Goal: Task Accomplishment & Management: Use online tool/utility

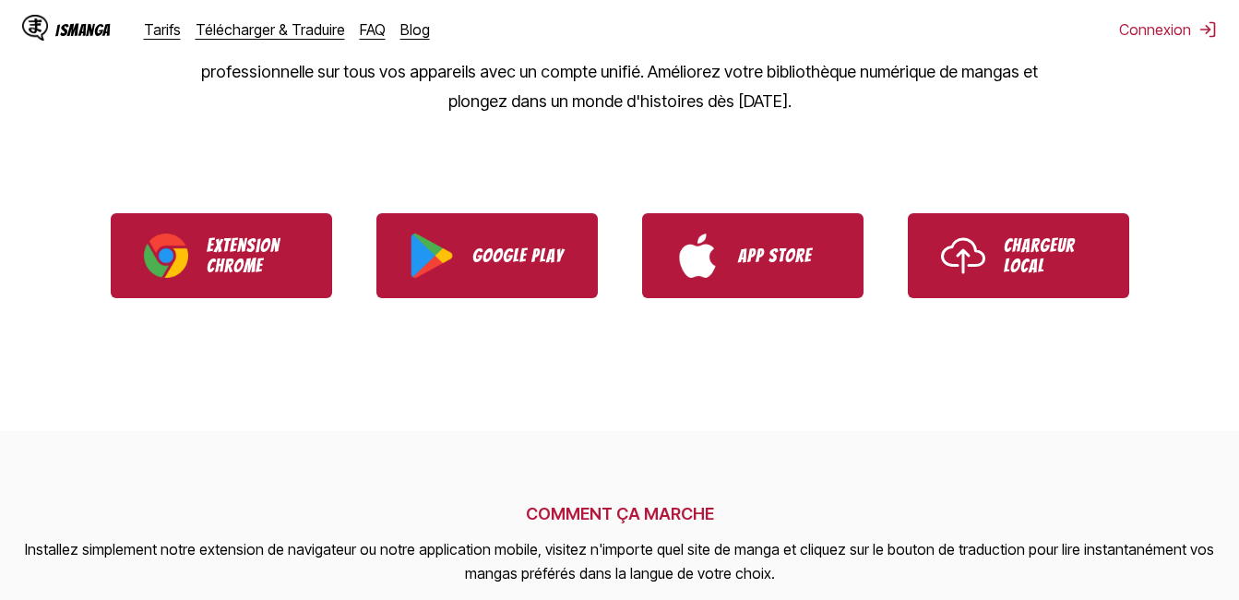
scroll to position [436, 0]
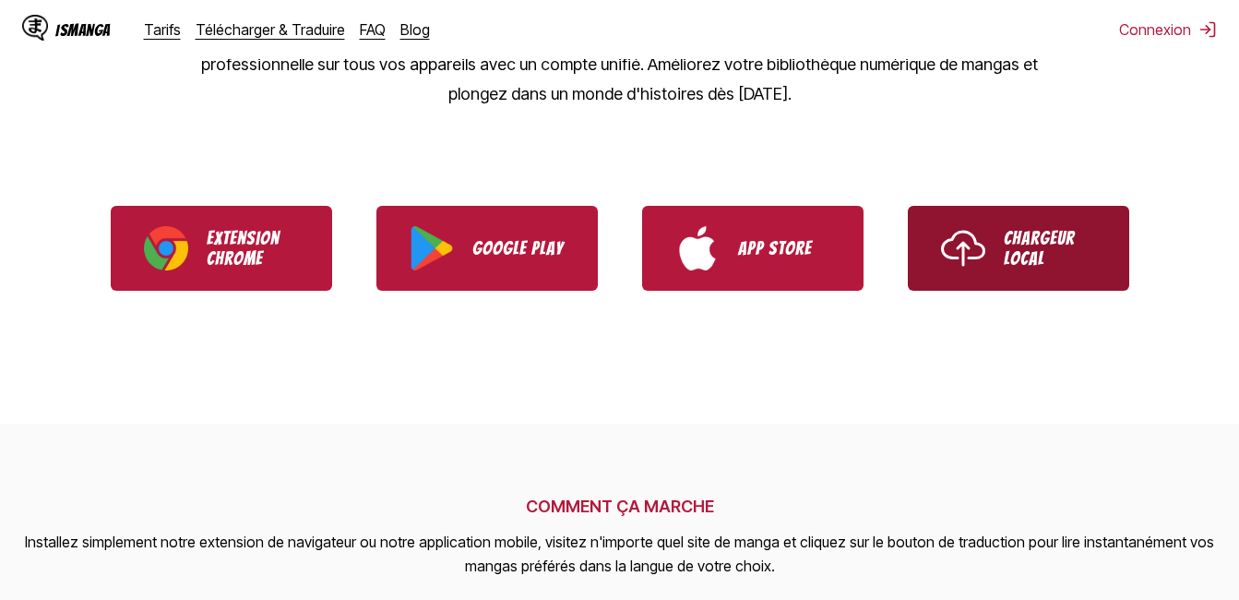
click at [1002, 241] on link "Chargeur Local" at bounding box center [1018, 248] width 221 height 85
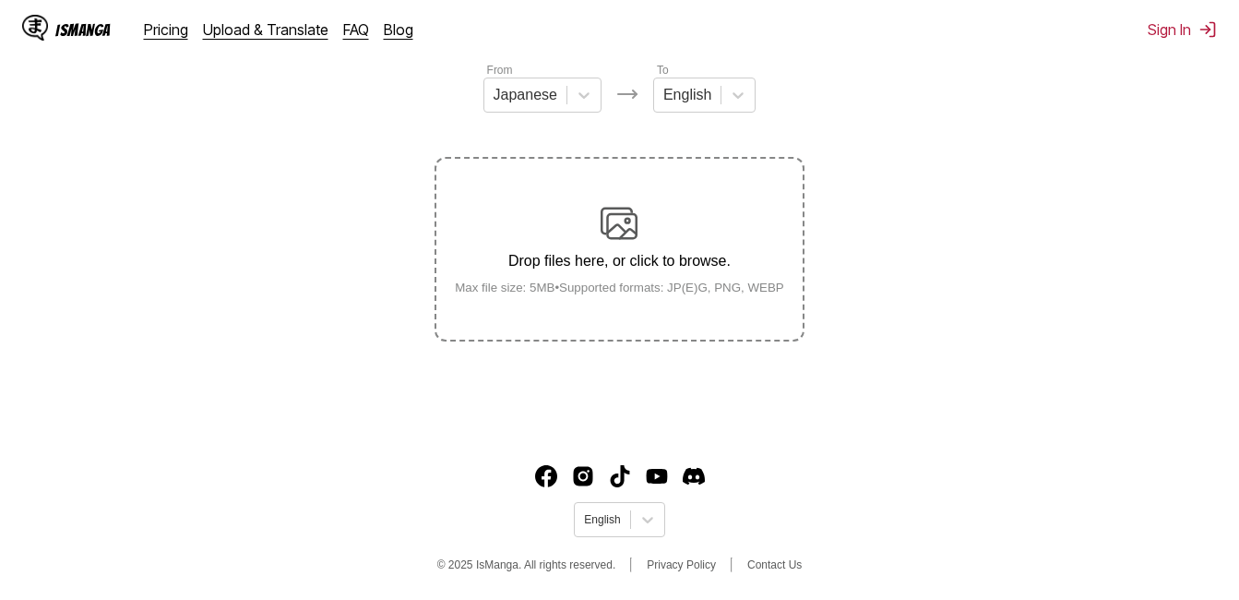
scroll to position [4, 0]
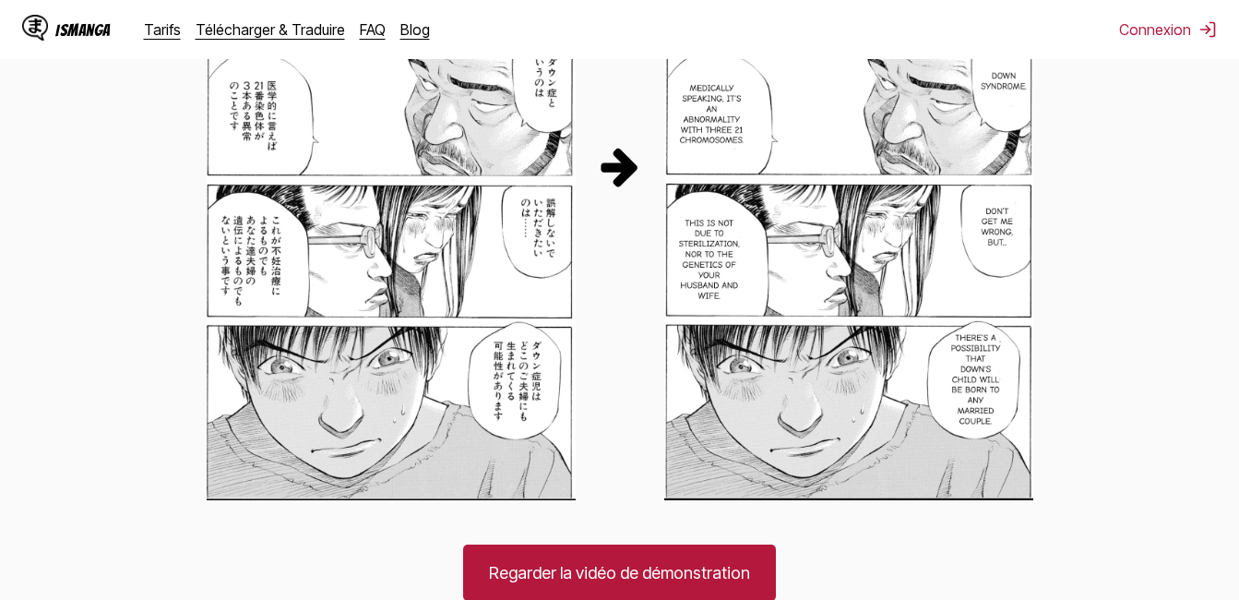
scroll to position [1309, 0]
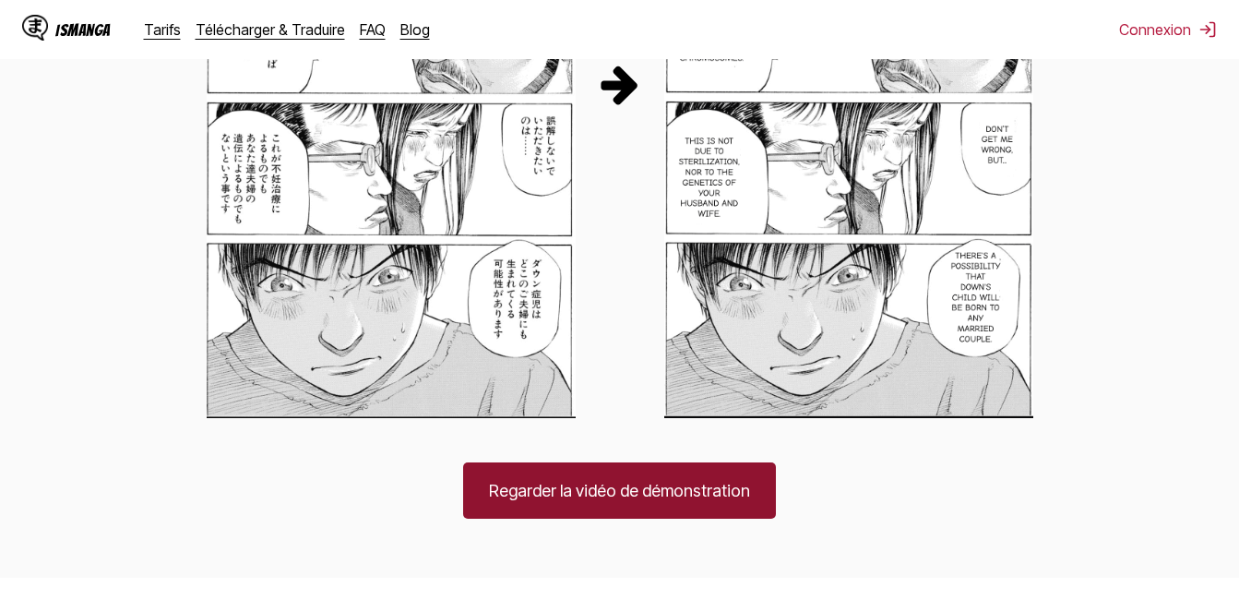
click at [706, 492] on link "Regarder la vidéo de démonstration" at bounding box center [619, 490] width 313 height 56
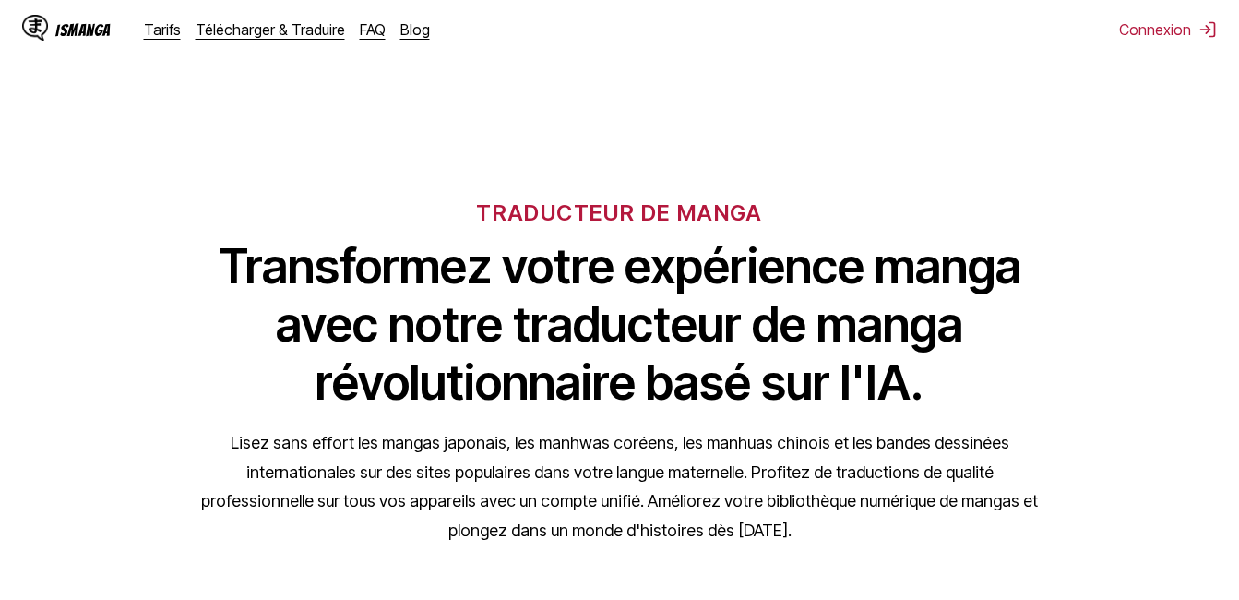
scroll to position [559, 0]
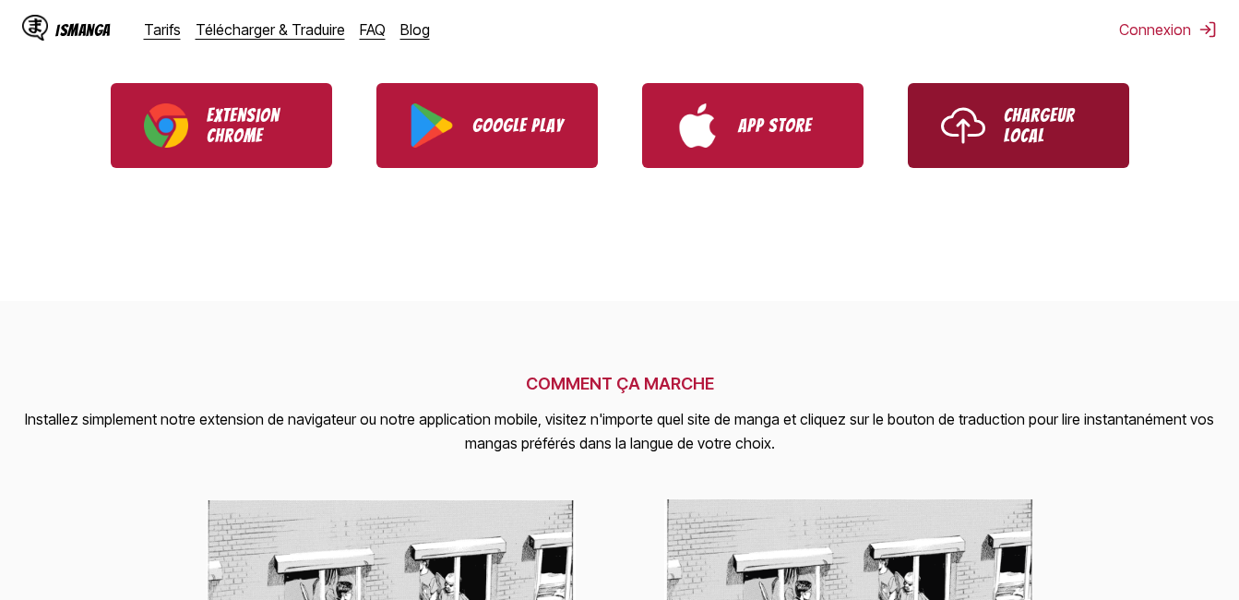
click at [1036, 90] on link "Chargeur Local" at bounding box center [1018, 125] width 221 height 85
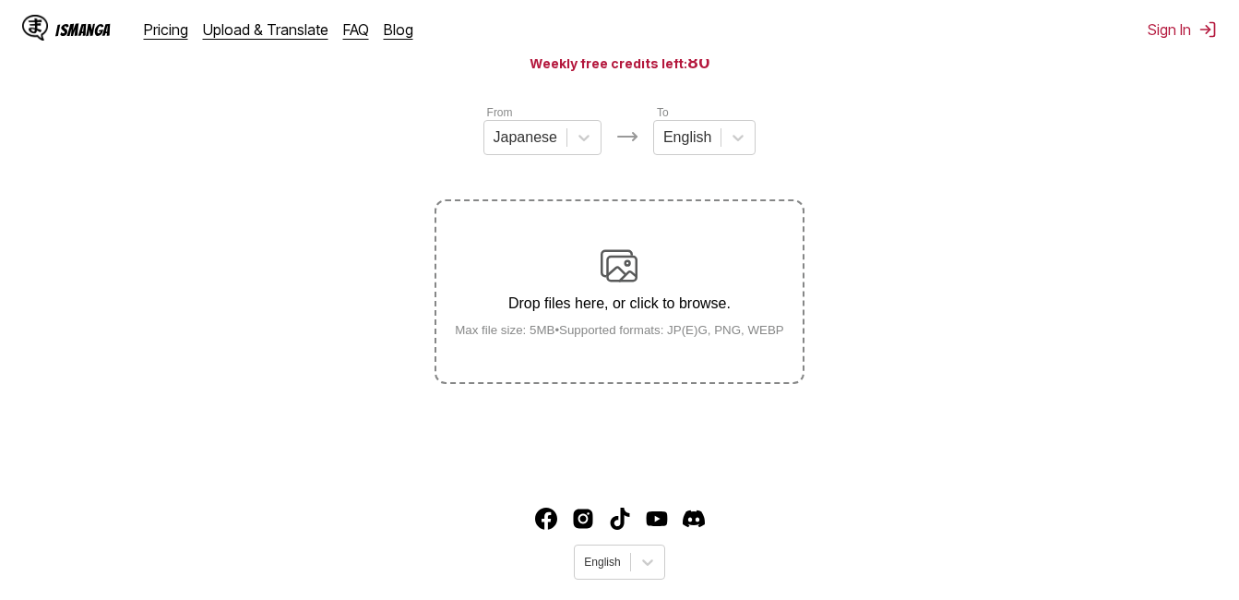
scroll to position [200, 0]
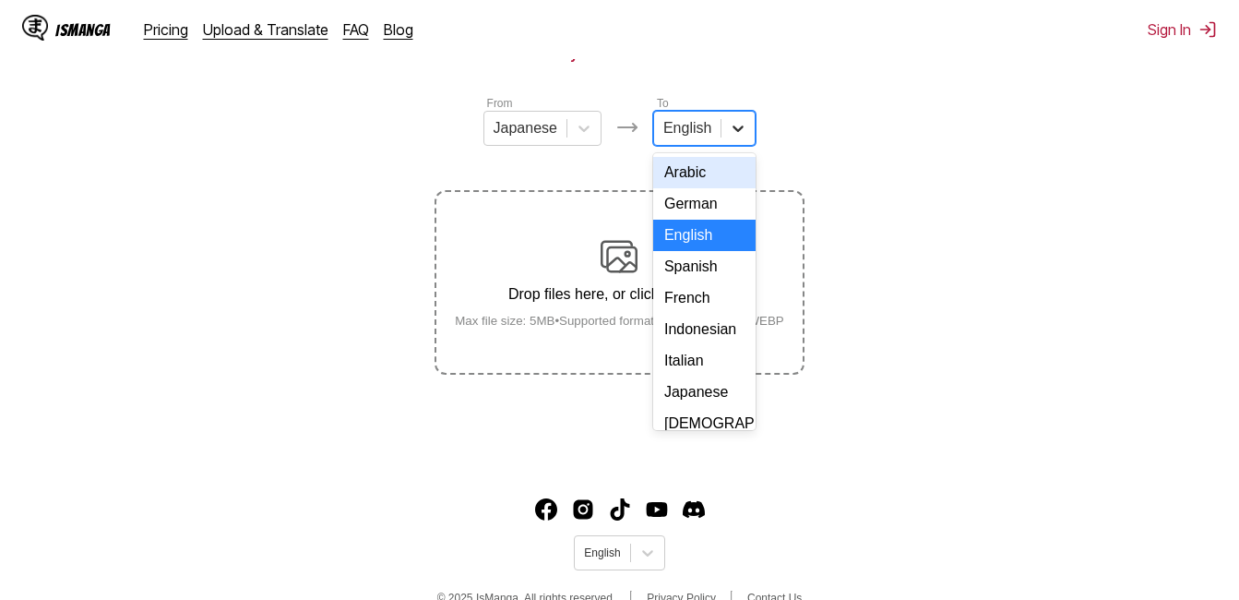
click at [732, 137] on icon at bounding box center [738, 128] width 18 height 18
click at [686, 313] on div "French" at bounding box center [704, 297] width 102 height 31
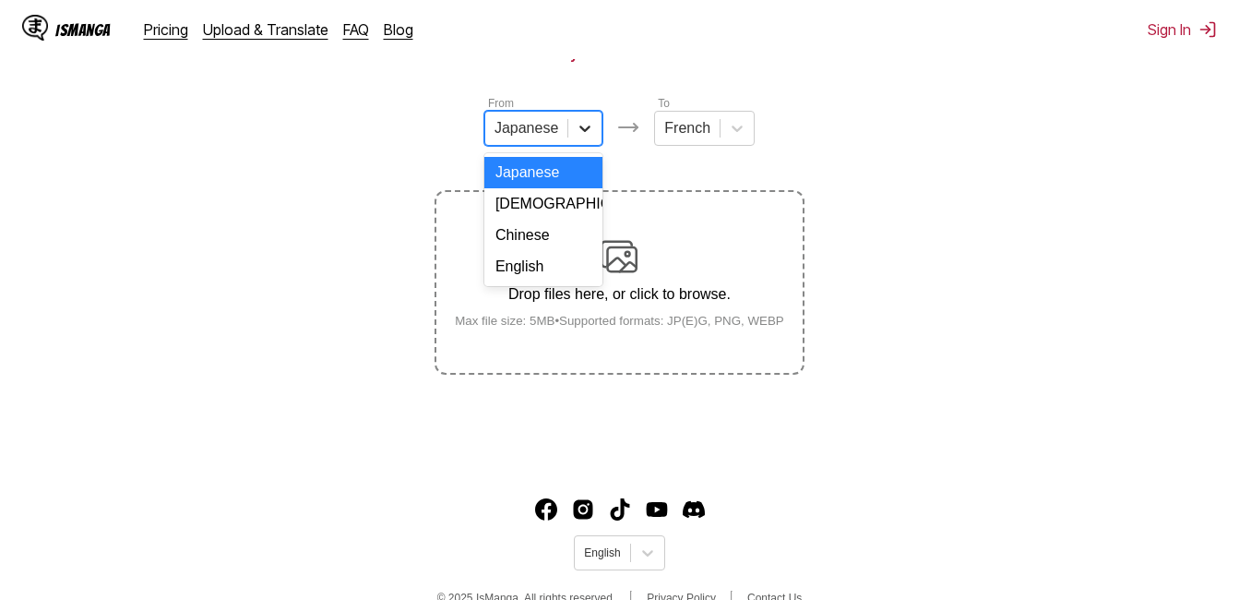
click at [572, 128] on div at bounding box center [584, 128] width 33 height 33
click at [528, 282] on div "English" at bounding box center [543, 266] width 118 height 31
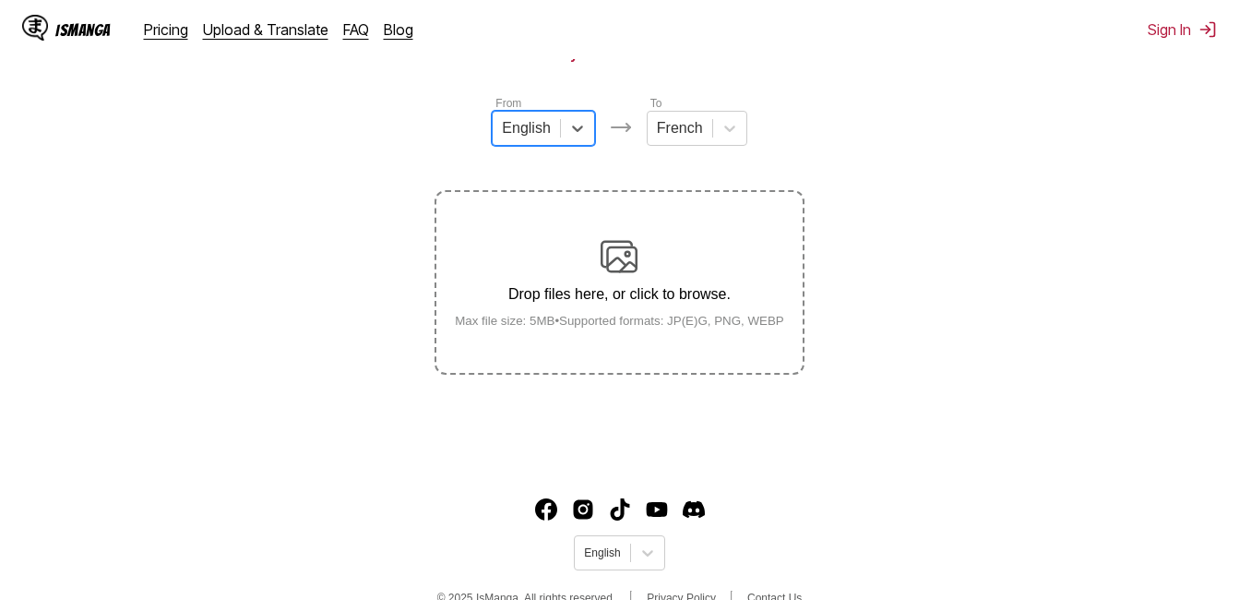
click at [624, 281] on div "Drop files here, or click to browse. Max file size: 5MB • Supported formats: JP…" at bounding box center [619, 283] width 359 height 90
click at [0, 0] on input "Drop files here, or click to browse. Max file size: 5MB • Supported formats: JP…" at bounding box center [0, 0] width 0 height 0
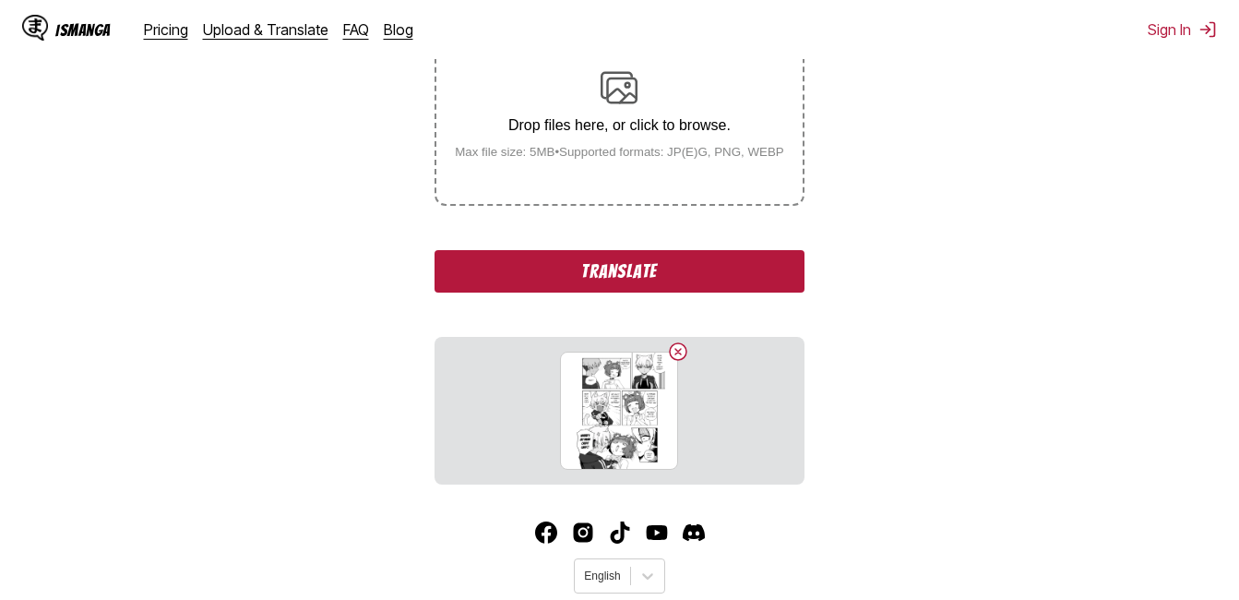
scroll to position [383, 0]
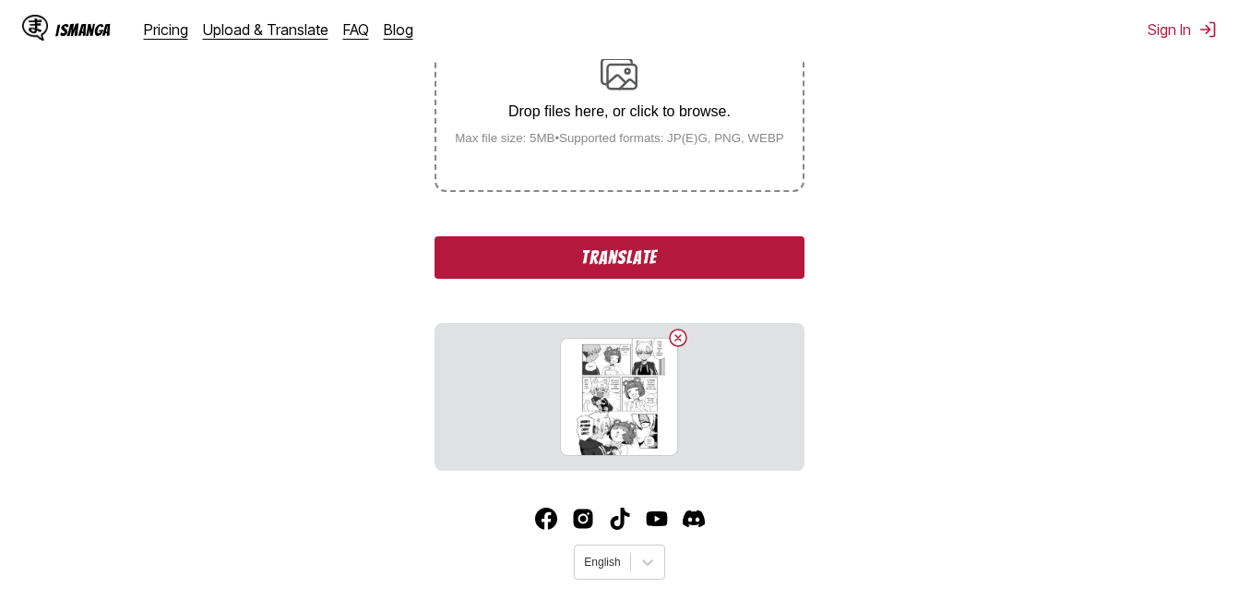
click at [635, 245] on button "Translate" at bounding box center [619, 257] width 369 height 42
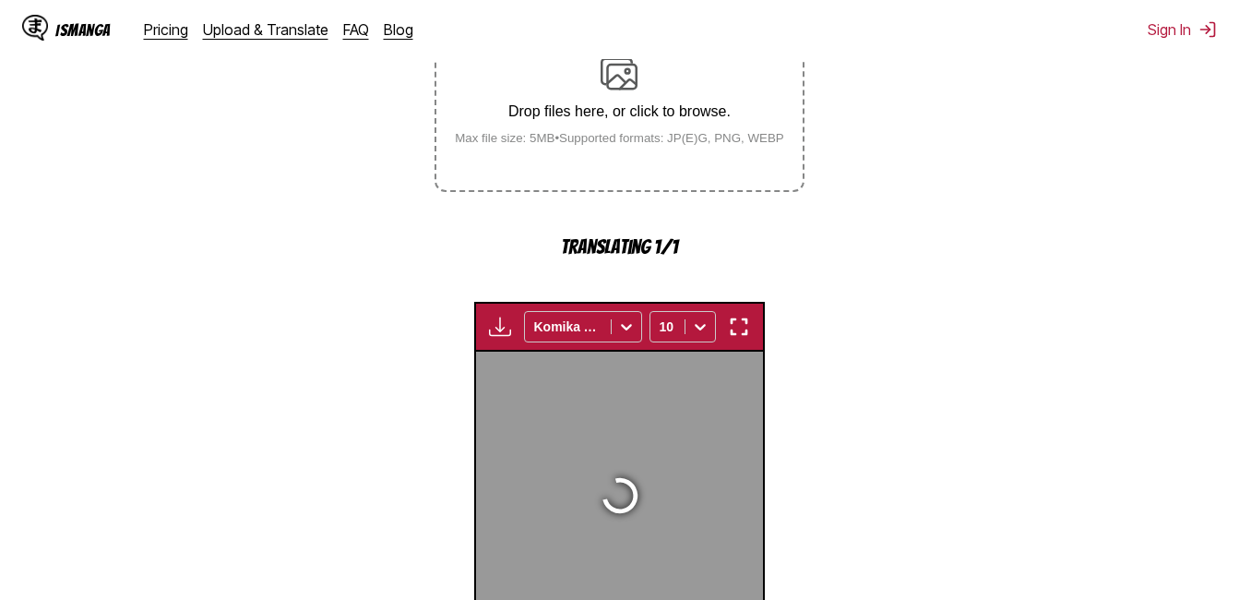
scroll to position [589, 0]
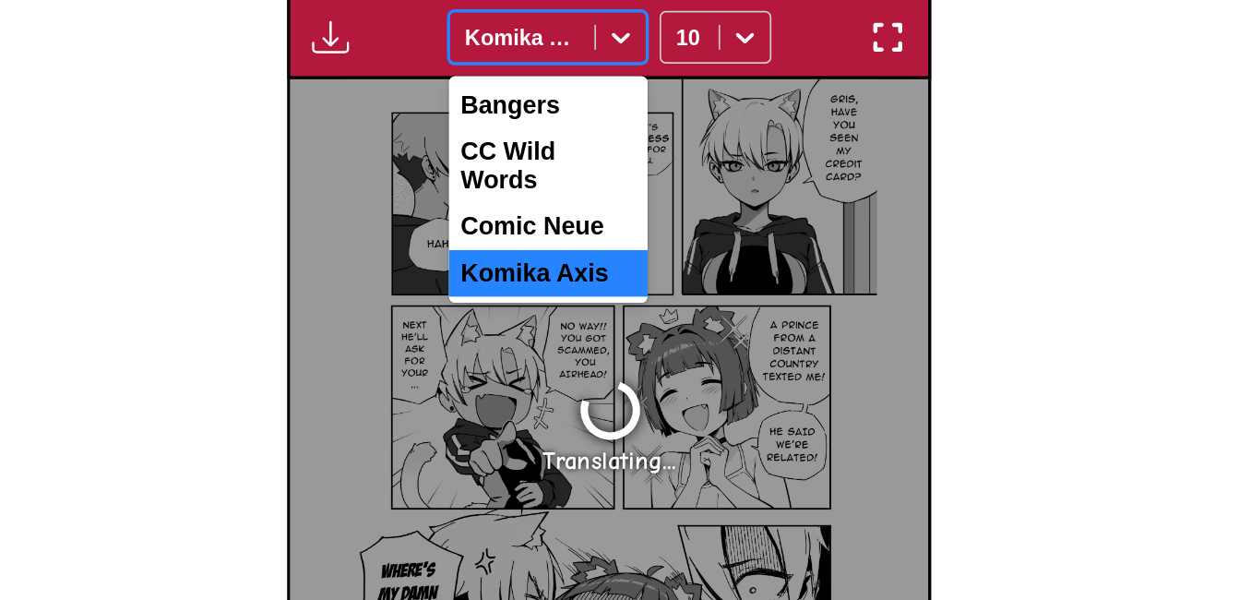
click at [624, 127] on icon at bounding box center [626, 122] width 18 height 18
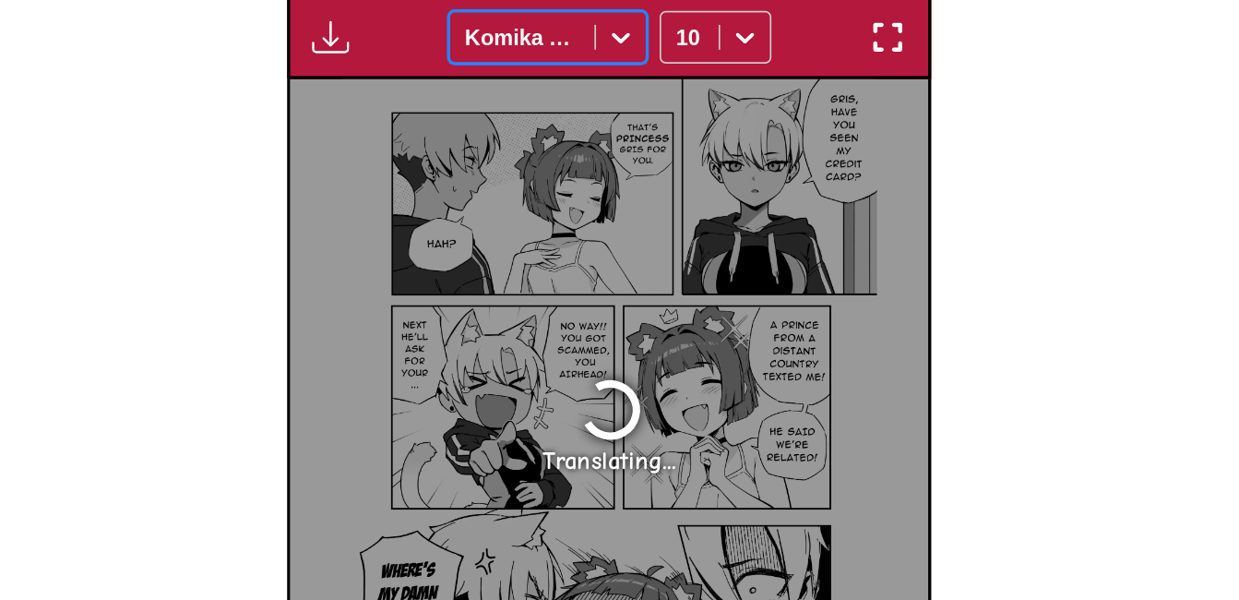
click at [624, 127] on icon at bounding box center [626, 122] width 18 height 18
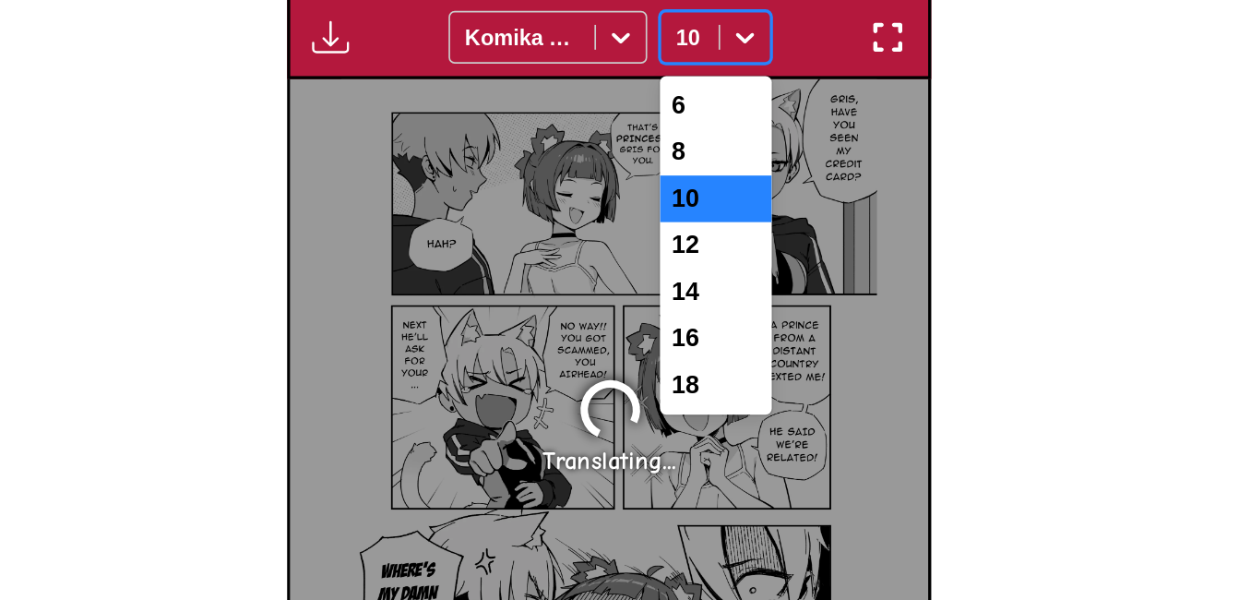
click at [698, 123] on icon at bounding box center [700, 122] width 18 height 18
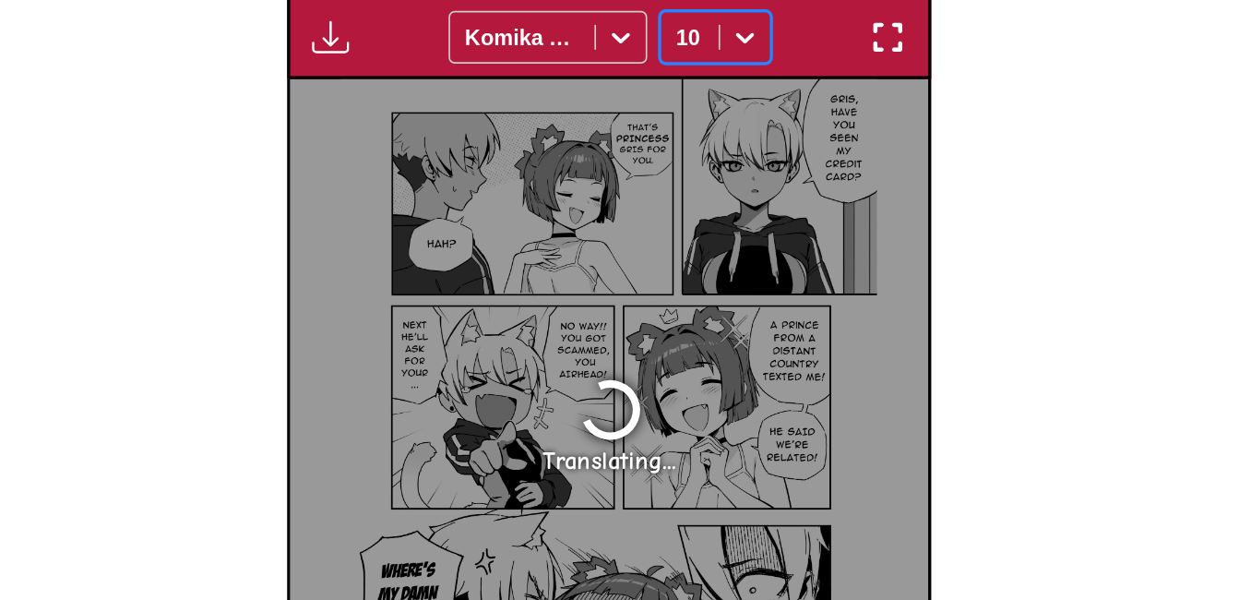
click at [698, 123] on icon at bounding box center [700, 122] width 18 height 18
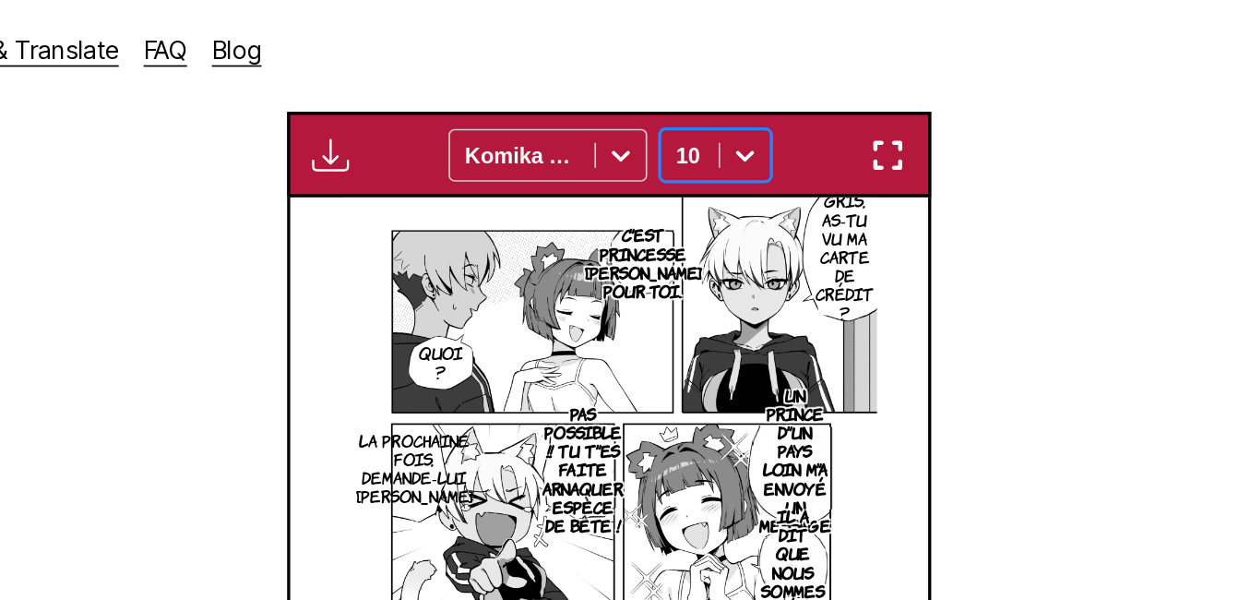
scroll to position [515, 0]
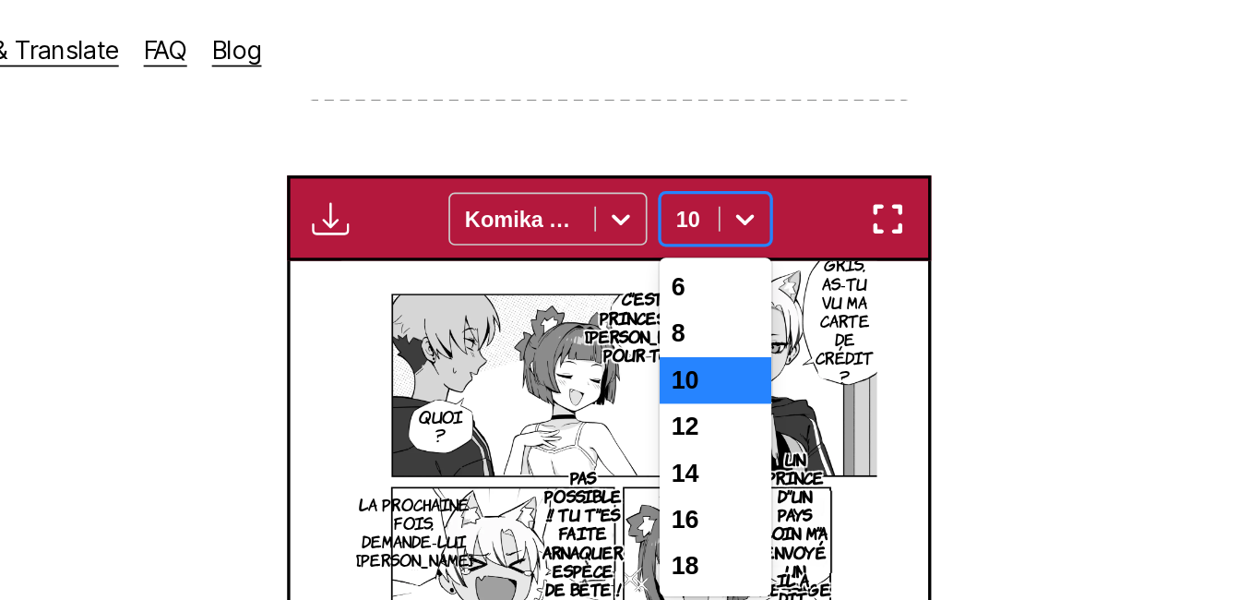
click at [702, 135] on icon at bounding box center [700, 130] width 18 height 18
click at [676, 200] on div "8" at bounding box center [683, 199] width 66 height 28
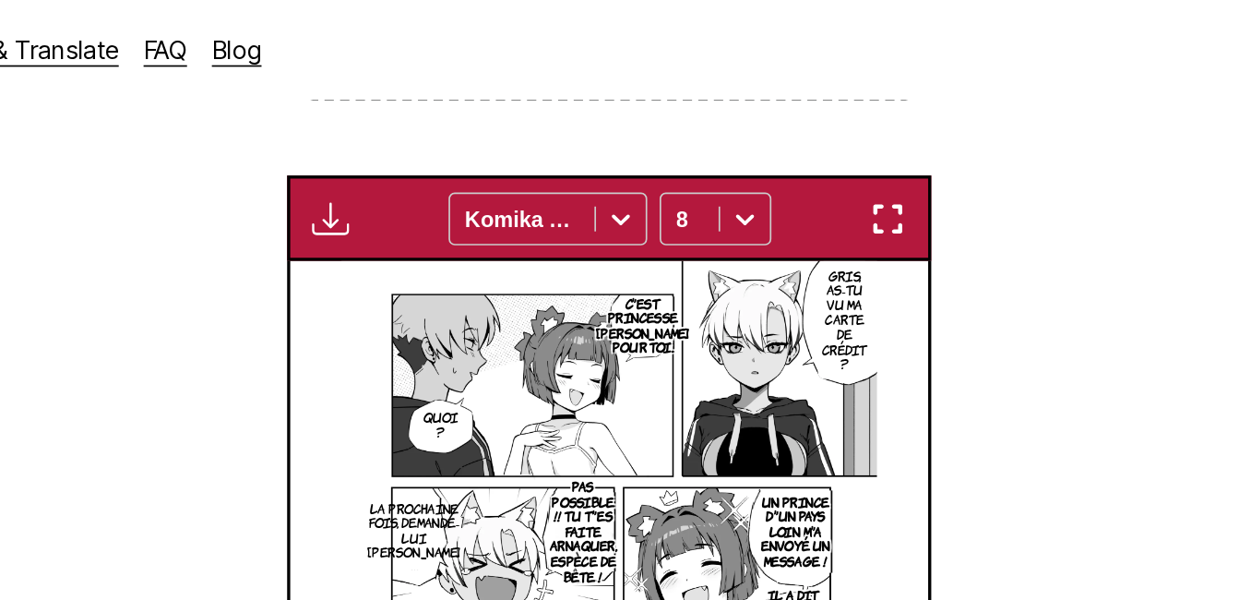
click at [698, 109] on div "Available for premium users only Komika Axis 8" at bounding box center [620, 129] width 384 height 51
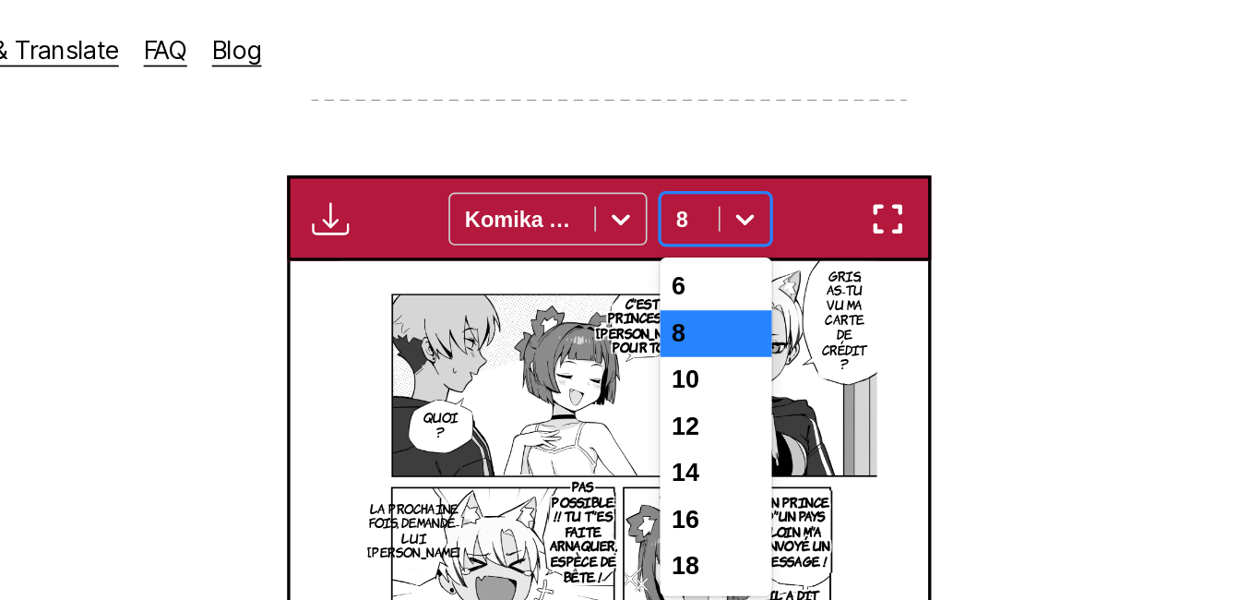
click at [693, 120] on div at bounding box center [701, 130] width 30 height 30
click at [683, 182] on div "6" at bounding box center [683, 171] width 66 height 28
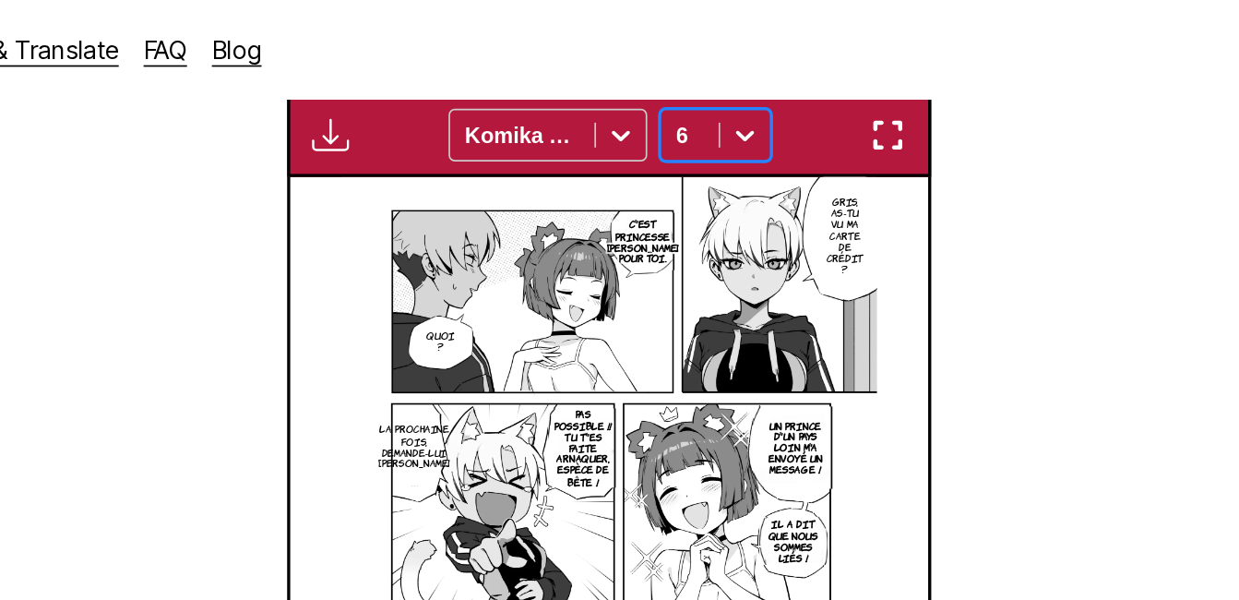
scroll to position [547, 0]
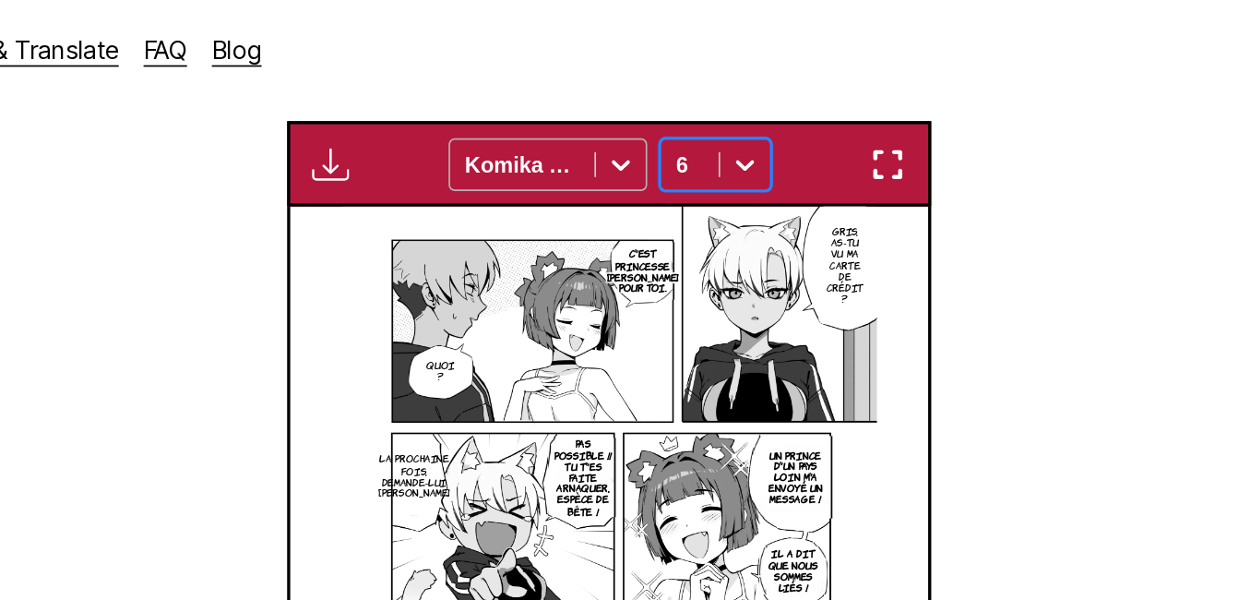
click at [626, 109] on div at bounding box center [627, 98] width 30 height 30
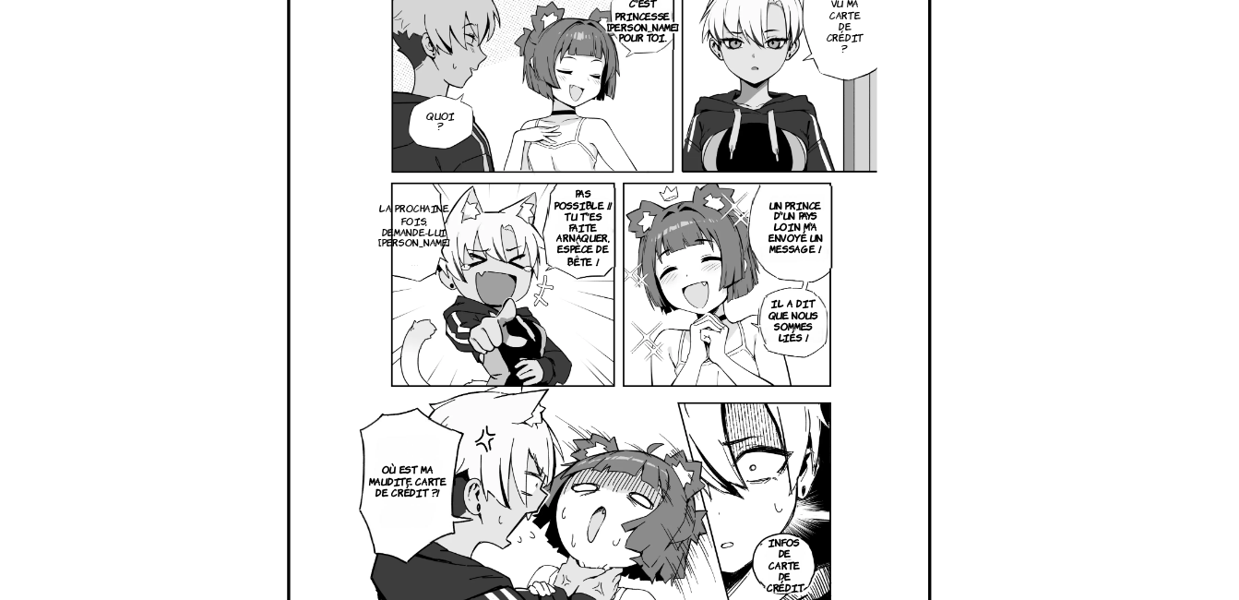
drag, startPoint x: 991, startPoint y: 393, endPoint x: 987, endPoint y: 416, distance: 23.4
click at [987, 416] on section "From English To French Drop files here, or click to browse. Max file size: 5MB …" at bounding box center [620, 165] width 1210 height 836
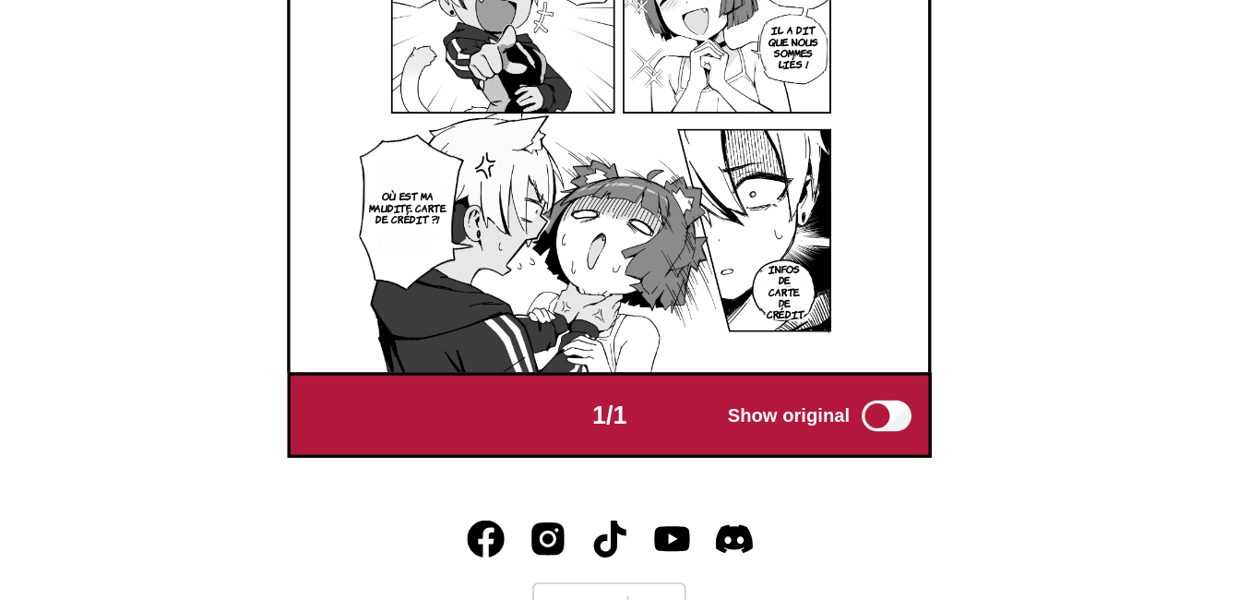
scroll to position [686, 0]
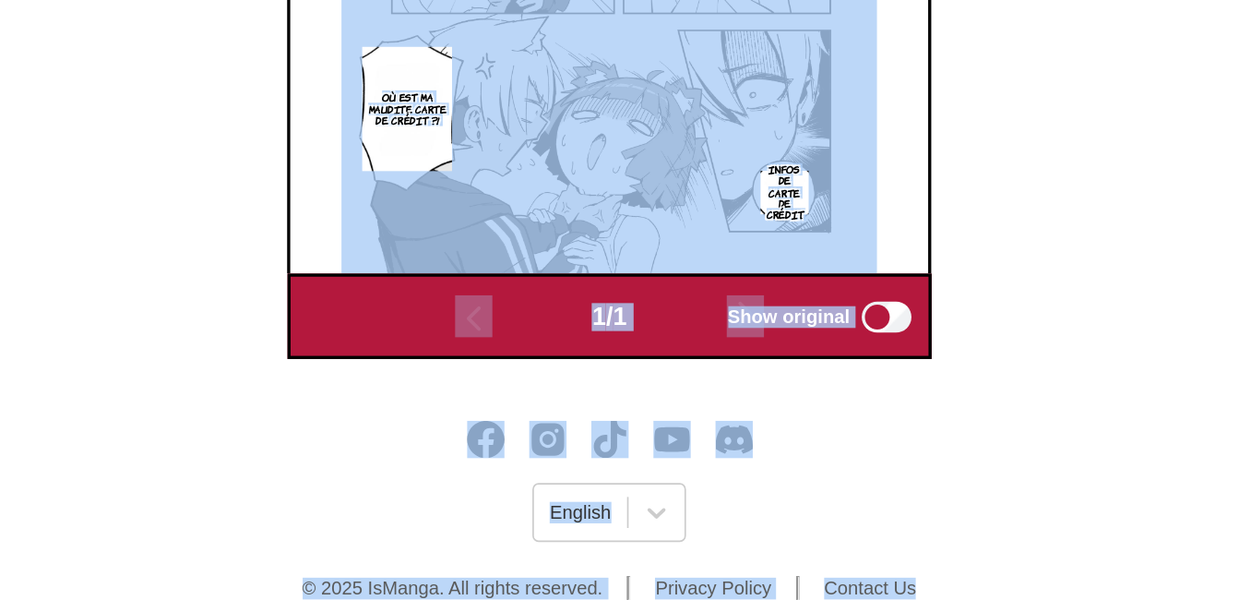
drag, startPoint x: 991, startPoint y: 489, endPoint x: 963, endPoint y: 357, distance: 134.8
click at [963, 357] on div "IsManga Pricing Upload & Translate FAQ Blog Sign In Pricing Upload & Translate …" at bounding box center [619, 26] width 1239 height 1180
click at [914, 448] on div "IsManga Pricing Upload & Translate FAQ Blog Sign In Pricing Upload & Translate …" at bounding box center [619, 26] width 1239 height 1180
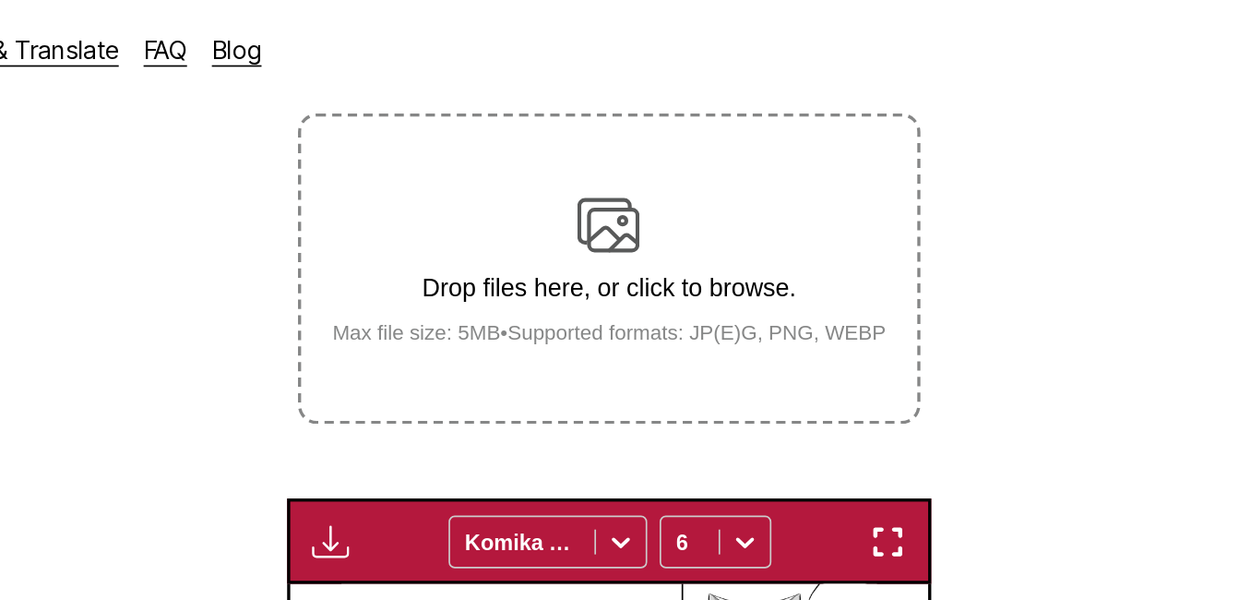
scroll to position [317, 0]
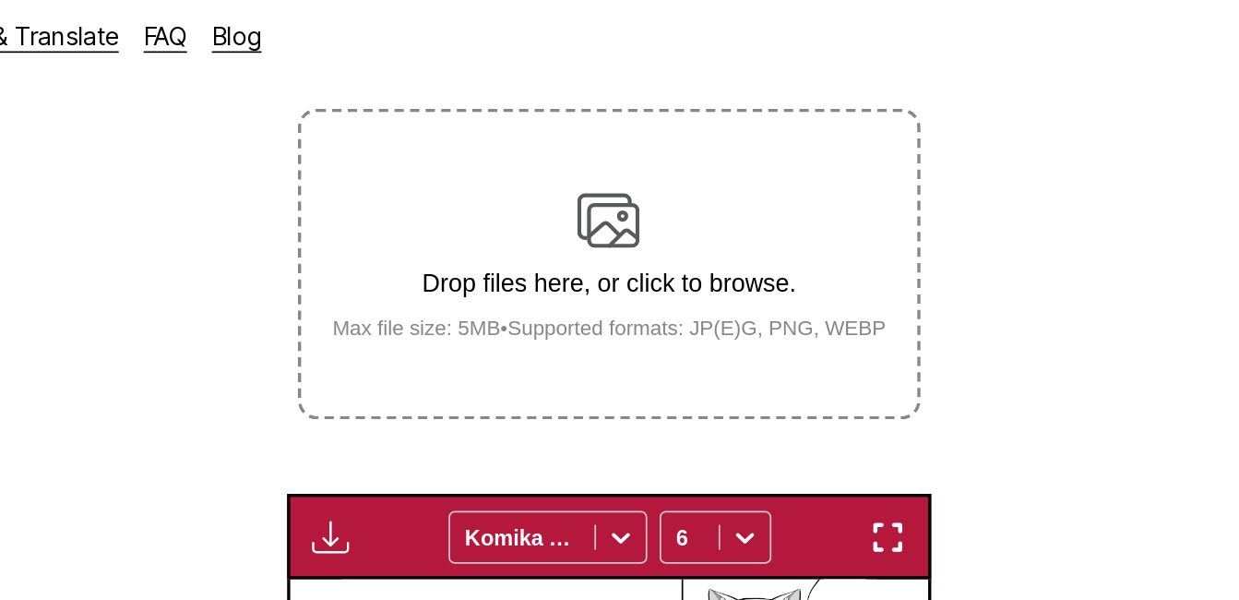
click at [743, 184] on p "Drop files here, or click to browse." at bounding box center [619, 177] width 359 height 17
click at [0, 0] on input "Drop files here, or click to browse. Max file size: 5MB • Supported formats: JP…" at bounding box center [0, 0] width 0 height 0
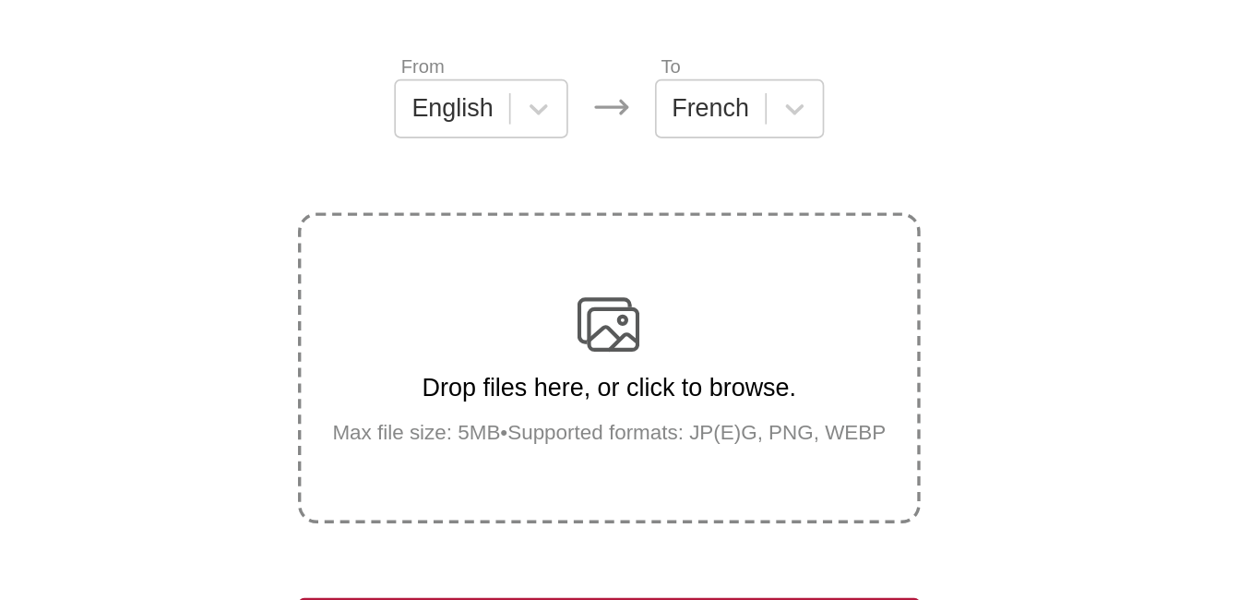
scroll to position [185, 0]
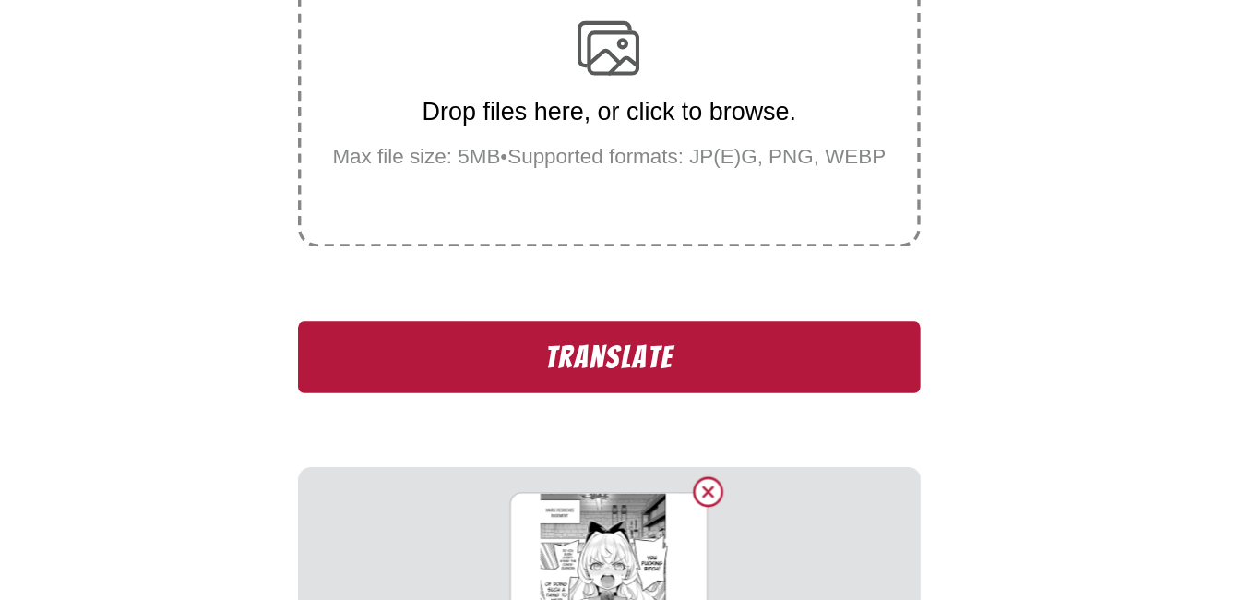
click at [720, 460] on button "Translate" at bounding box center [619, 455] width 369 height 42
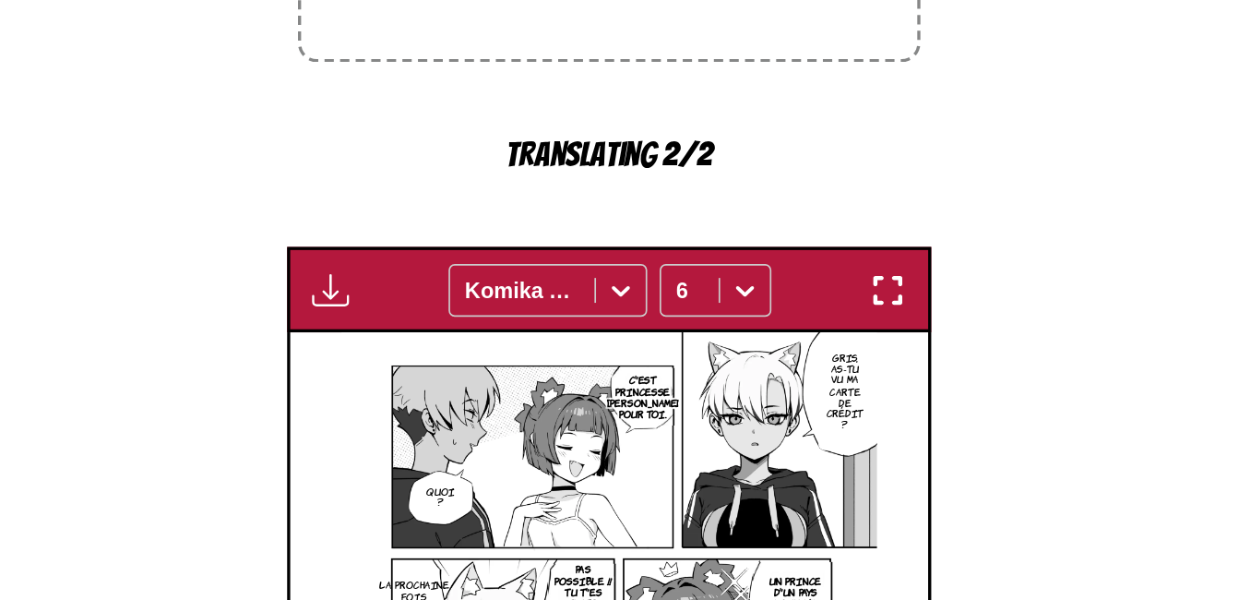
scroll to position [770, 0]
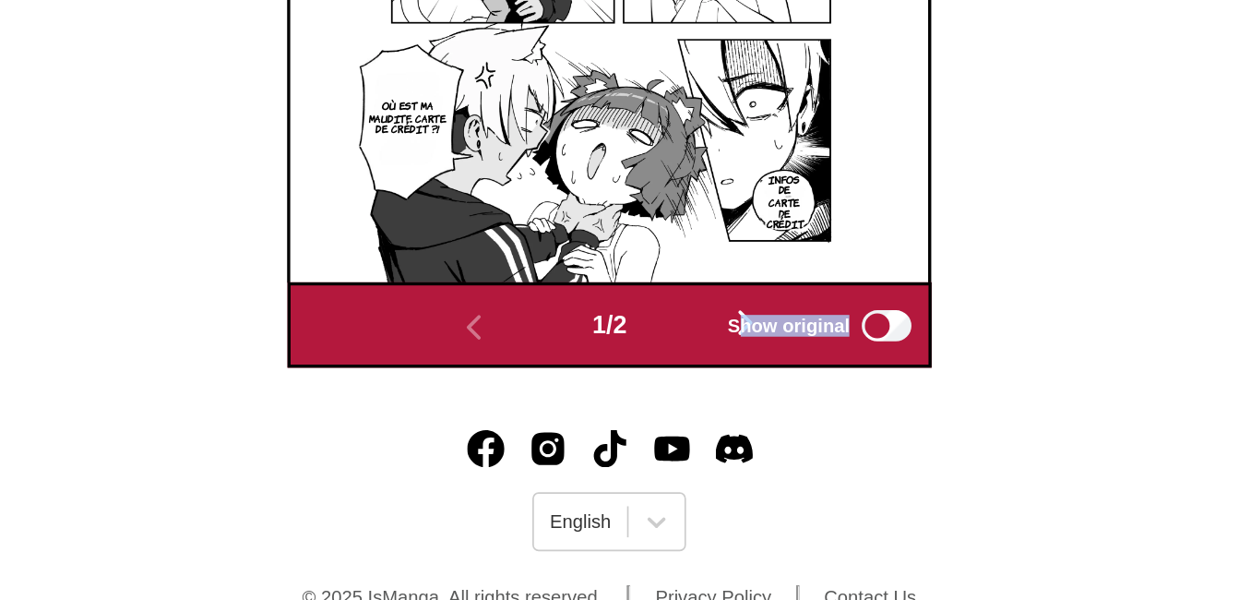
drag, startPoint x: 702, startPoint y: 403, endPoint x: 764, endPoint y: 400, distance: 61.9
click at [764, 400] on label "Show original" at bounding box center [746, 403] width 113 height 24
click at [645, 396] on div "1 / 2" at bounding box center [618, 402] width 271 height 27
click at [702, 394] on label "Show original" at bounding box center [746, 403] width 113 height 24
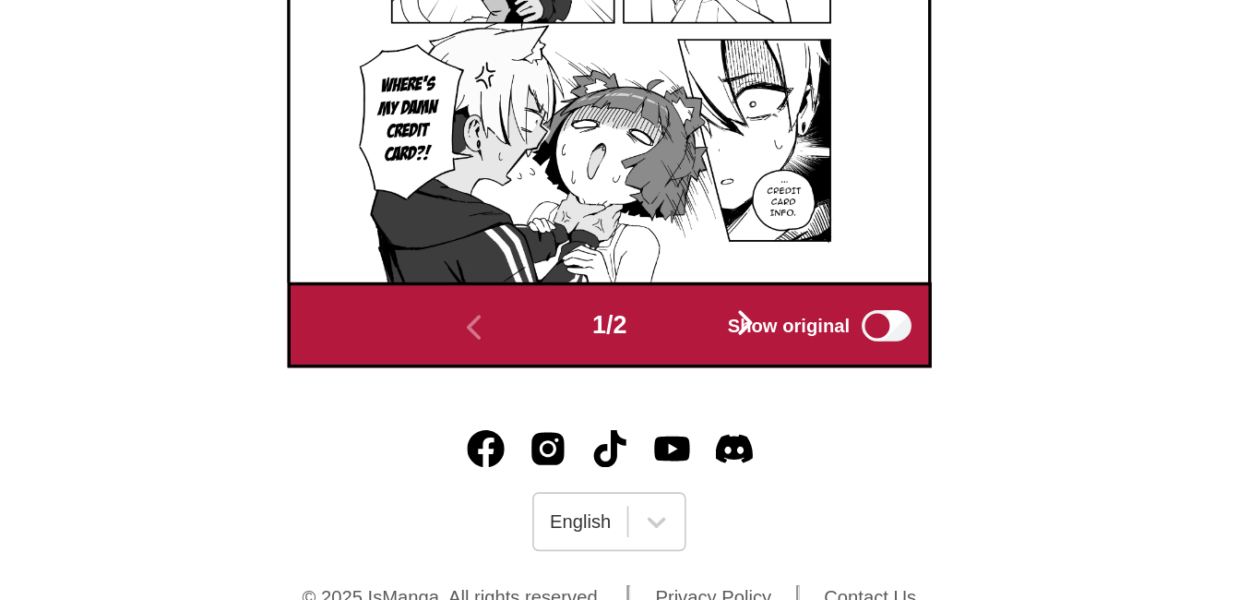
click at [732, 397] on span "Show original" at bounding box center [726, 403] width 73 height 13
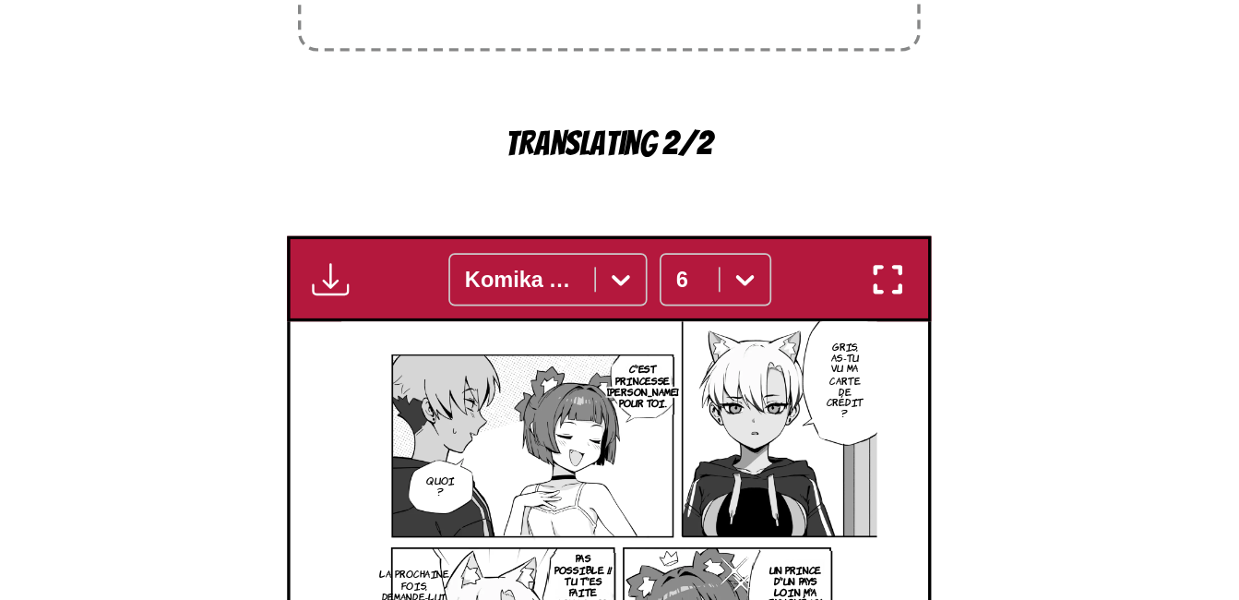
scroll to position [307, 0]
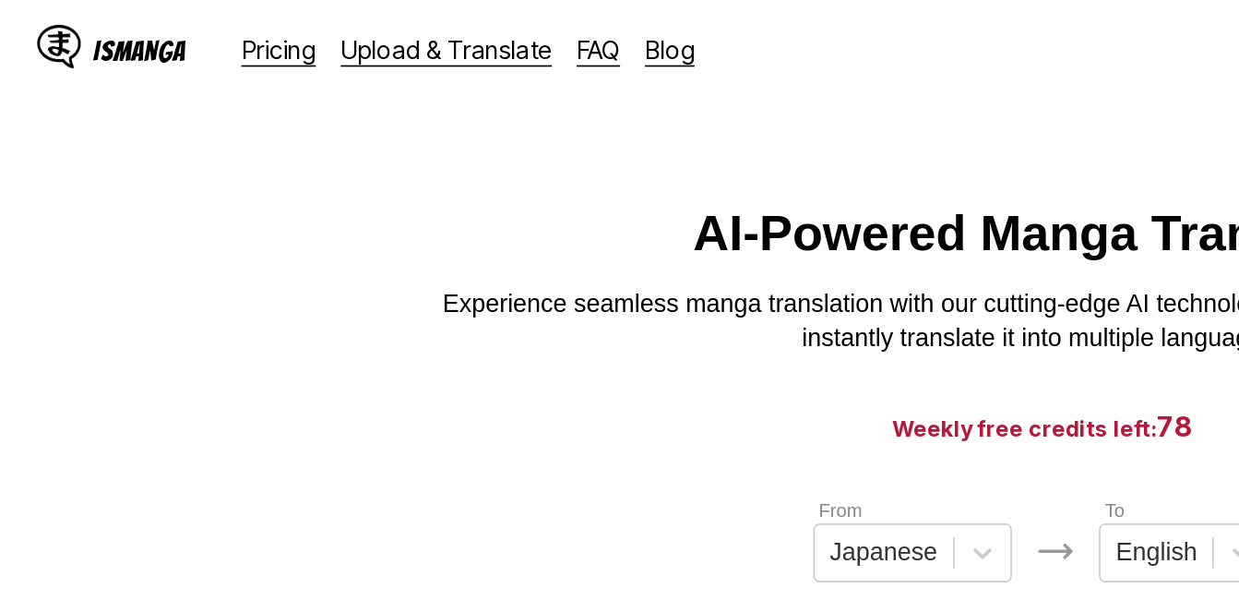
click at [579, 116] on html "IsManga Pricing Upload & Translate FAQ Blog Sign In Pricing Upload & Translate …" at bounding box center [619, 416] width 1239 height 833
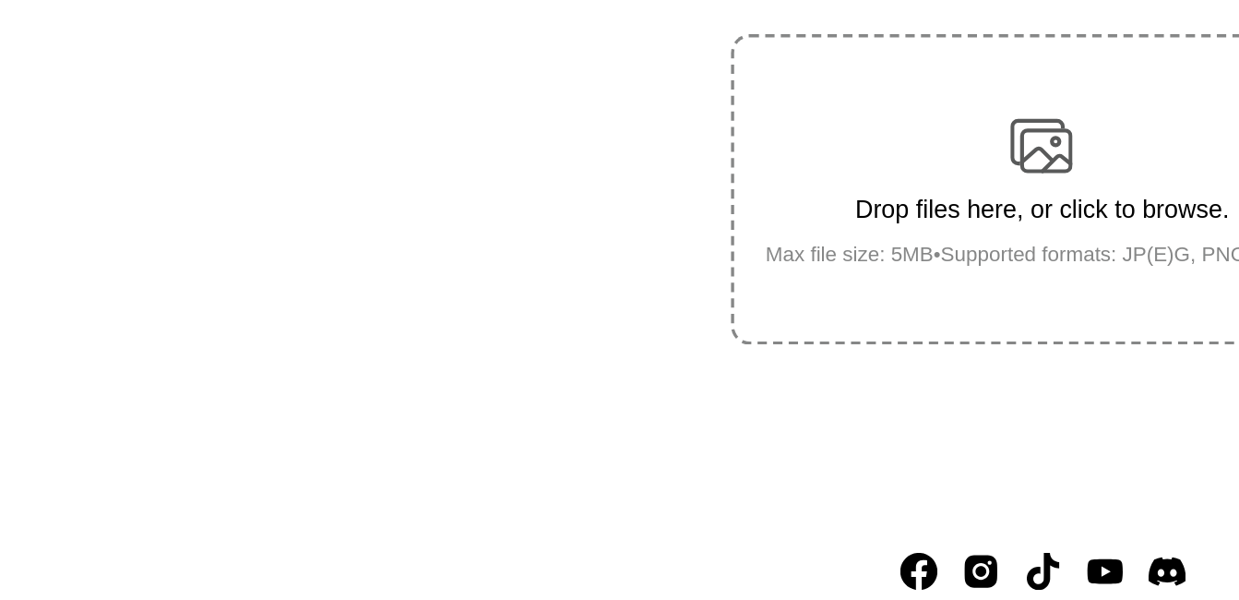
click at [583, 336] on div "Drop files here, or click to browse. Max file size: 5MB • Supported formats: JP…" at bounding box center [619, 345] width 359 height 90
click at [0, 0] on input "Drop files here, or click to browse. Max file size: 5MB • Supported formats: JP…" at bounding box center [0, 0] width 0 height 0
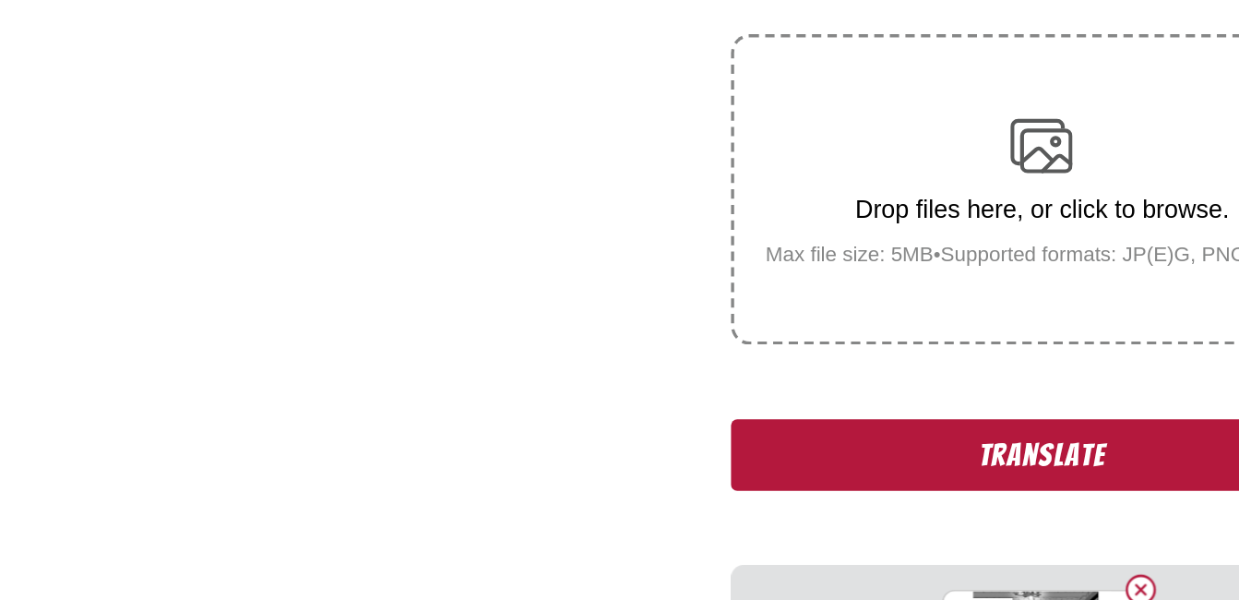
click at [475, 494] on button "Translate" at bounding box center [619, 502] width 369 height 42
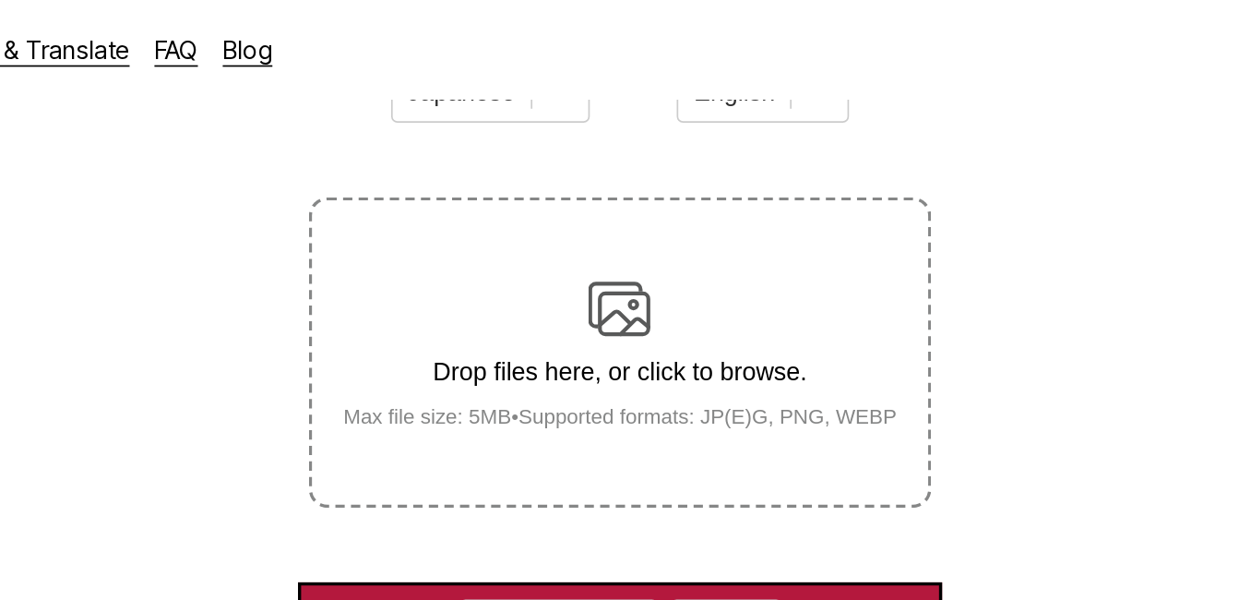
scroll to position [209, 0]
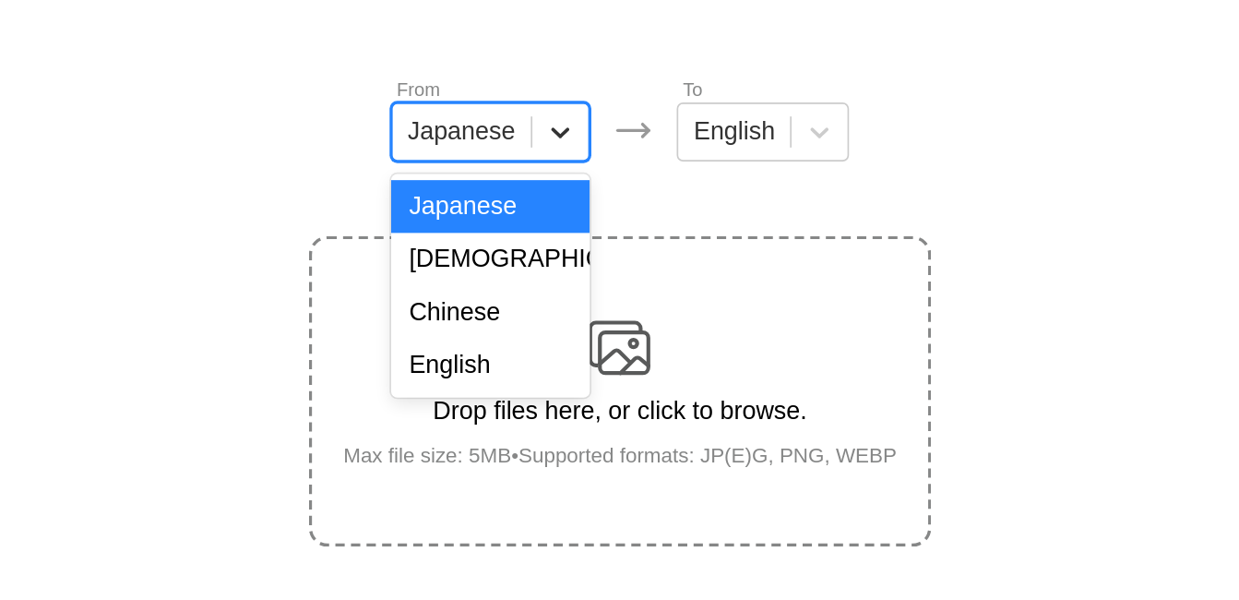
click at [568, 129] on div at bounding box center [583, 118] width 33 height 33
click at [533, 273] on div "English" at bounding box center [542, 257] width 118 height 31
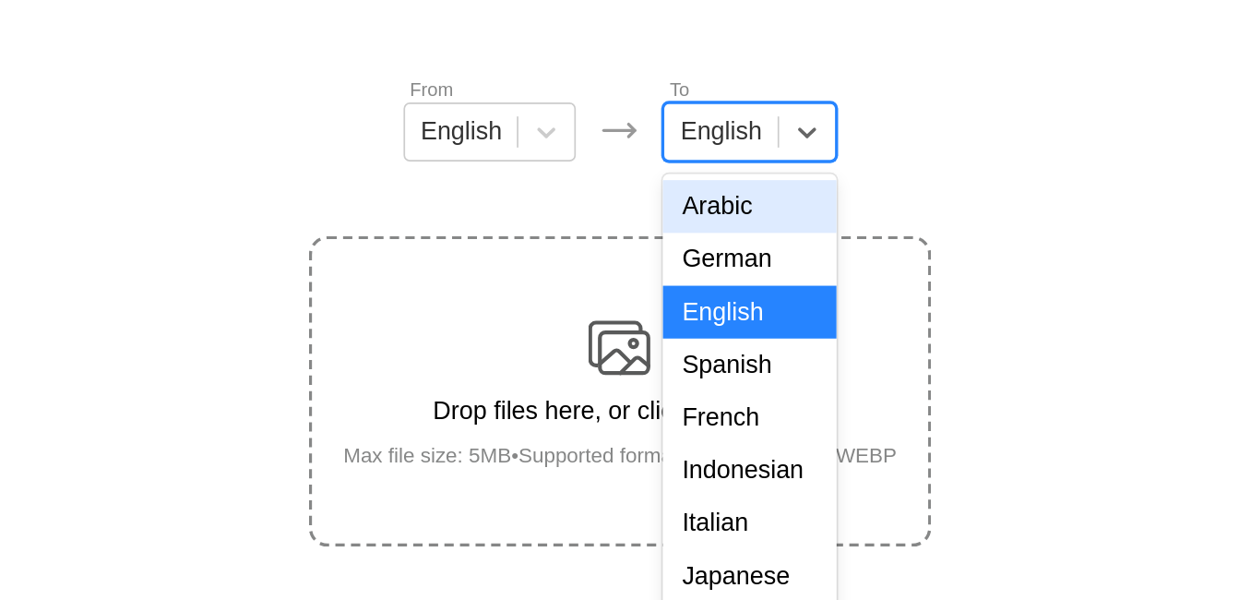
click at [705, 133] on div "English" at bounding box center [679, 119] width 66 height 28
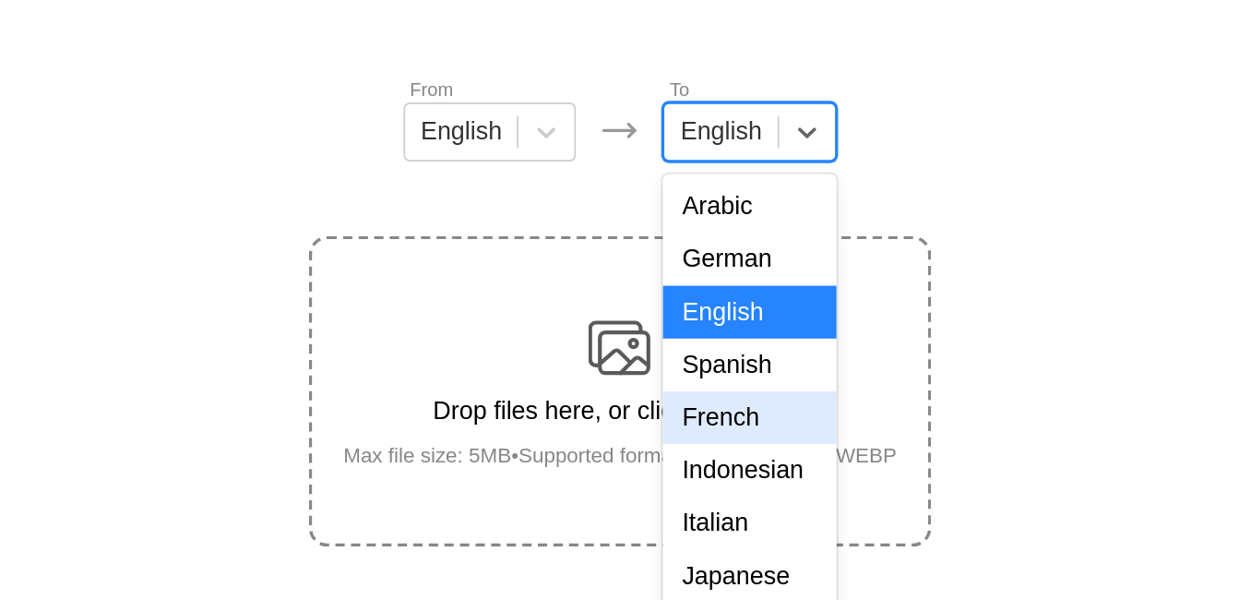
click at [683, 304] on div "French" at bounding box center [696, 288] width 102 height 31
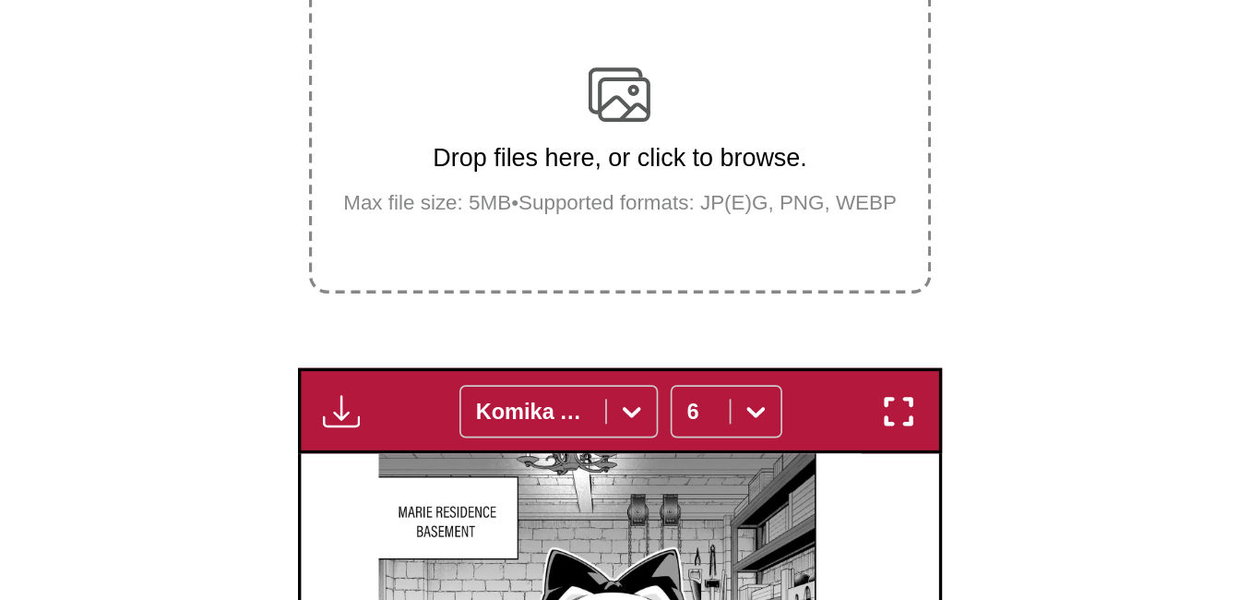
scroll to position [257, 0]
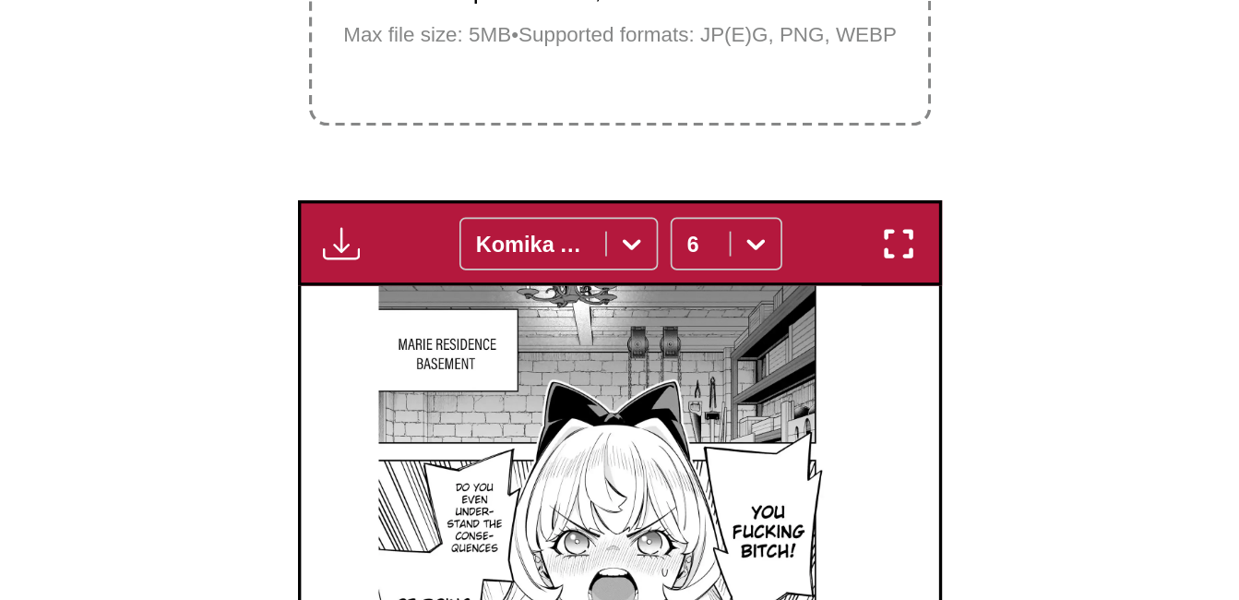
drag, startPoint x: 964, startPoint y: 403, endPoint x: 952, endPoint y: 401, distance: 12.1
click at [952, 401] on section "From English To French Drop files here, or click to browse. Max file size: 5MB …" at bounding box center [620, 455] width 1210 height 836
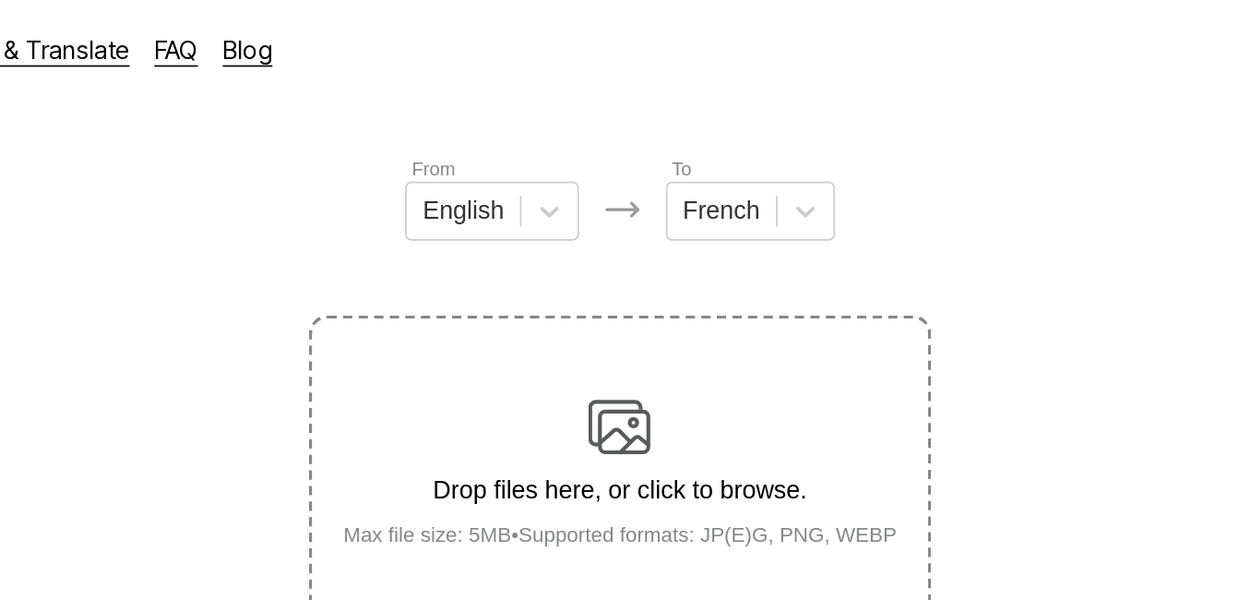
scroll to position [162, 0]
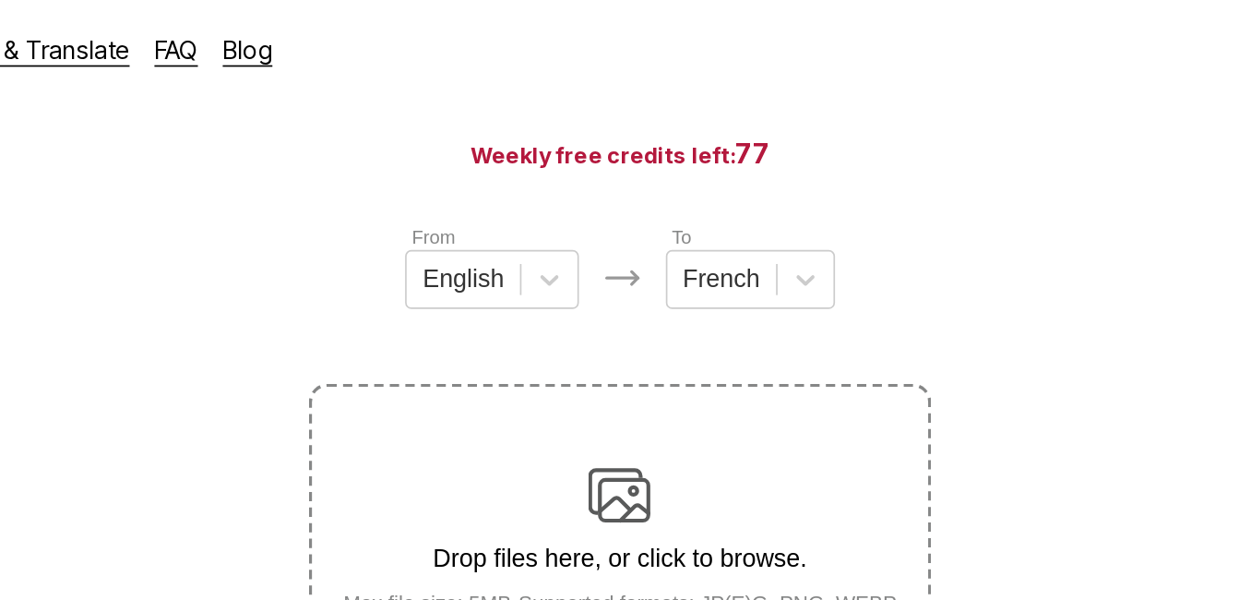
click at [627, 326] on p "Drop files here, or click to browse." at bounding box center [619, 332] width 359 height 17
click at [0, 0] on input "Drop files here, or click to browse. Max file size: 5MB • Supported formats: JP…" at bounding box center [0, 0] width 0 height 0
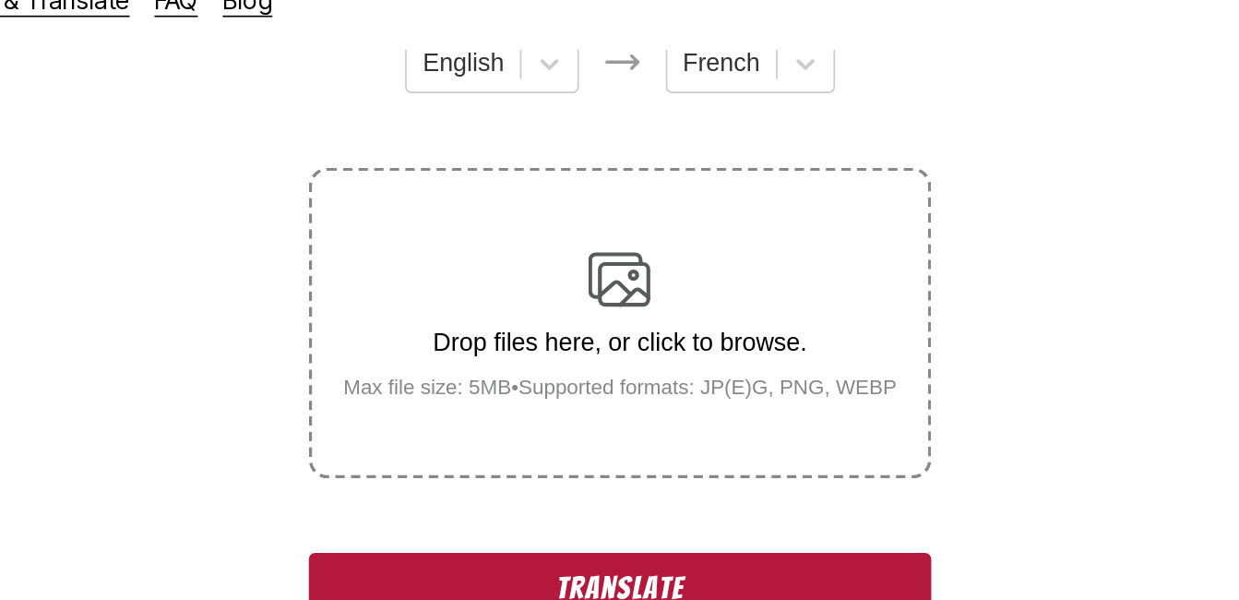
scroll to position [326, 0]
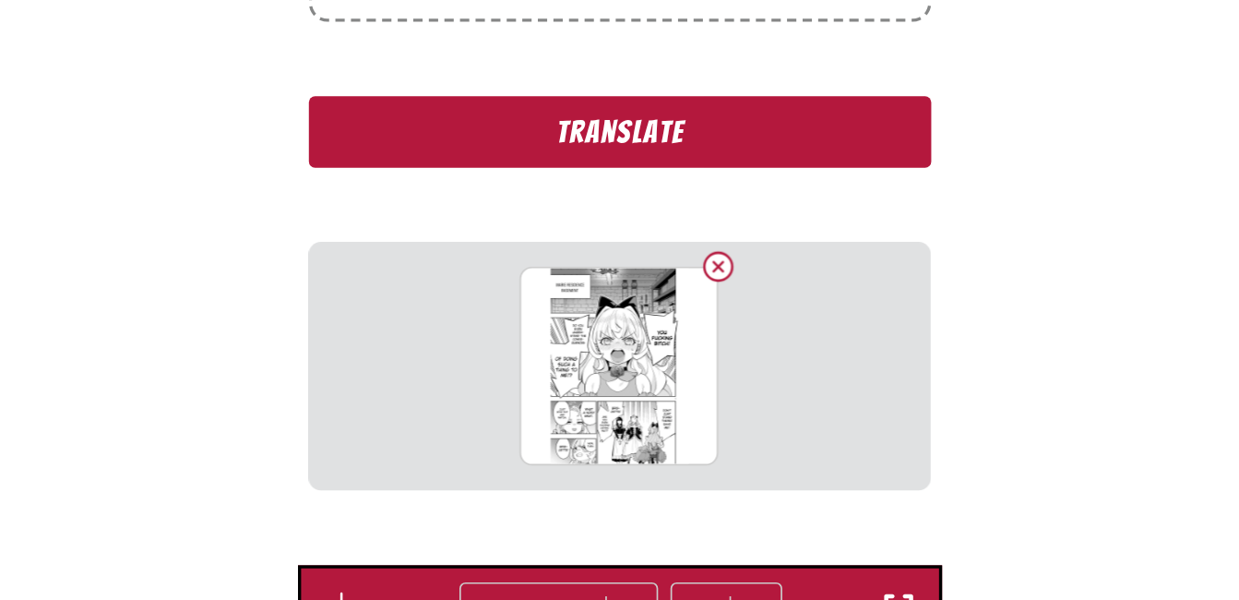
click at [630, 322] on button "Translate" at bounding box center [619, 314] width 369 height 42
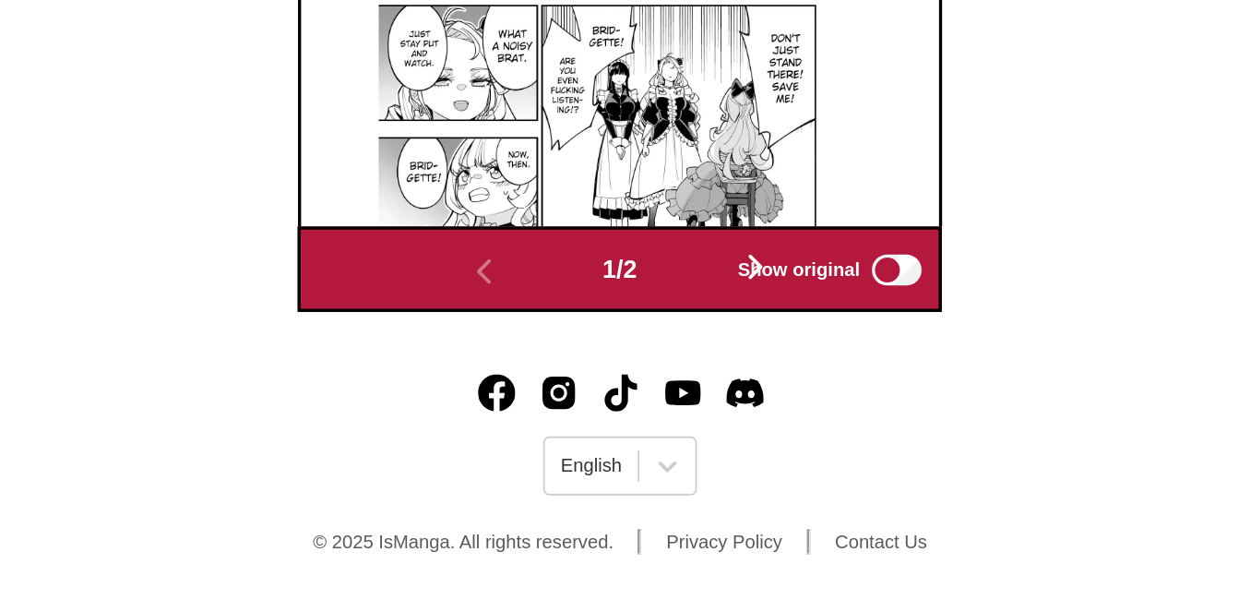
scroll to position [705, 0]
click at [704, 398] on span "Show original" at bounding box center [726, 403] width 73 height 13
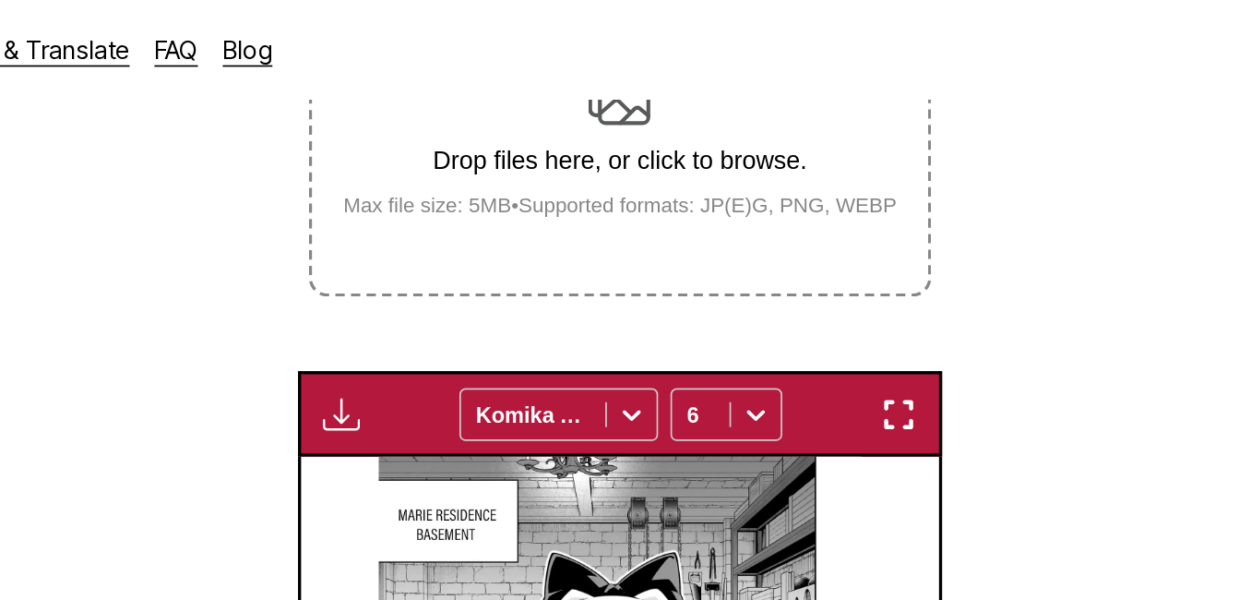
scroll to position [209, 0]
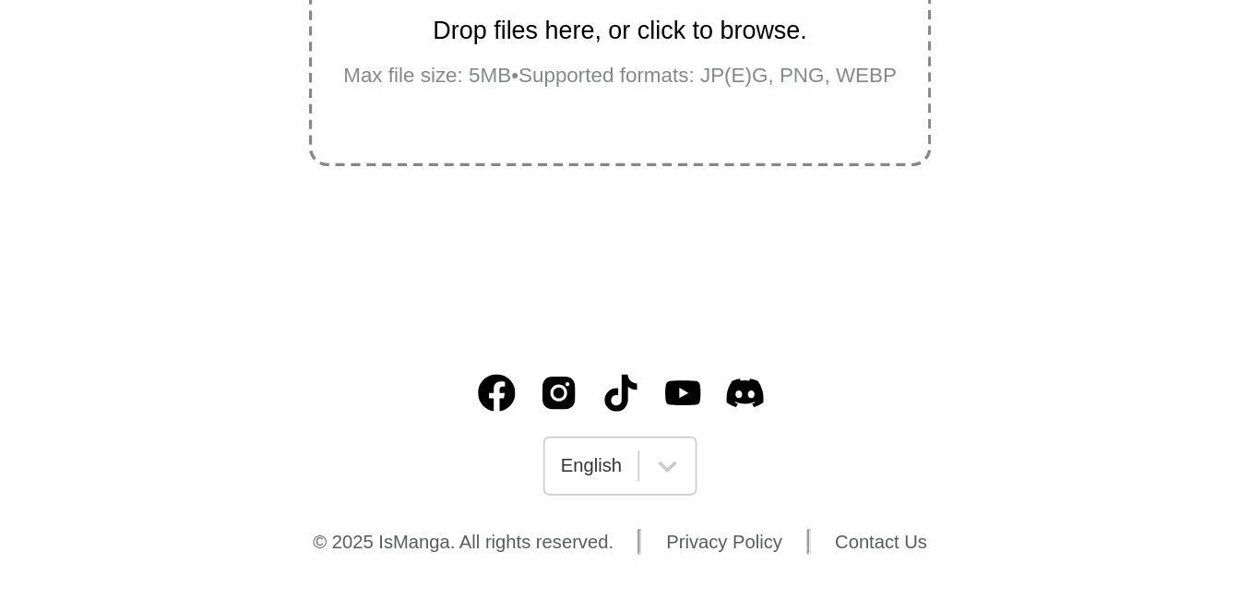
scroll to position [25, 0]
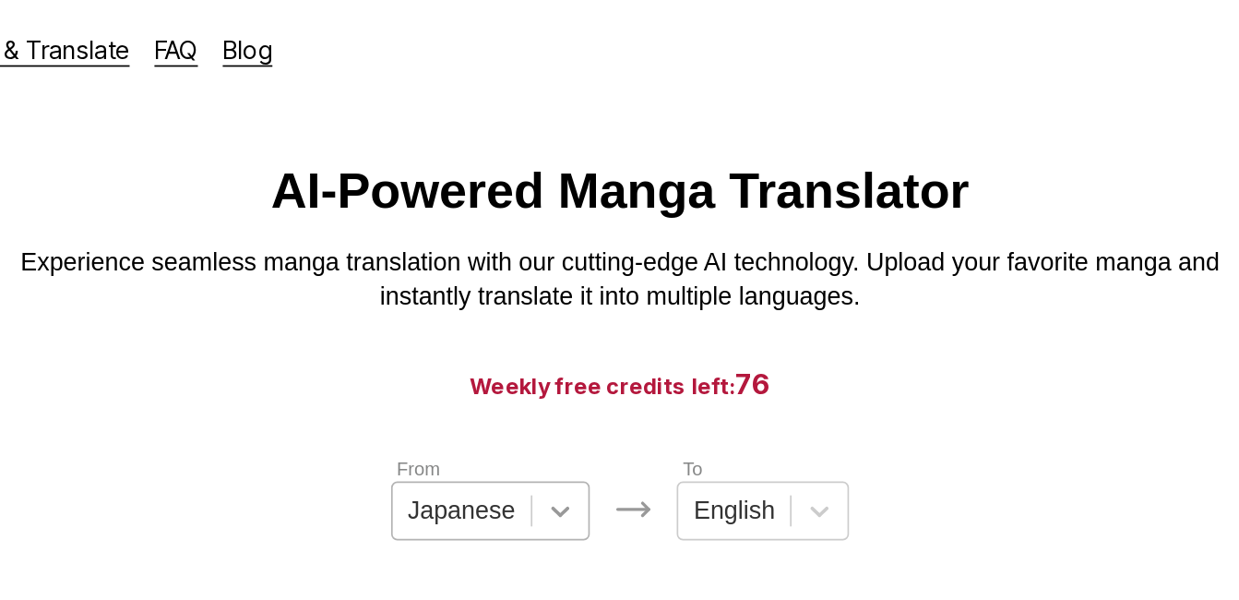
click at [576, 298] on div at bounding box center [583, 303] width 33 height 33
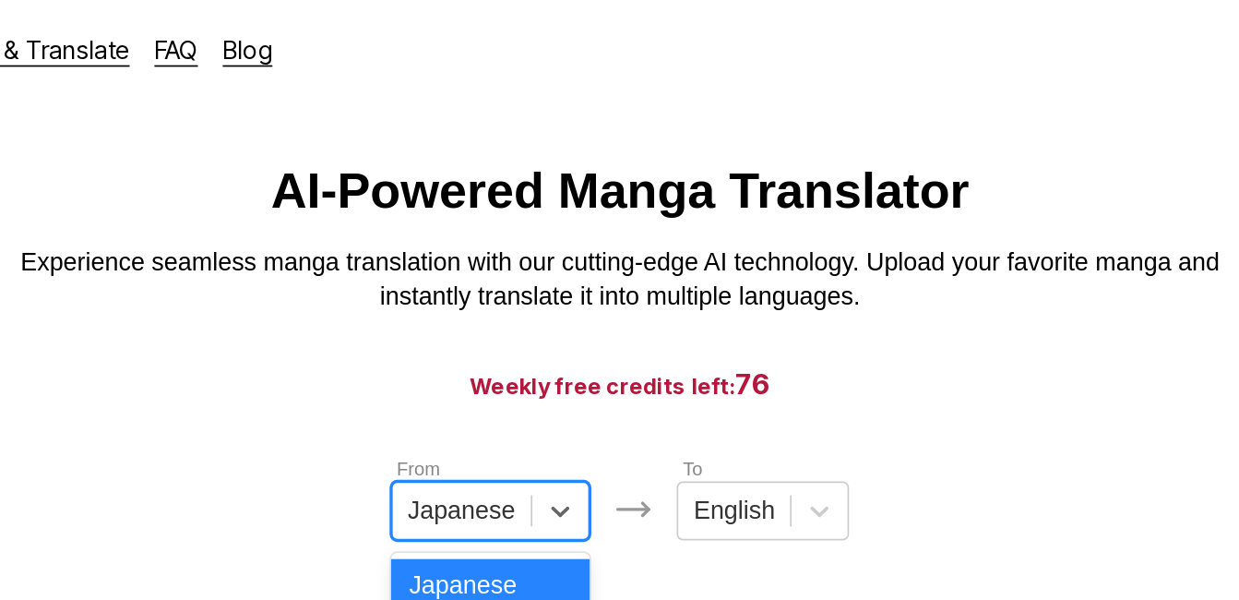
scroll to position [73, 0]
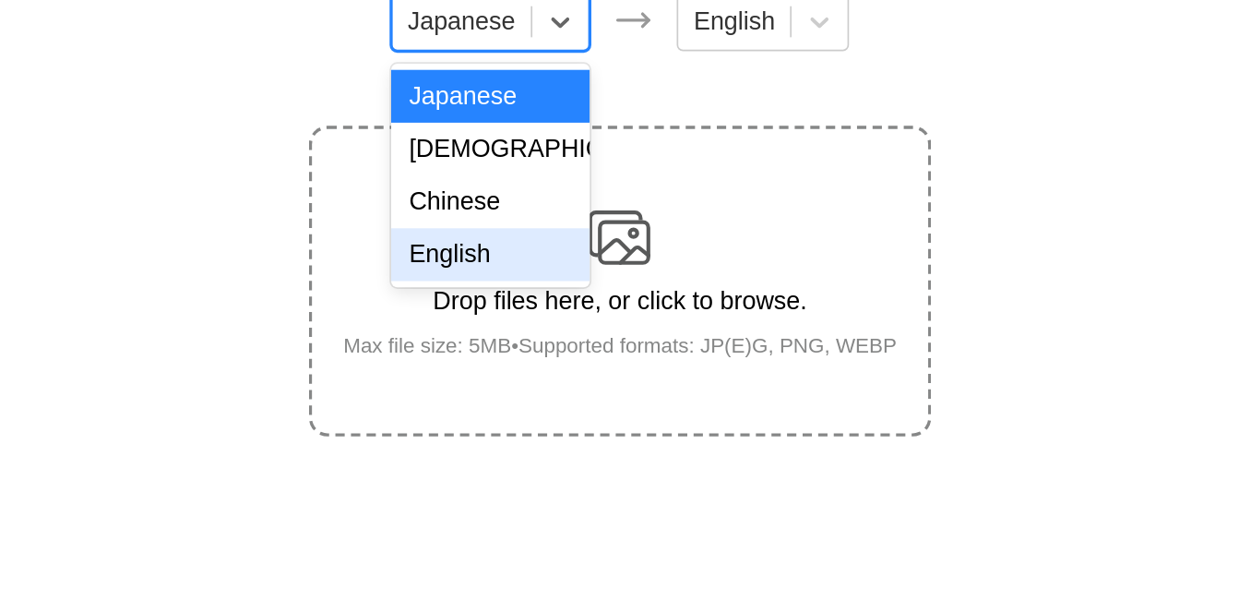
click at [526, 401] on div "English" at bounding box center [542, 393] width 118 height 31
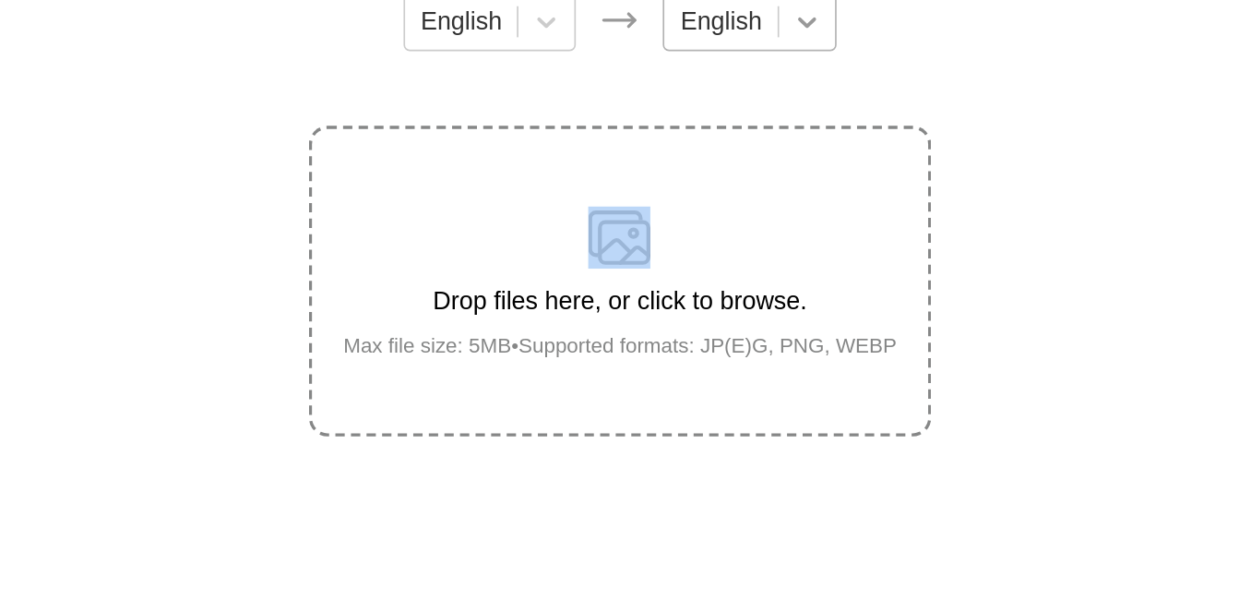
drag, startPoint x: 698, startPoint y: 282, endPoint x: 722, endPoint y: 275, distance: 25.1
click at [722, 275] on div "From English To English Drop files here, or click to browse. Max file size: 5MB…" at bounding box center [619, 361] width 369 height 281
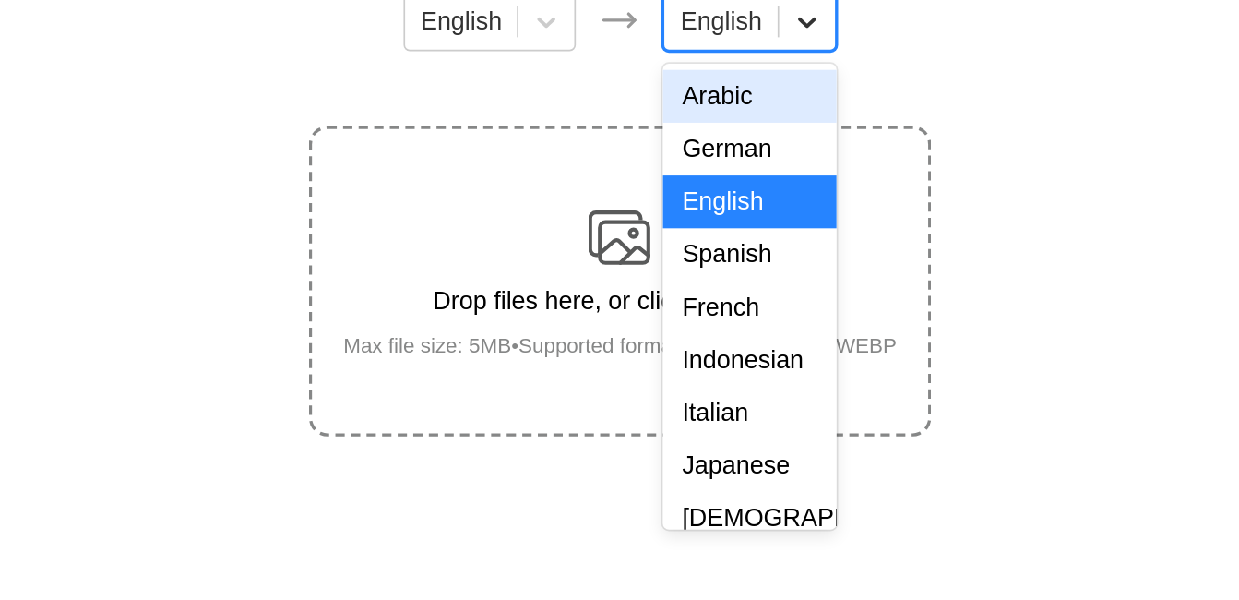
click at [722, 272] on div at bounding box center [730, 255] width 33 height 33
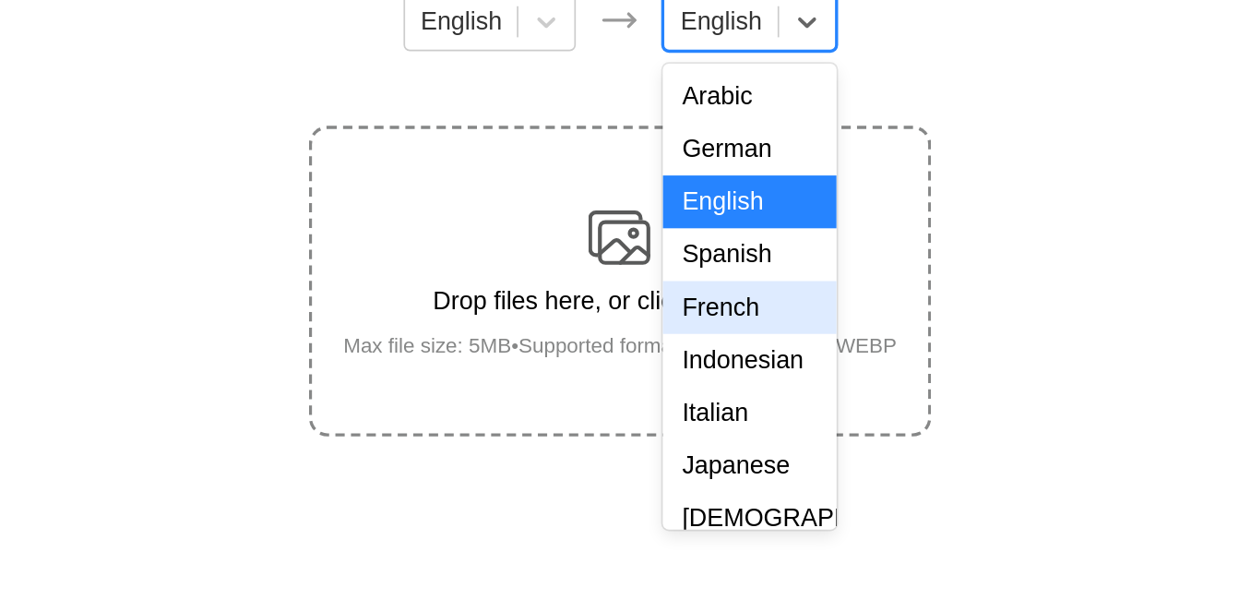
click at [687, 441] on div "French" at bounding box center [696, 425] width 102 height 31
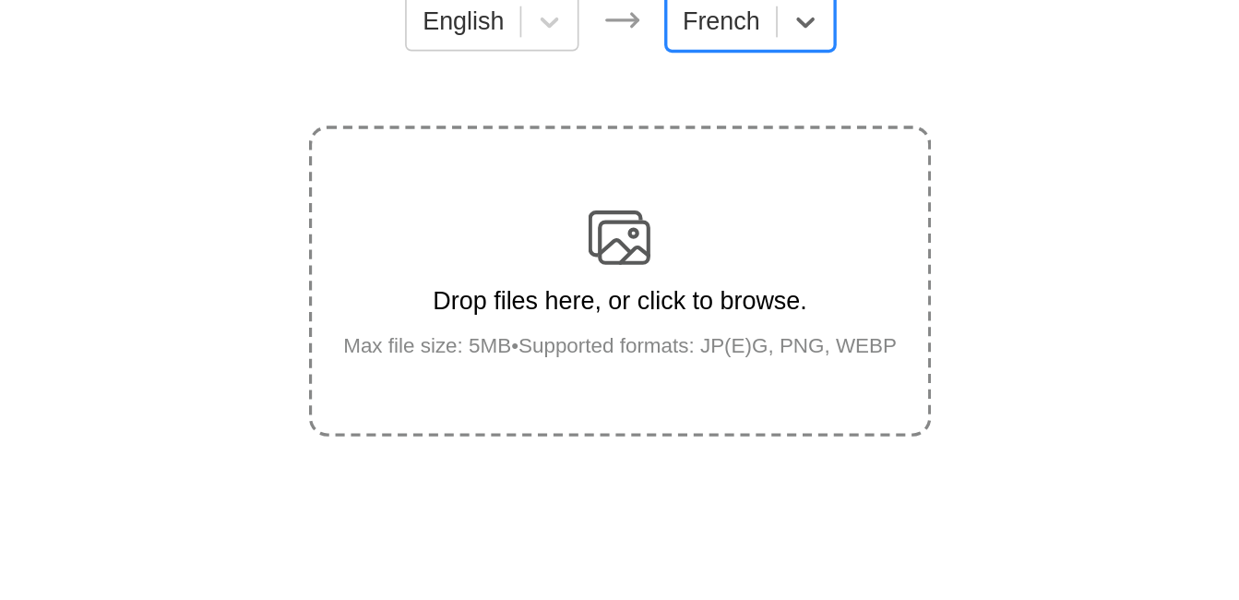
scroll to position [233, 0]
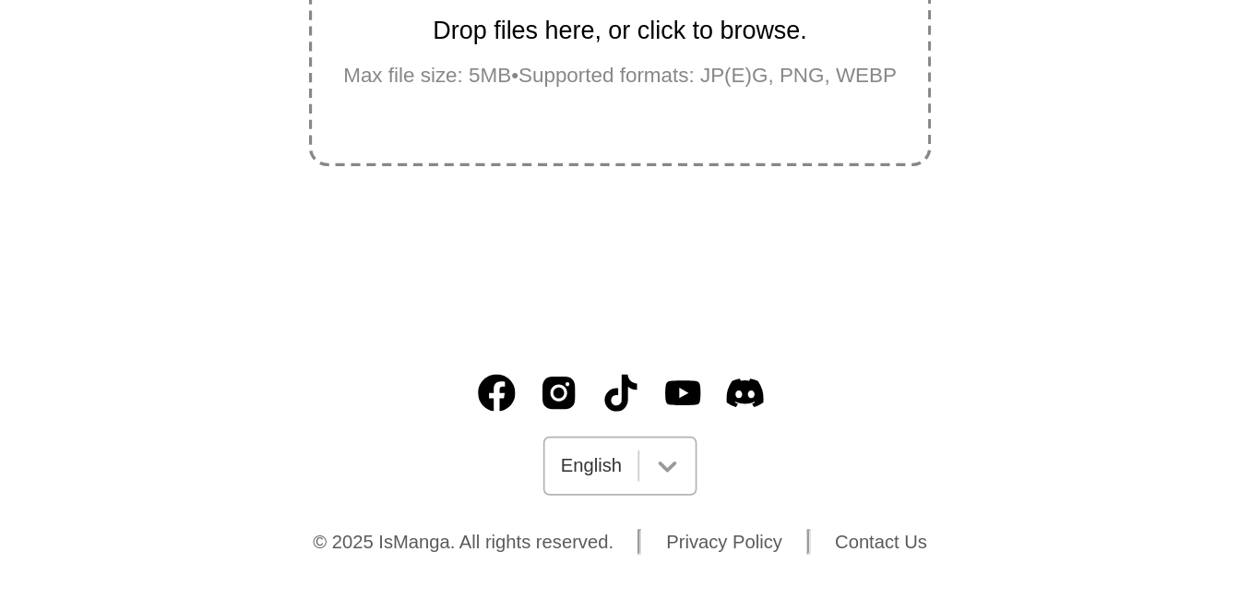
click at [649, 507] on div at bounding box center [647, 519] width 33 height 33
click at [647, 516] on icon at bounding box center [648, 519] width 18 height 18
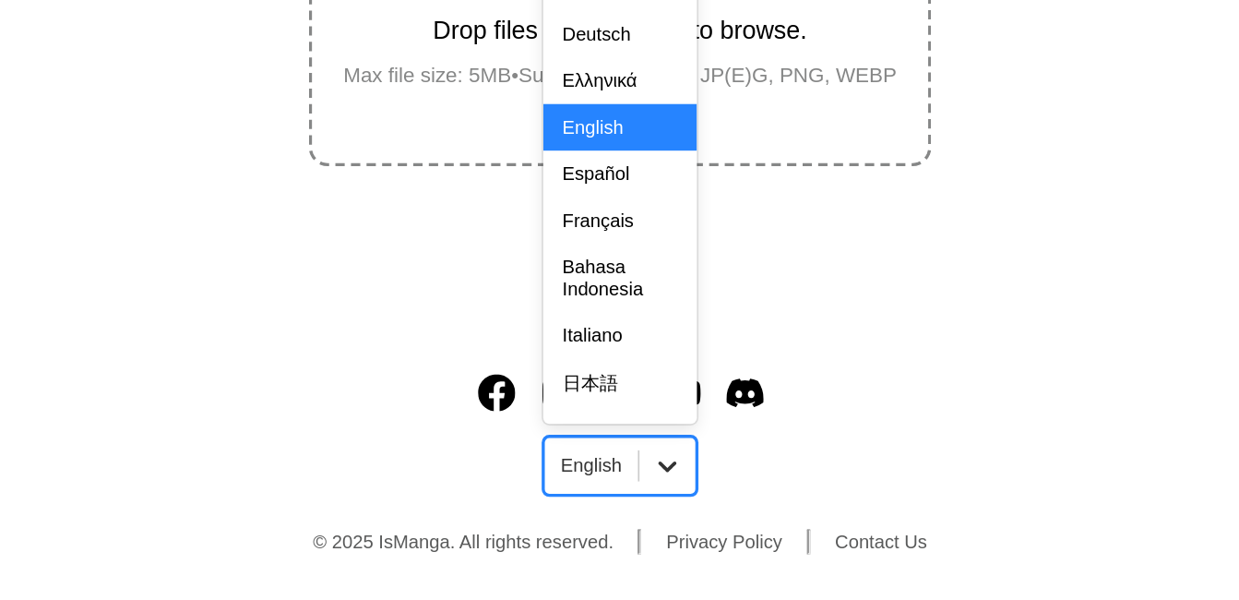
click at [647, 516] on icon at bounding box center [648, 519] width 18 height 18
click at [614, 383] on div "Français" at bounding box center [619, 374] width 90 height 28
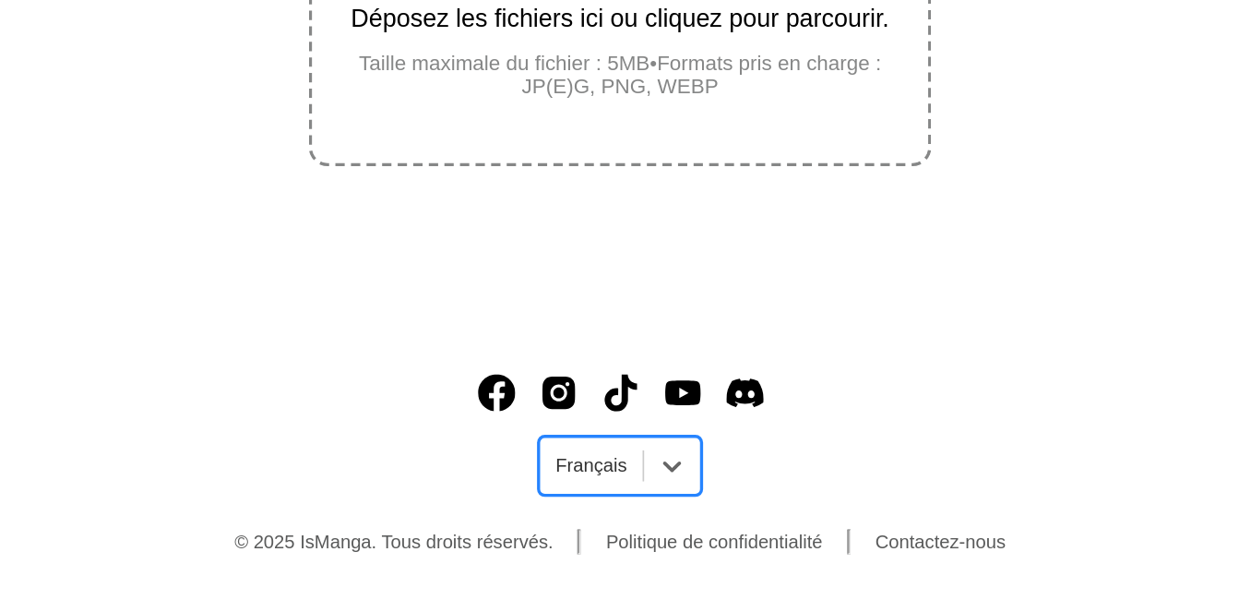
scroll to position [226, 0]
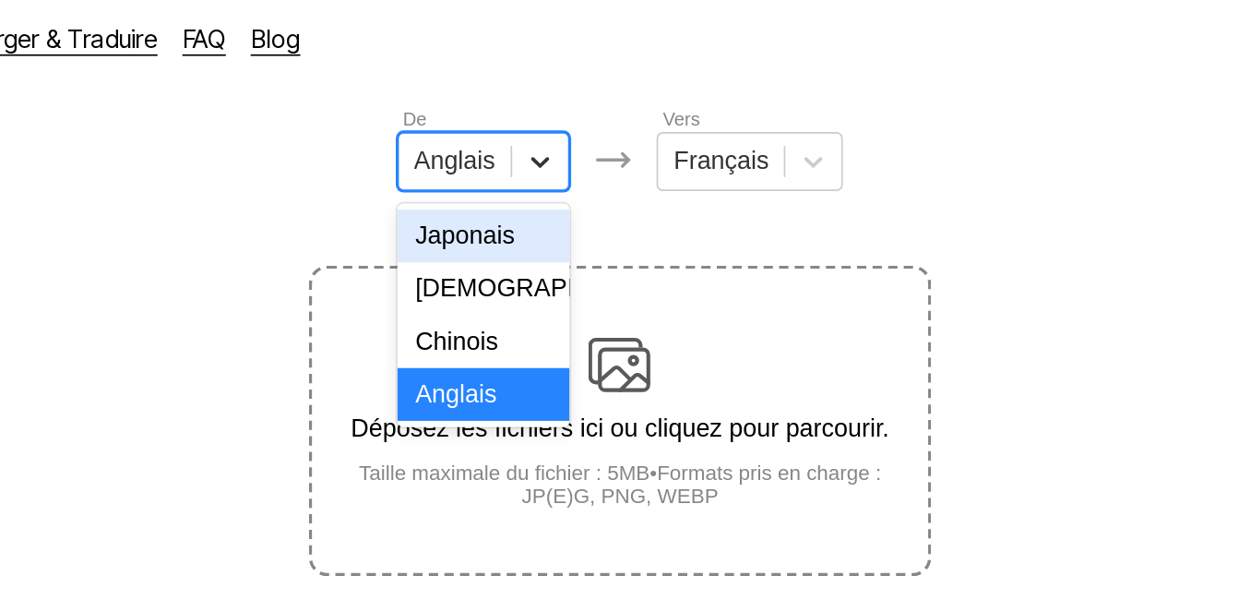
click at [570, 106] on icon at bounding box center [572, 103] width 11 height 6
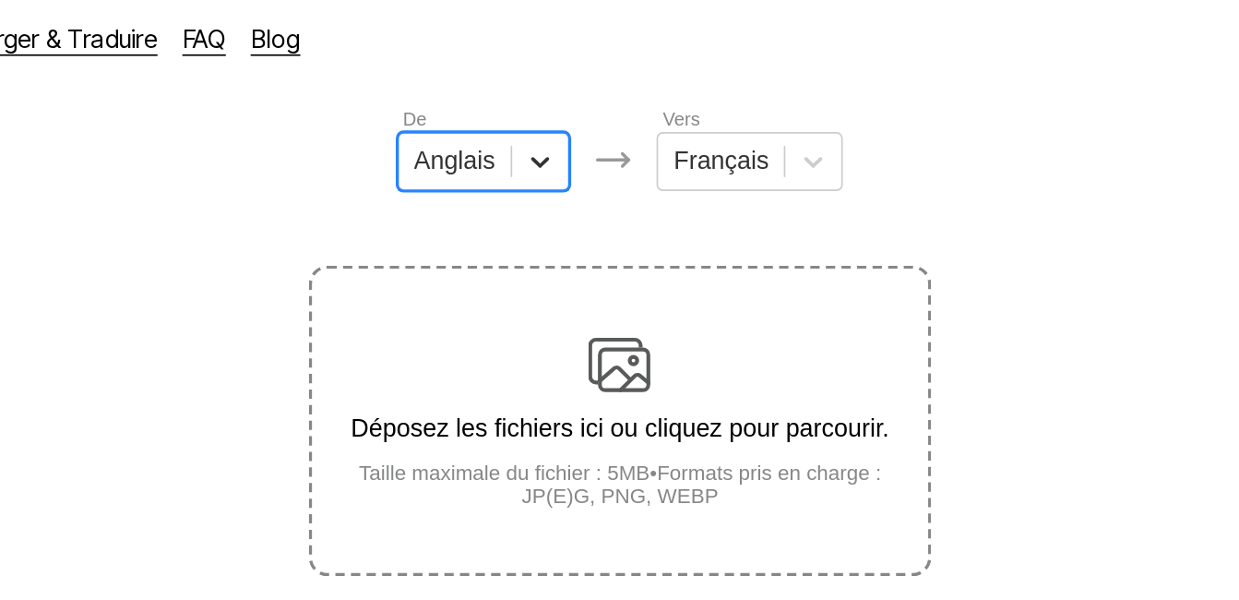
click at [570, 106] on icon at bounding box center [572, 103] width 11 height 6
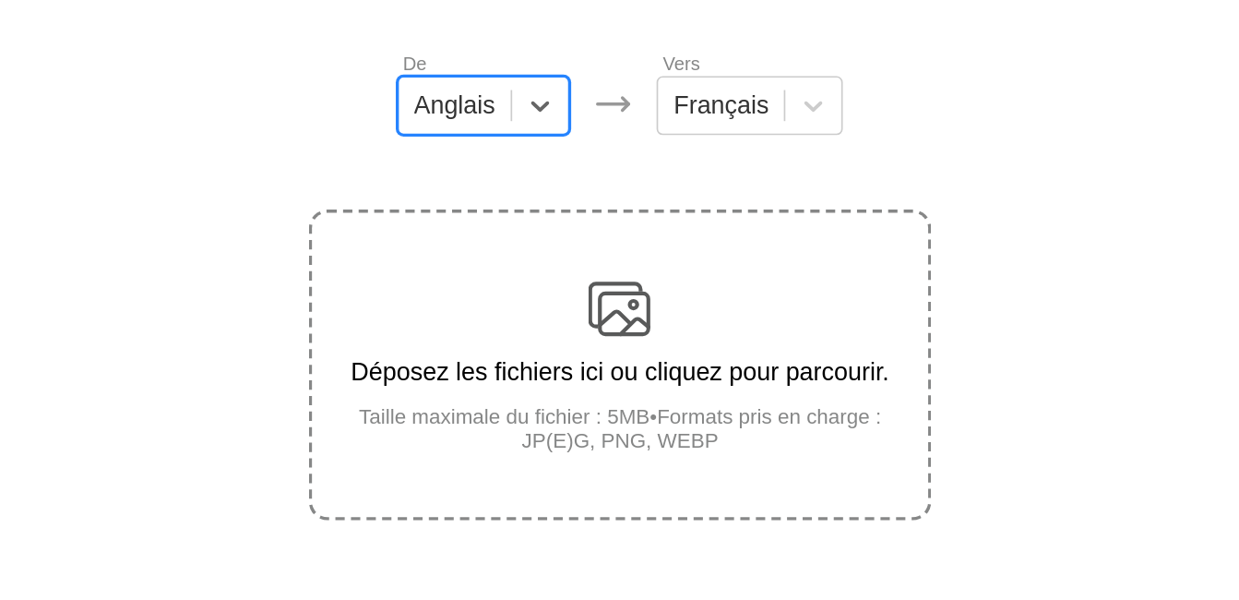
scroll to position [233, 0]
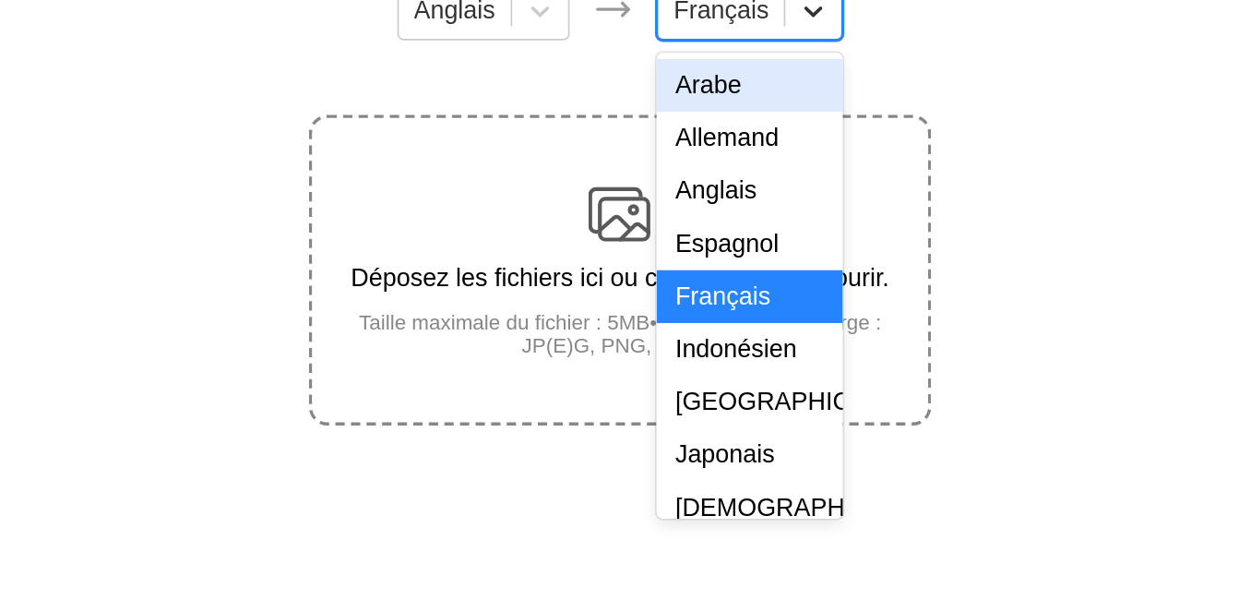
click at [733, 98] on icon at bounding box center [734, 95] width 18 height 18
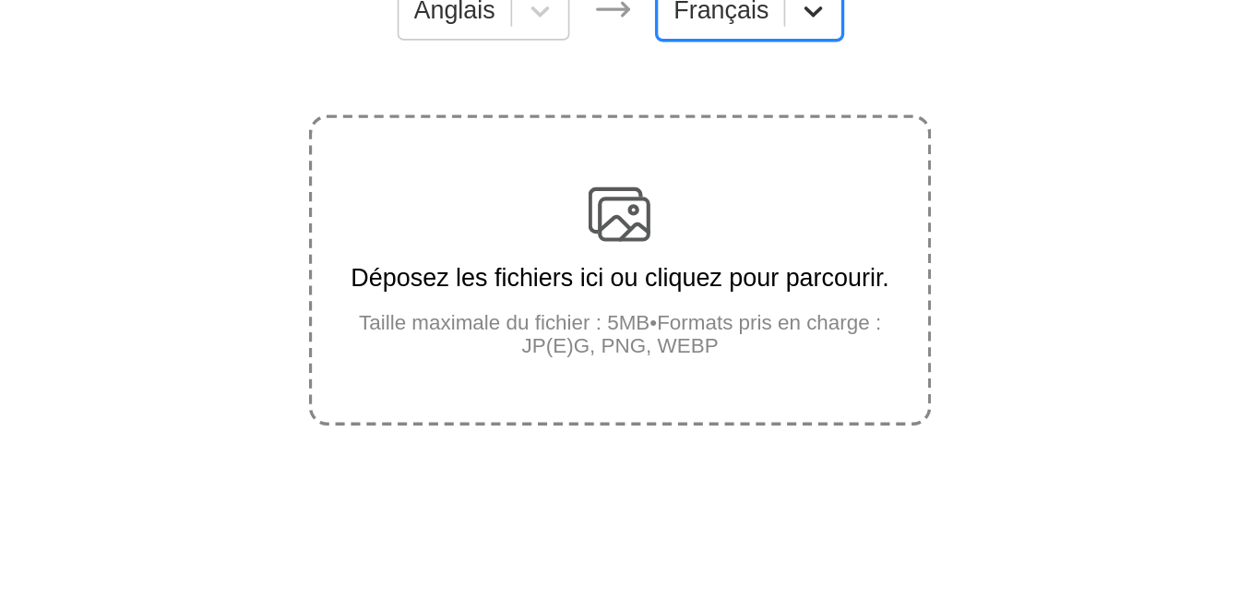
click at [733, 98] on icon at bounding box center [734, 95] width 18 height 18
click at [636, 203] on img at bounding box center [619, 215] width 37 height 37
click at [0, 0] on input "Déposez les fichiers ici ou cliquez pour parcourir. Taille maximale du fichier …" at bounding box center [0, 0] width 0 height 0
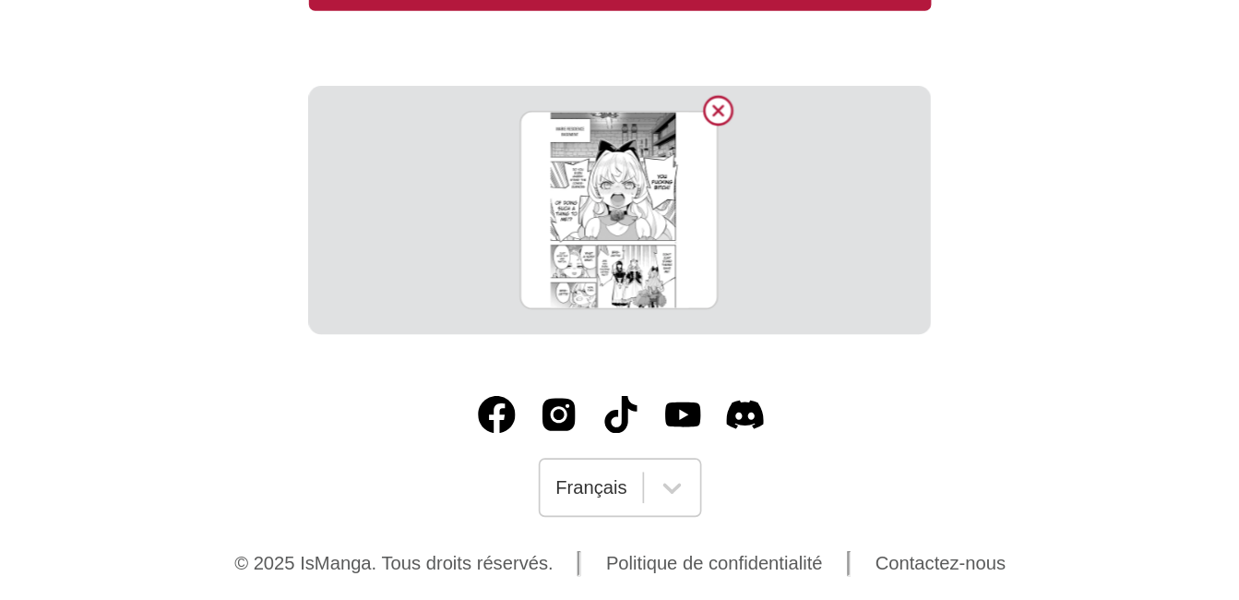
scroll to position [428, 0]
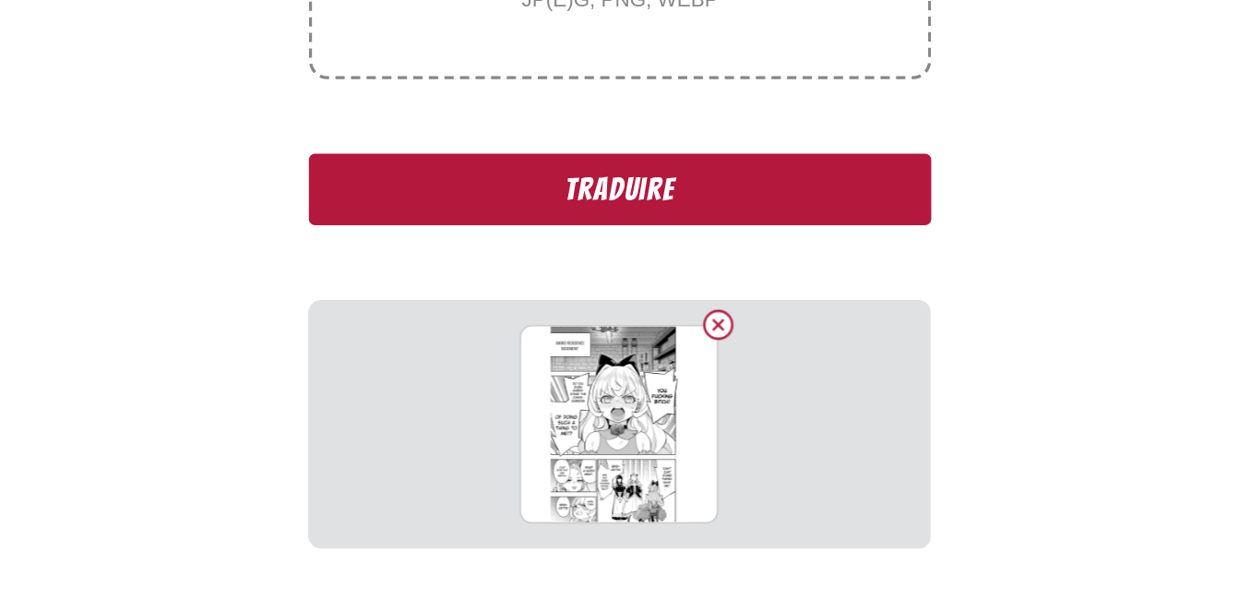
click at [640, 214] on button "Traduire" at bounding box center [619, 215] width 369 height 42
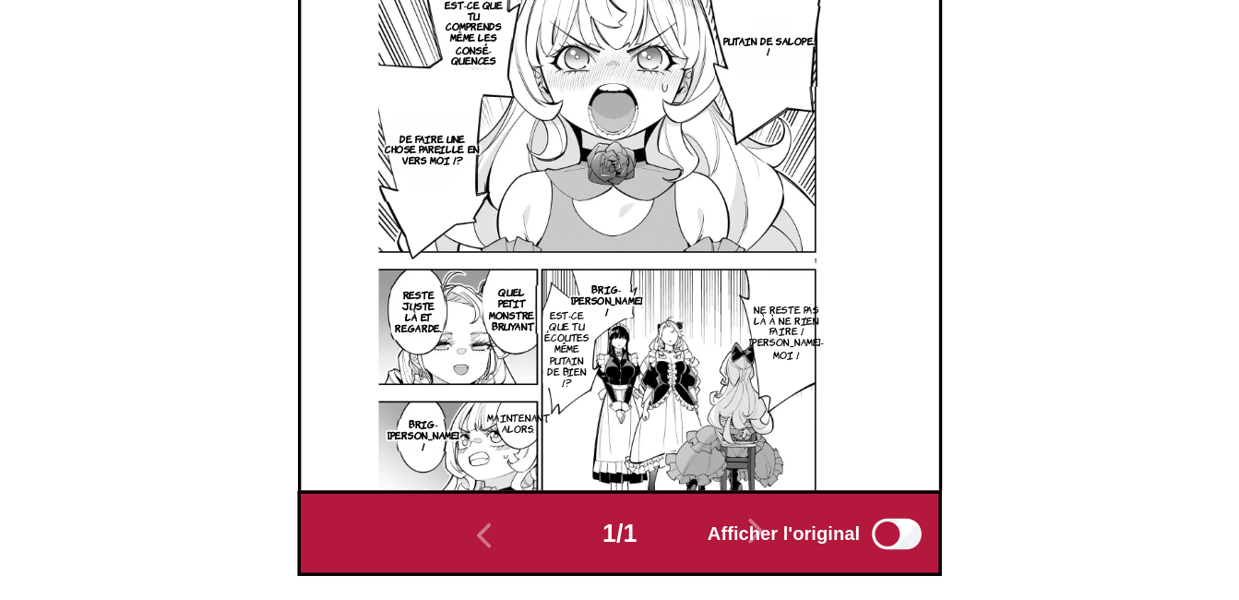
scroll to position [0, 0]
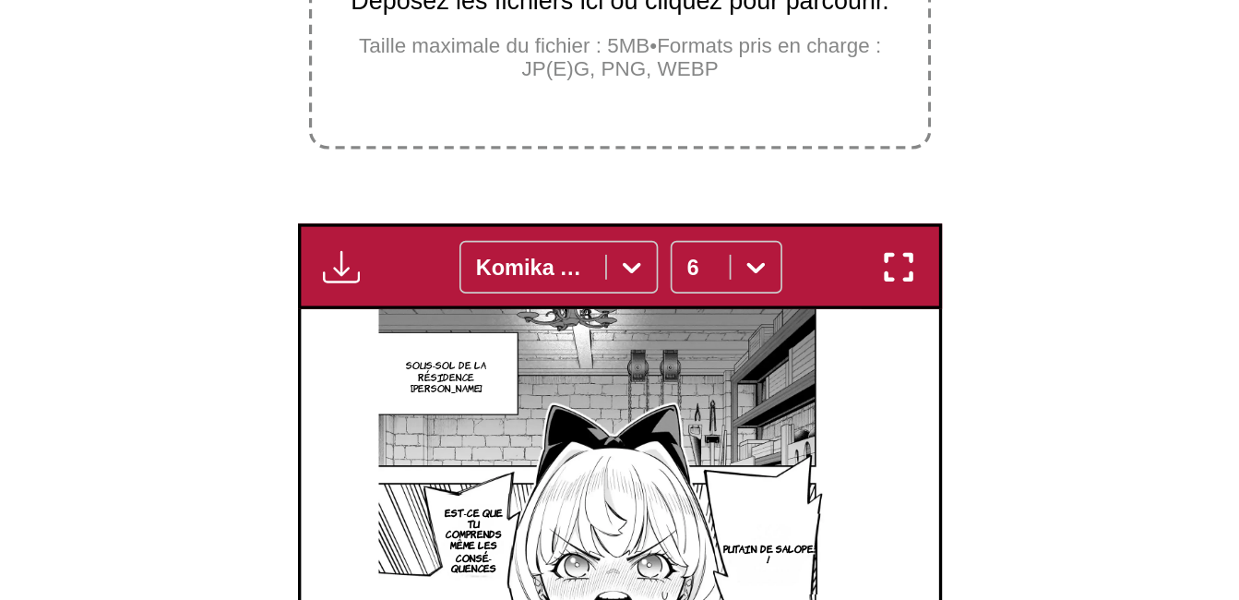
scroll to position [325, 0]
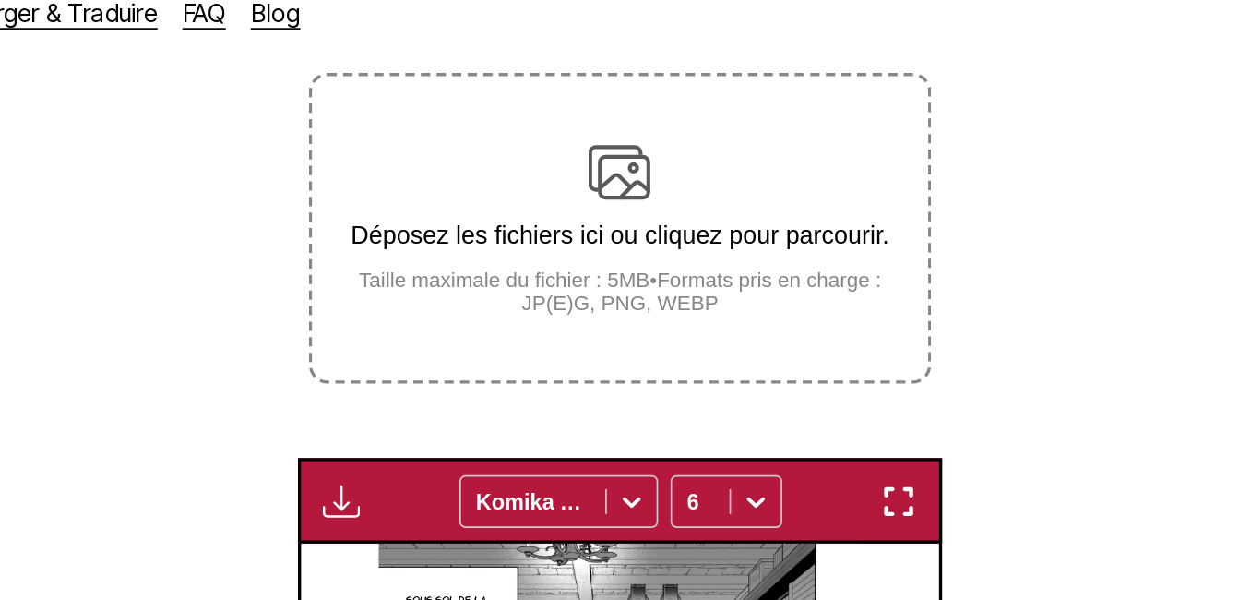
click at [635, 180] on div "Déposez les fichiers ici ou cliquez pour parcourir. Taille maximale du fichier …" at bounding box center [618, 157] width 365 height 103
click at [0, 0] on input "Déposez les fichiers ici ou cliquez pour parcourir. Taille maximale du fichier …" at bounding box center [0, 0] width 0 height 0
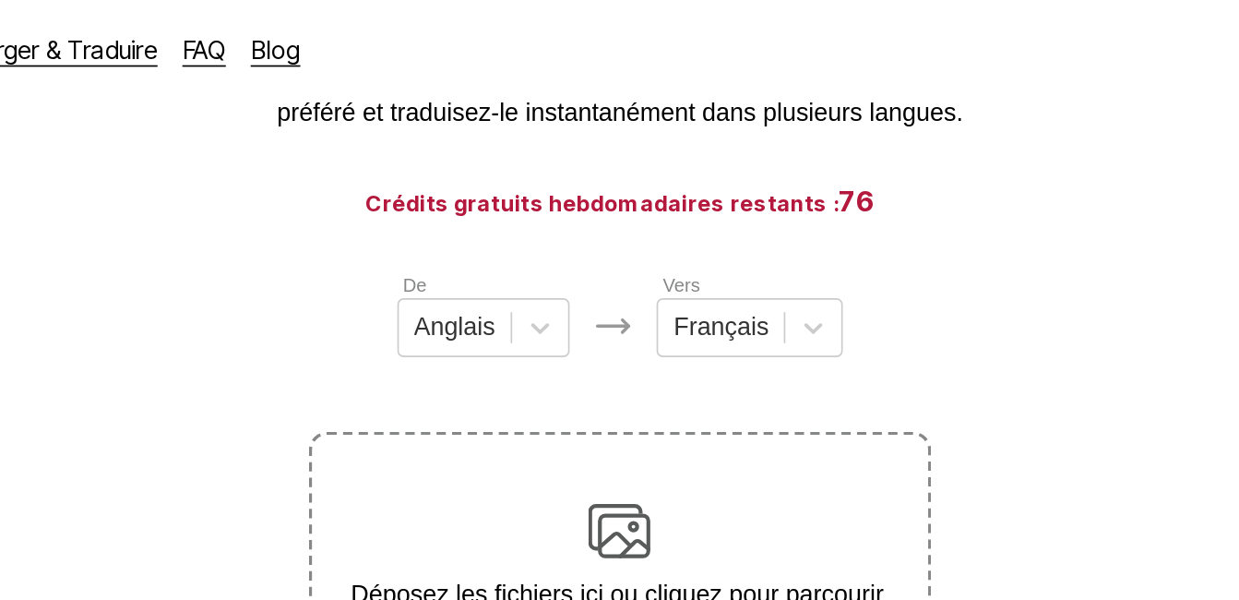
scroll to position [388, 0]
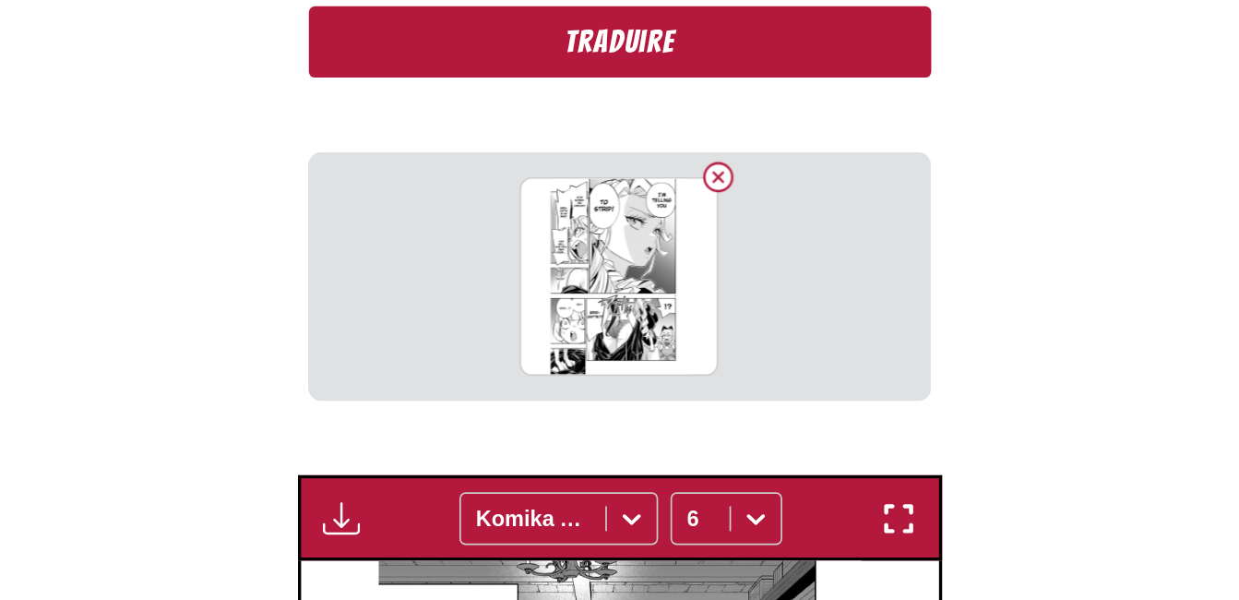
click at [703, 254] on button "Traduire" at bounding box center [619, 252] width 369 height 42
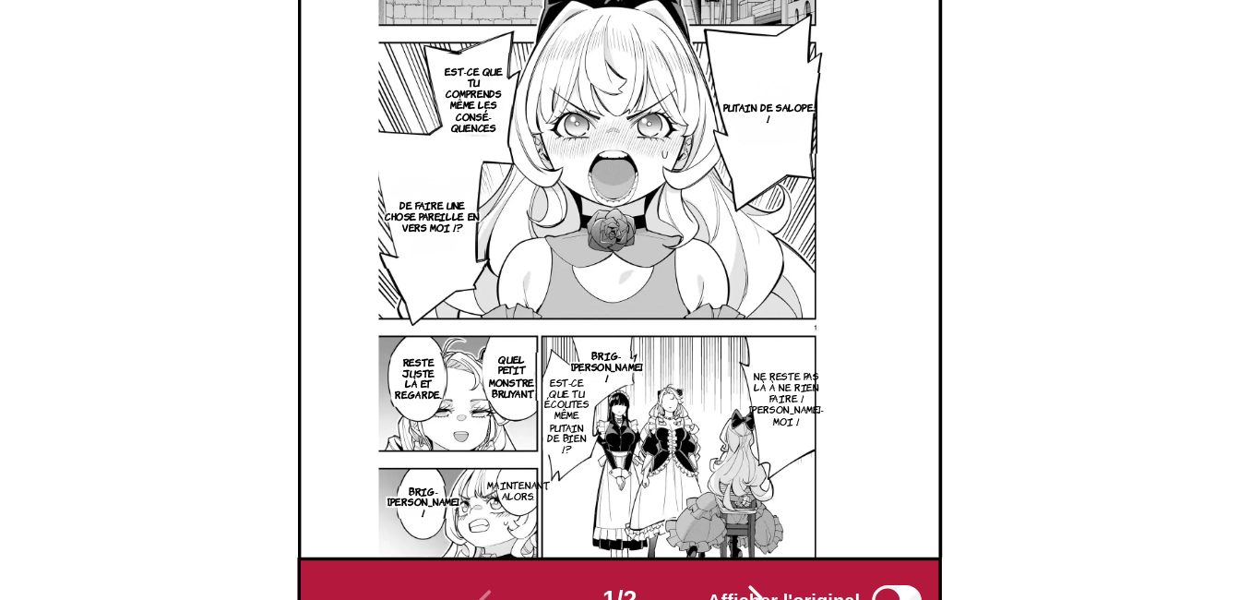
scroll to position [770, 0]
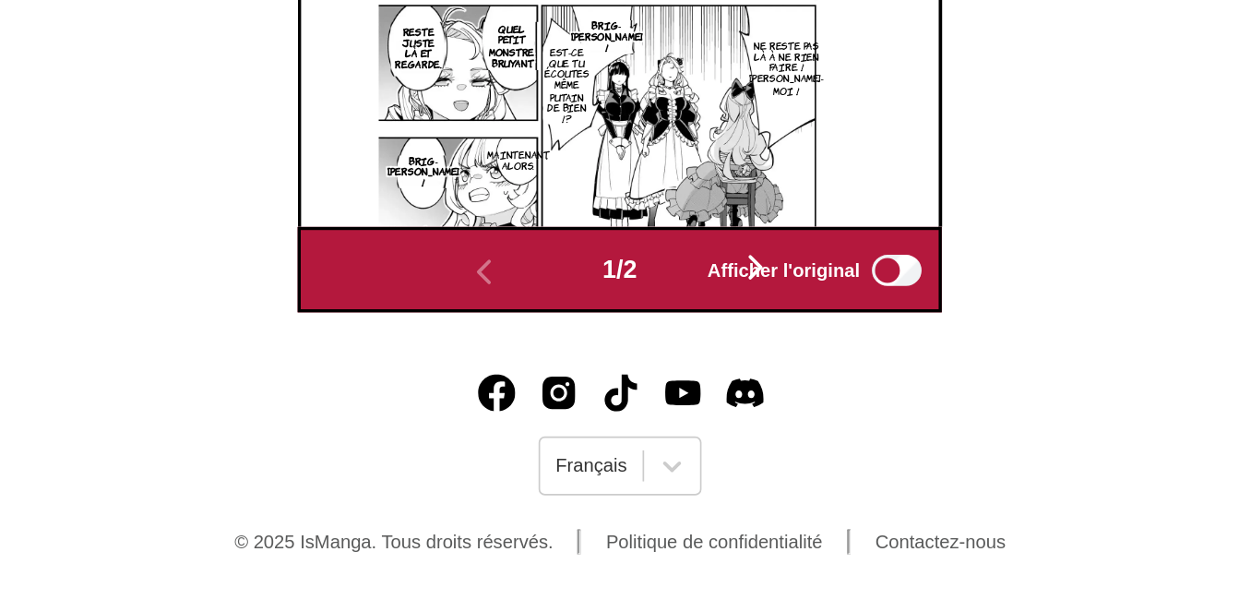
click at [706, 400] on span "Afficher l'original" at bounding box center [717, 403] width 90 height 13
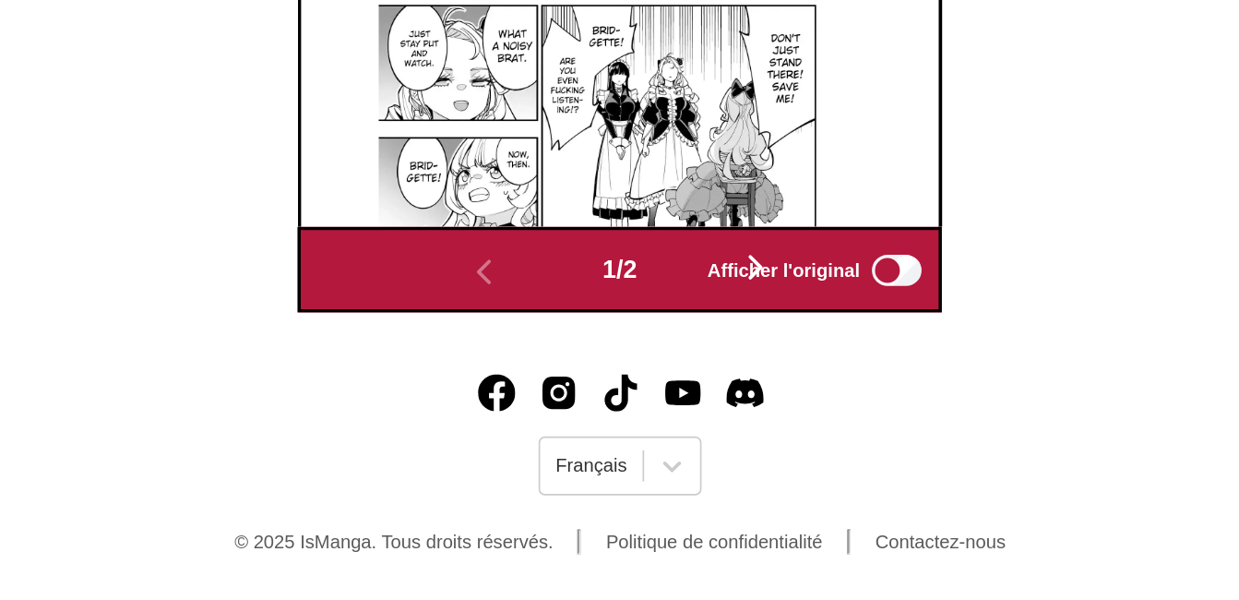
drag, startPoint x: 707, startPoint y: 409, endPoint x: 995, endPoint y: 445, distance: 290.1
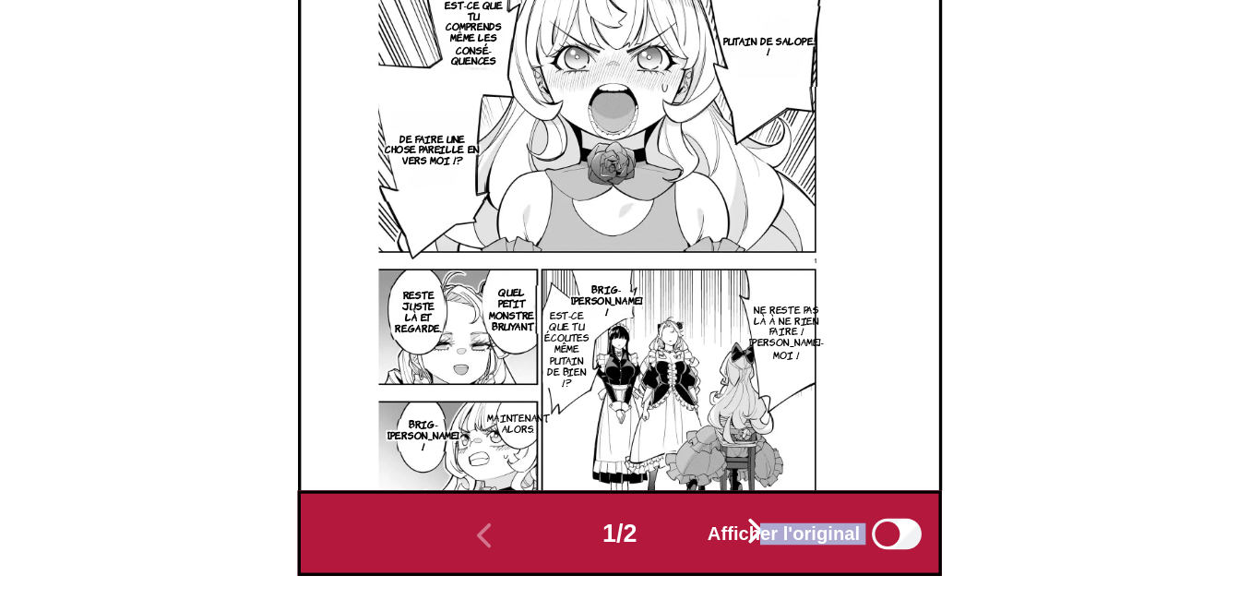
scroll to position [410, 0]
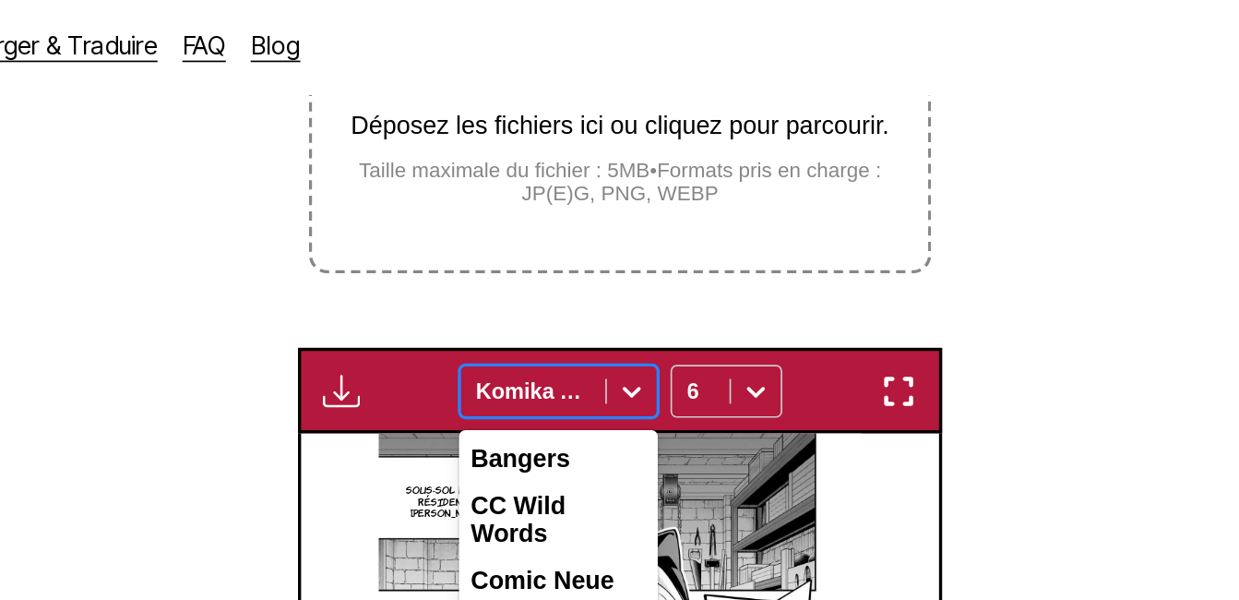
click at [622, 247] on div at bounding box center [627, 236] width 30 height 30
click at [572, 290] on div "Bangers" at bounding box center [583, 276] width 118 height 28
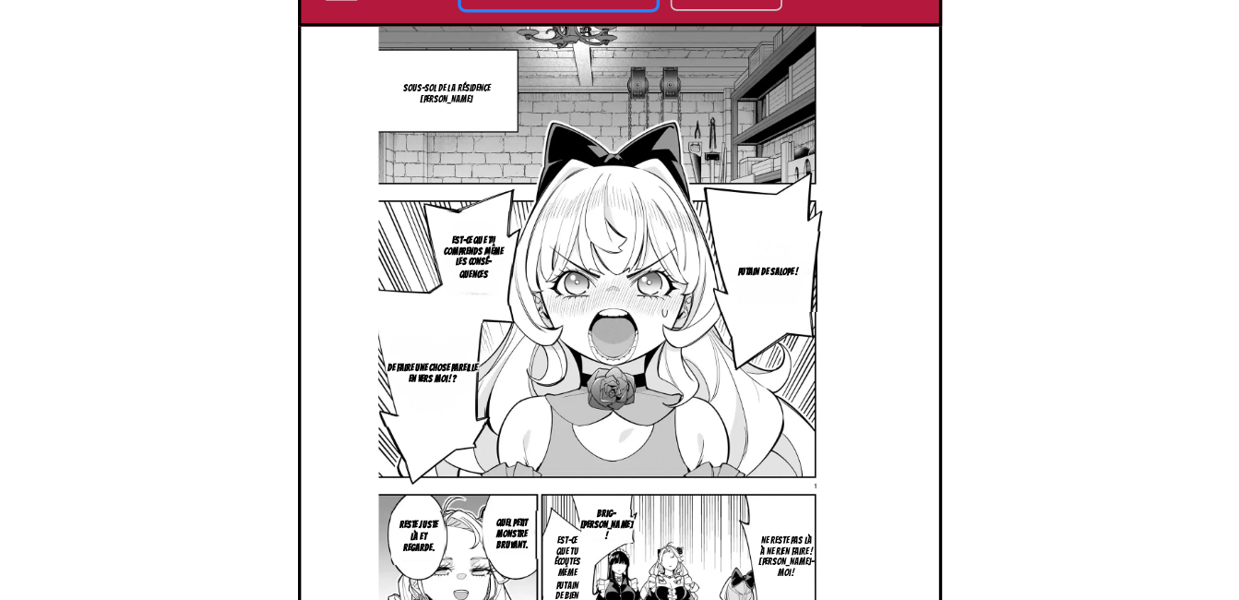
scroll to position [420, 0]
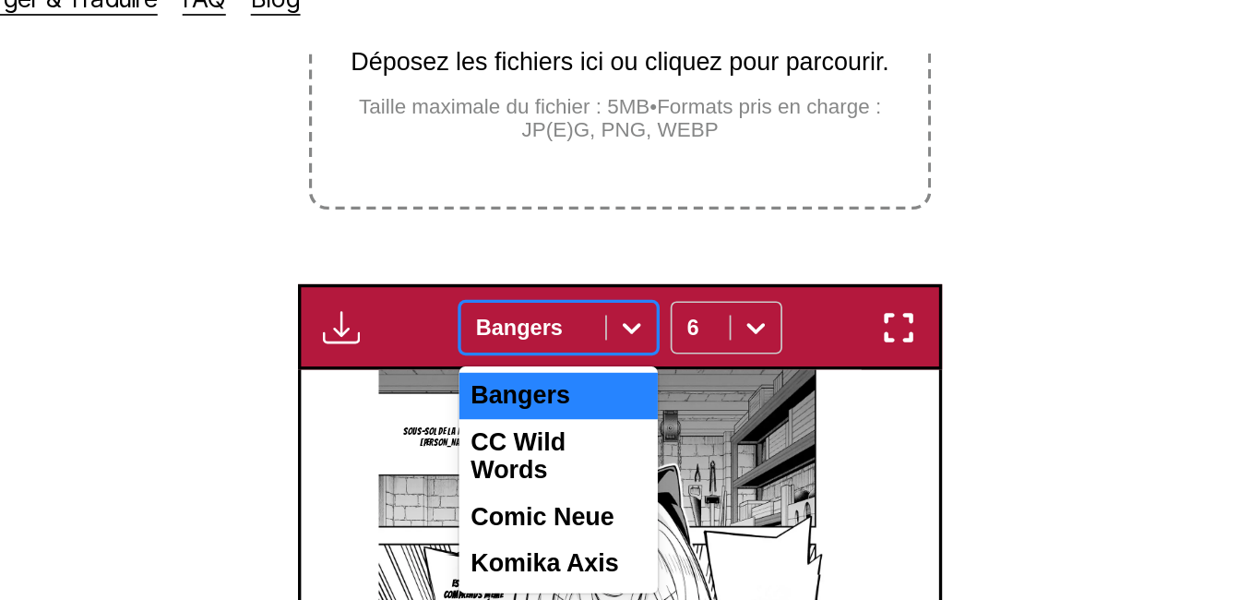
click at [633, 225] on icon at bounding box center [626, 225] width 18 height 18
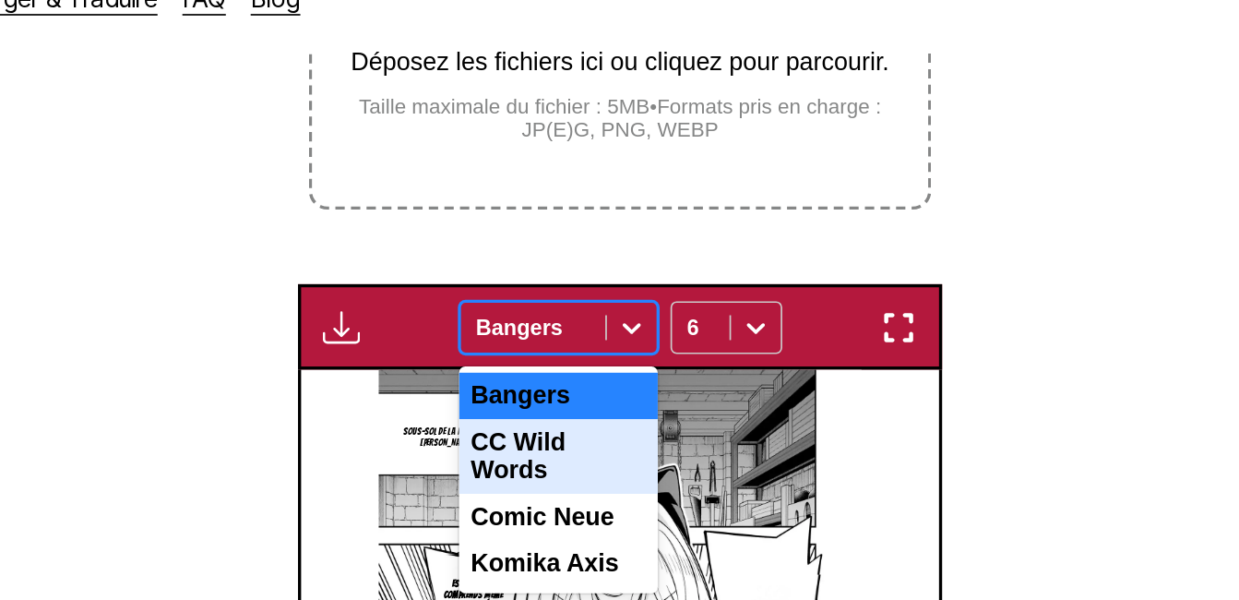
click at [591, 288] on div "CC Wild Words" at bounding box center [583, 302] width 118 height 44
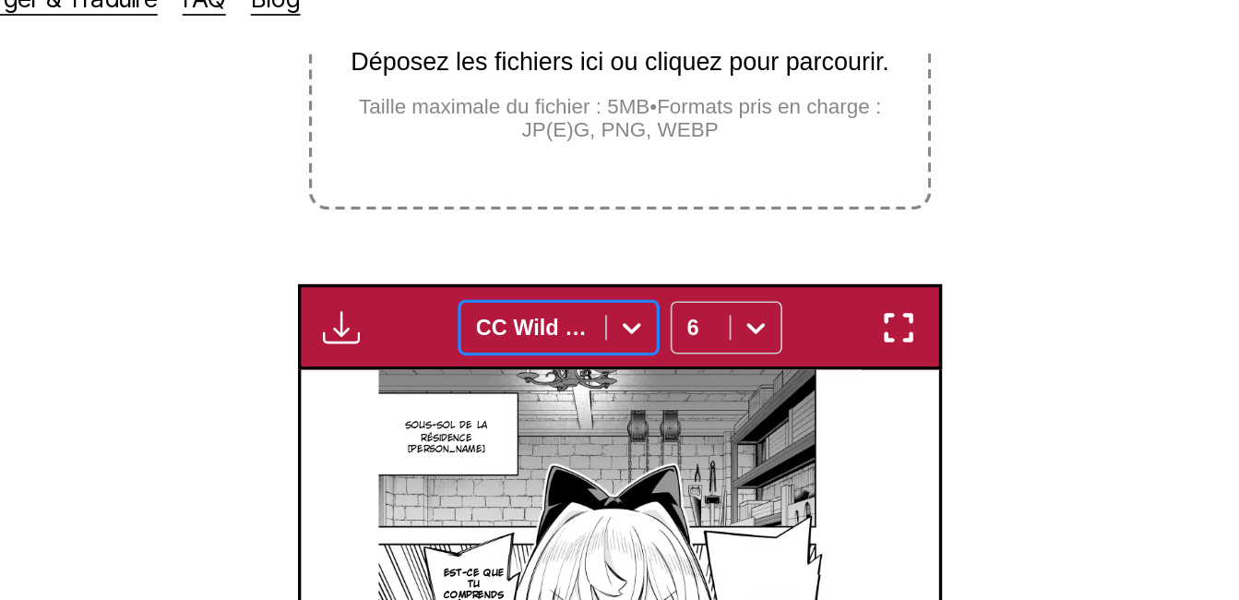
scroll to position [437, 0]
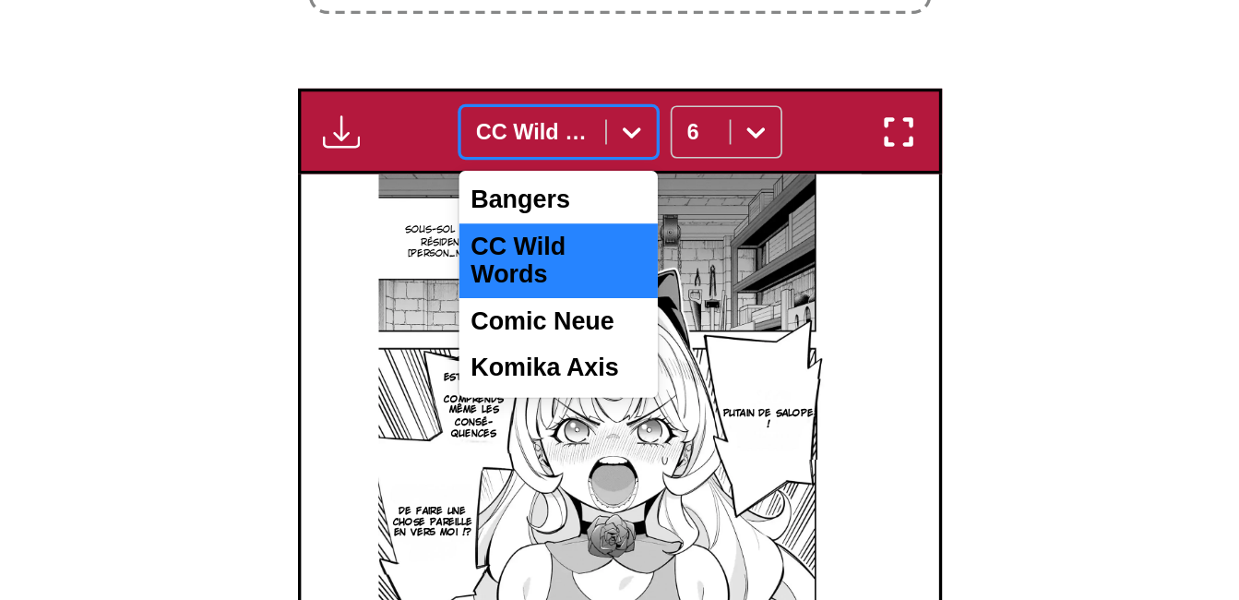
click at [603, 199] on div "CC Wild Words" at bounding box center [568, 208] width 86 height 26
drag, startPoint x: 579, startPoint y: 328, endPoint x: 594, endPoint y: 318, distance: 17.4
click at [594, 318] on div "Bangers CC Wild Words Comic Neue Komika Axis" at bounding box center [583, 298] width 118 height 135
click at [594, 318] on div "Comic Neue" at bounding box center [583, 320] width 118 height 28
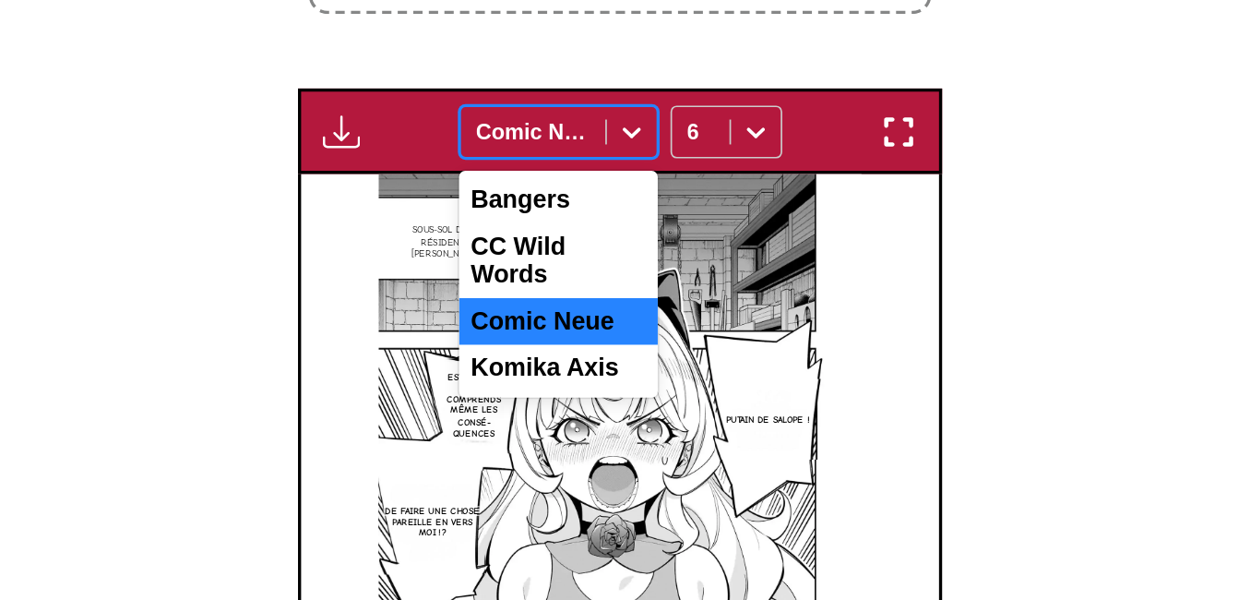
click at [601, 203] on div "Comic Neue" at bounding box center [568, 208] width 86 height 26
click at [591, 339] on div "Komika Axis" at bounding box center [583, 348] width 118 height 28
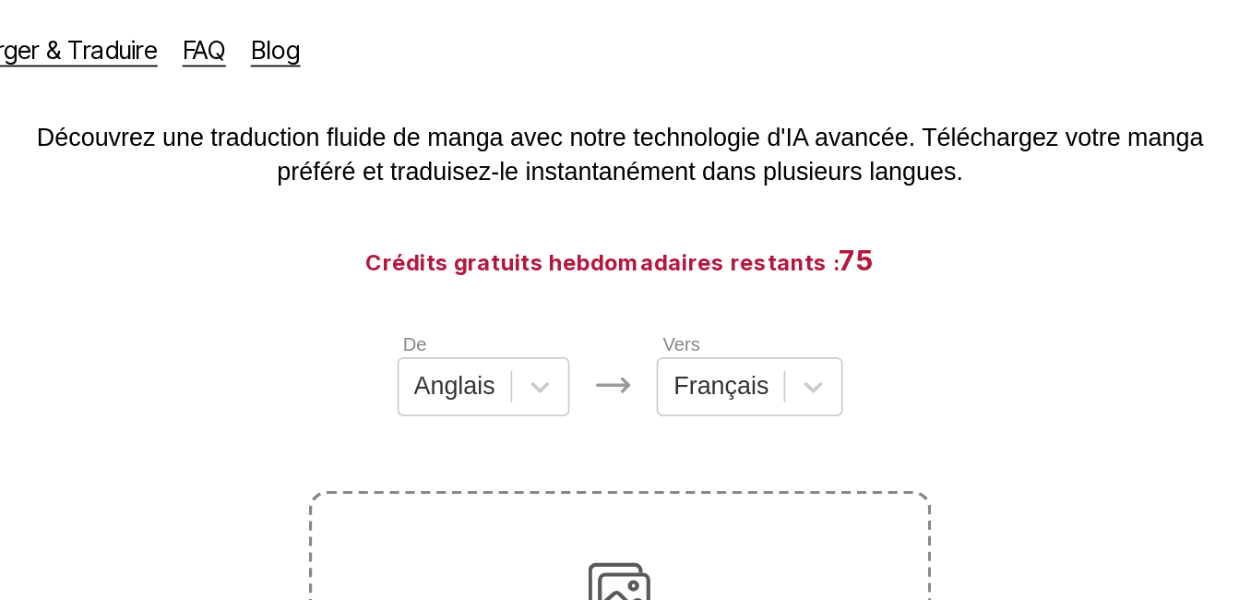
scroll to position [0, 0]
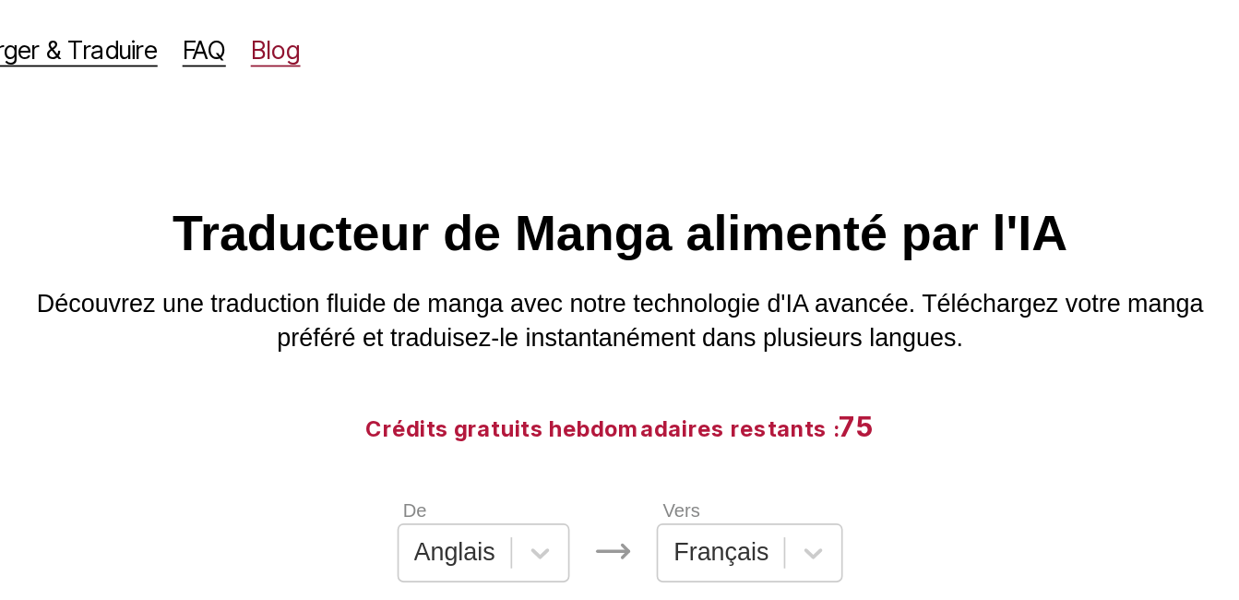
click at [407, 25] on link "Blog" at bounding box center [415, 29] width 30 height 18
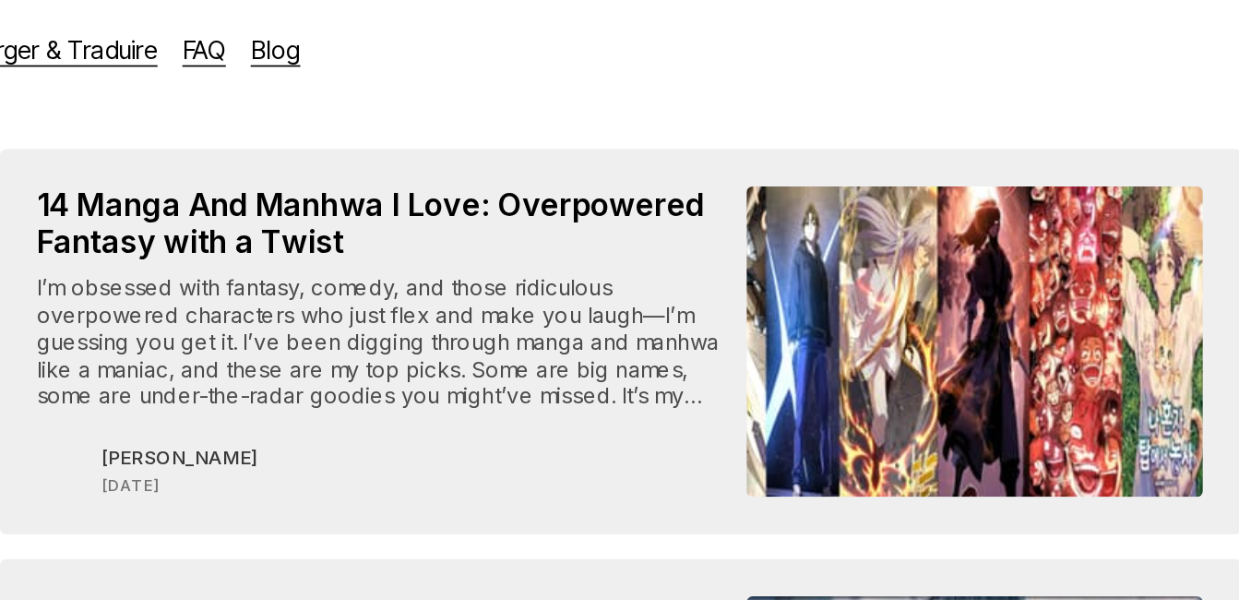
scroll to position [90, 0]
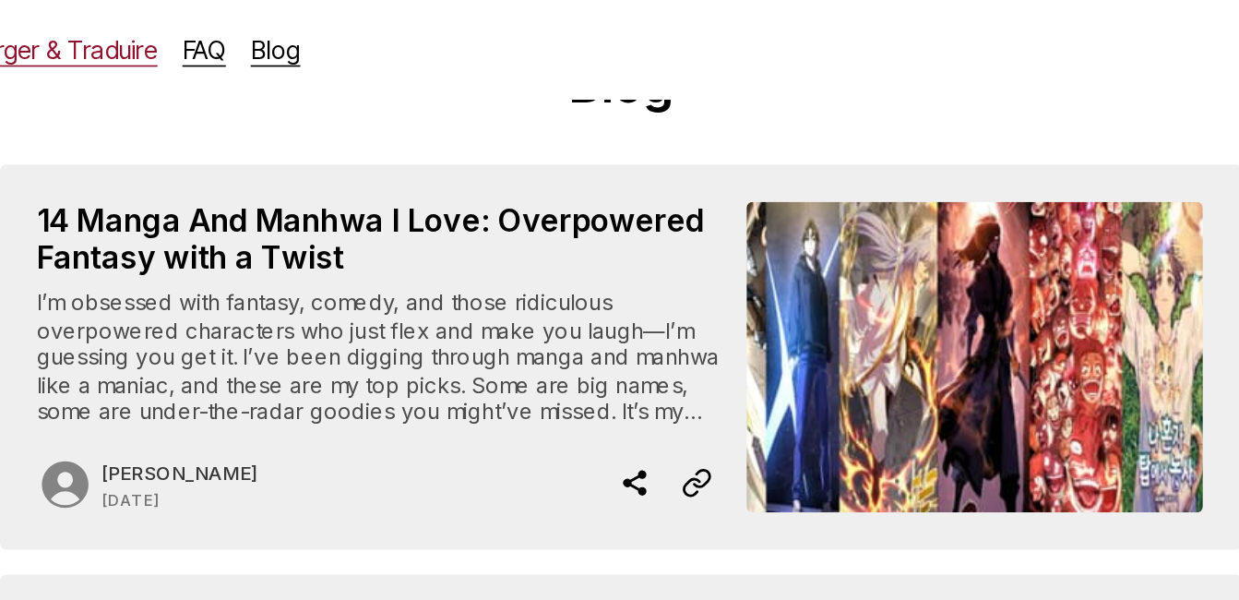
click at [298, 30] on link "Télécharger & Traduire" at bounding box center [270, 29] width 149 height 18
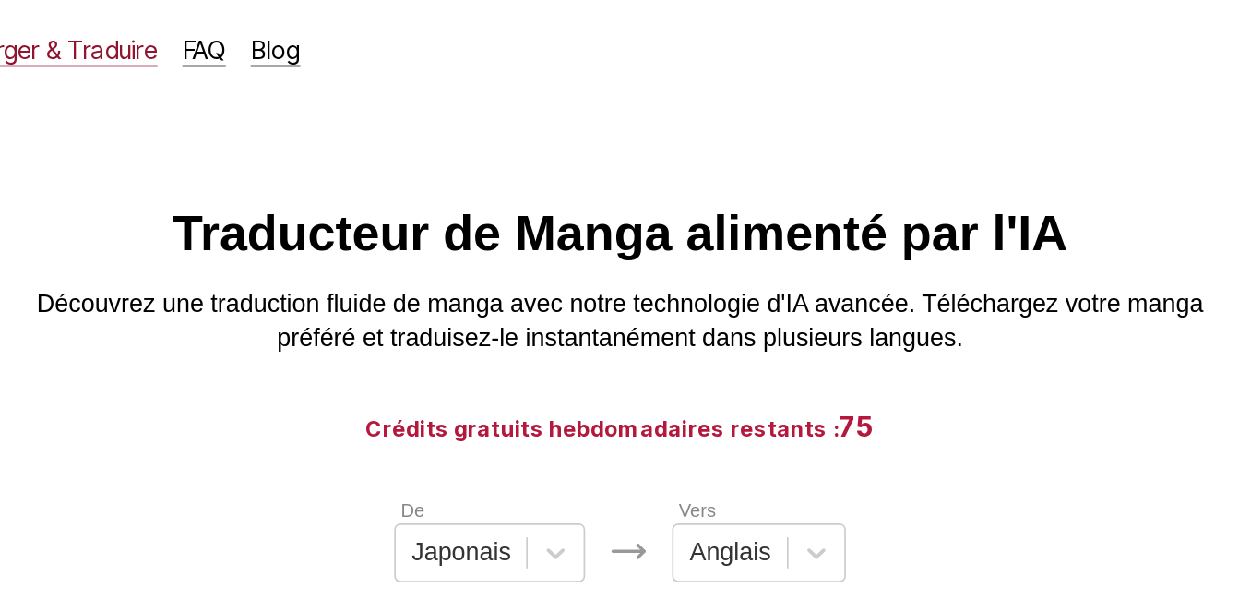
click at [291, 30] on link "Télécharger & Traduire" at bounding box center [270, 29] width 149 height 18
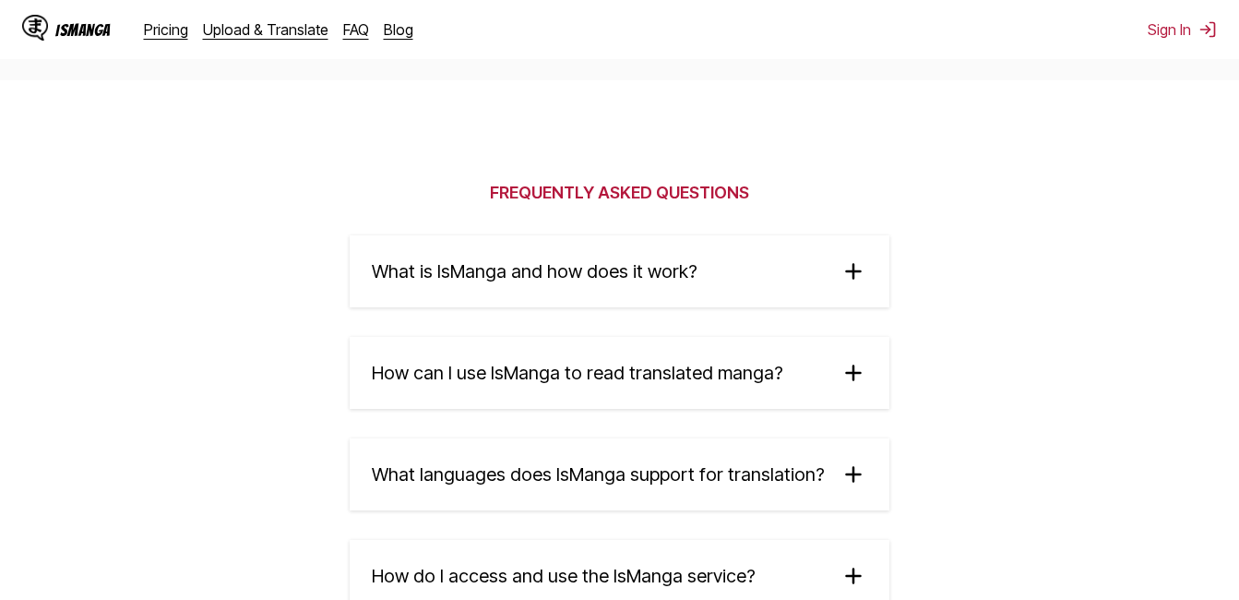
scroll to position [2886, 0]
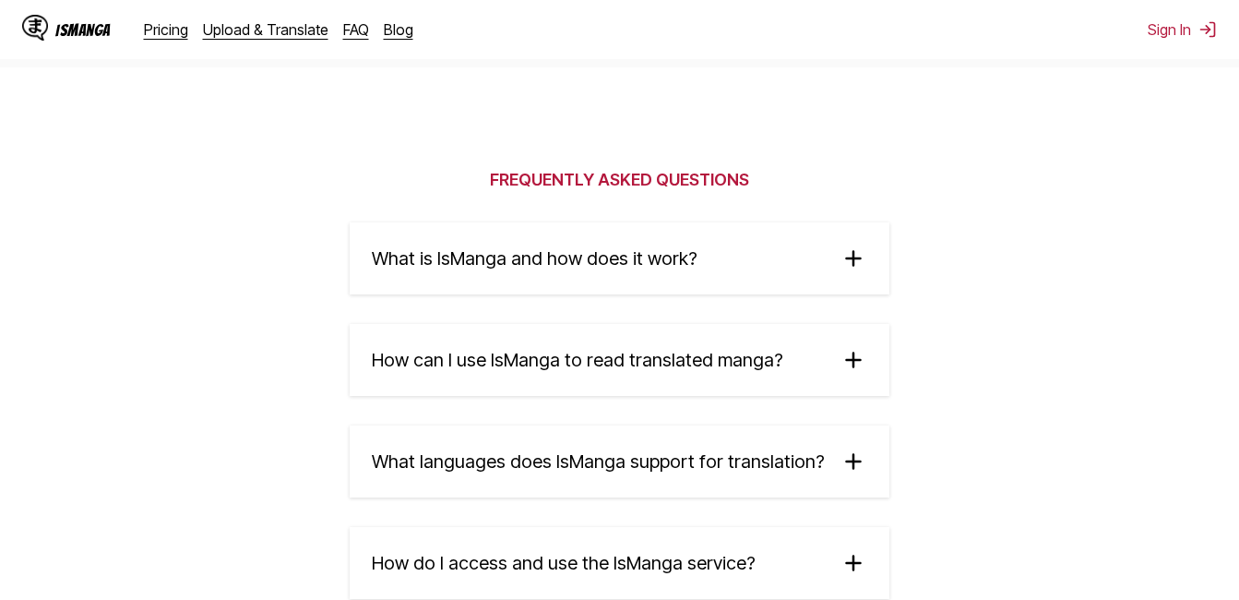
click at [830, 241] on summary "What is IsManga and how does it work?" at bounding box center [620, 258] width 540 height 72
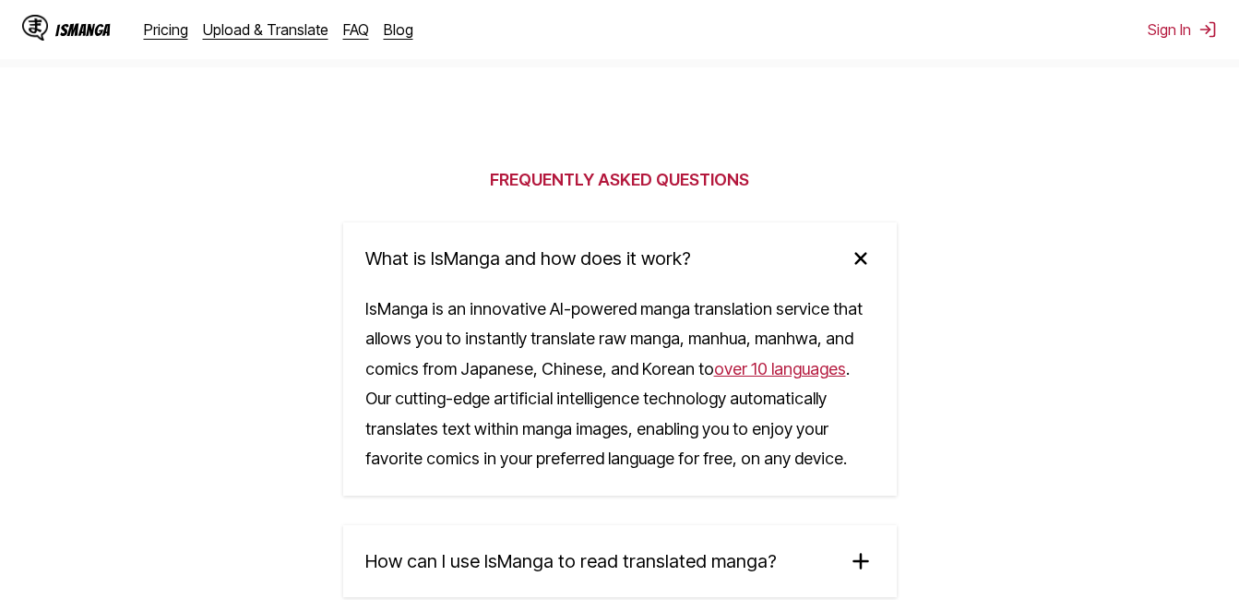
scroll to position [3070, 0]
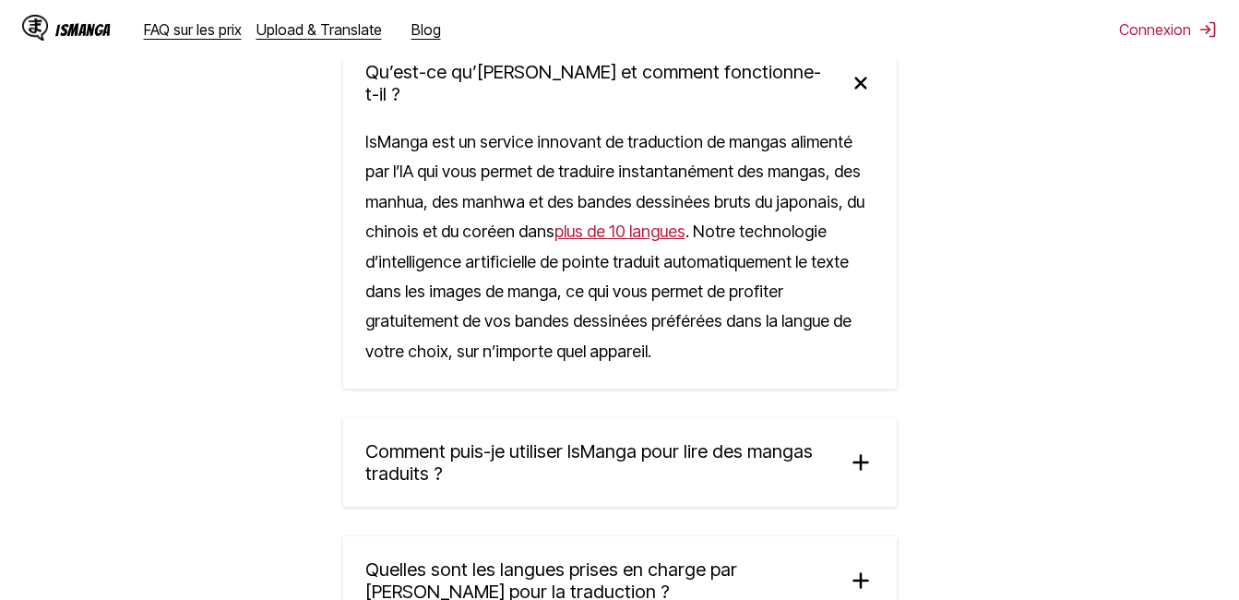
click at [849, 376] on div "Qu’est-ce qu’IsManga et comment fonctionne-t-il ? IsManga est un service innova…" at bounding box center [620, 433] width 554 height 789
click at [848, 456] on img at bounding box center [861, 462] width 28 height 28
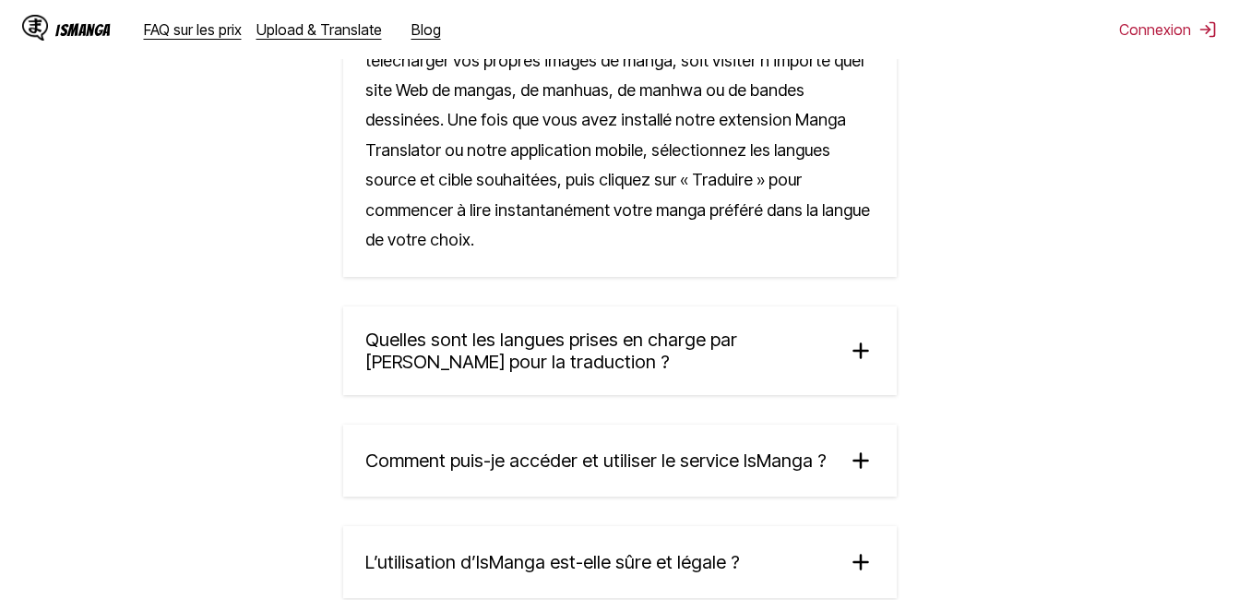
scroll to position [3626, 0]
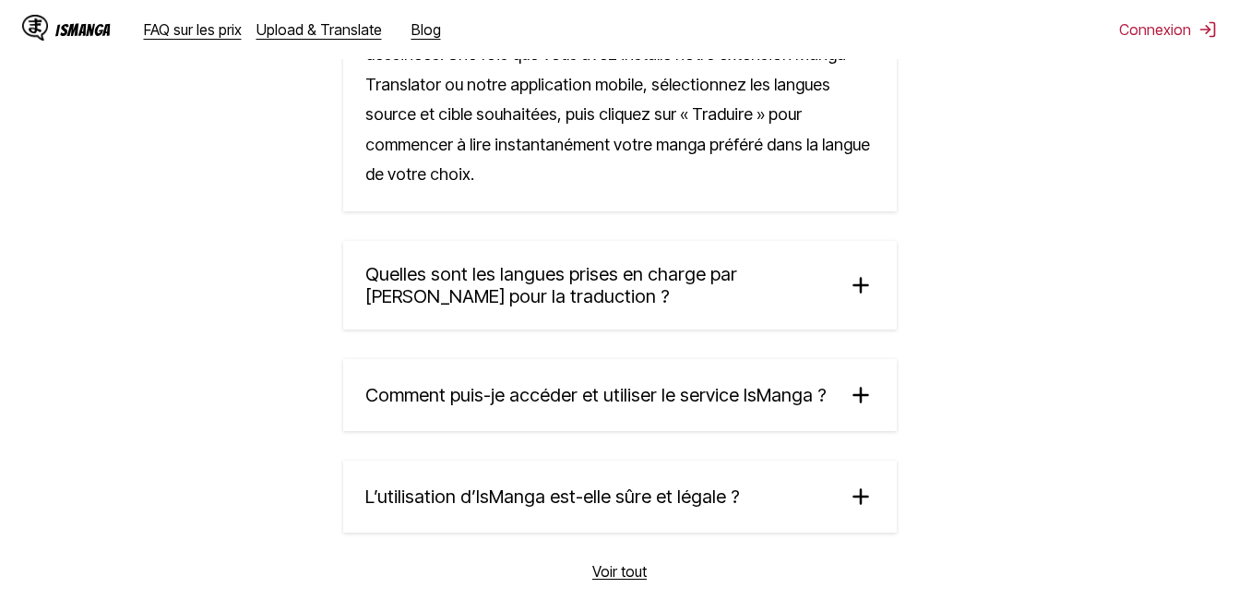
click at [809, 263] on span "Quelles sont les langues prises en charge par IsManga pour la traduction ?" at bounding box center [598, 285] width 467 height 44
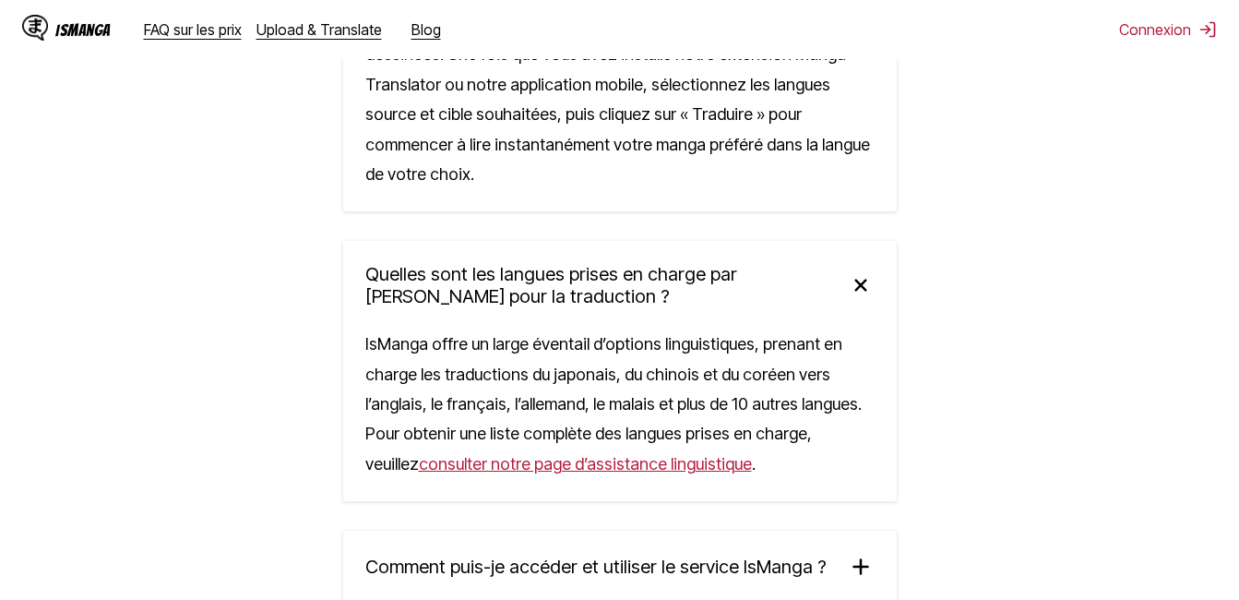
click at [792, 555] on span "Comment puis-je accéder et utiliser le service IsManga ?" at bounding box center [595, 566] width 461 height 22
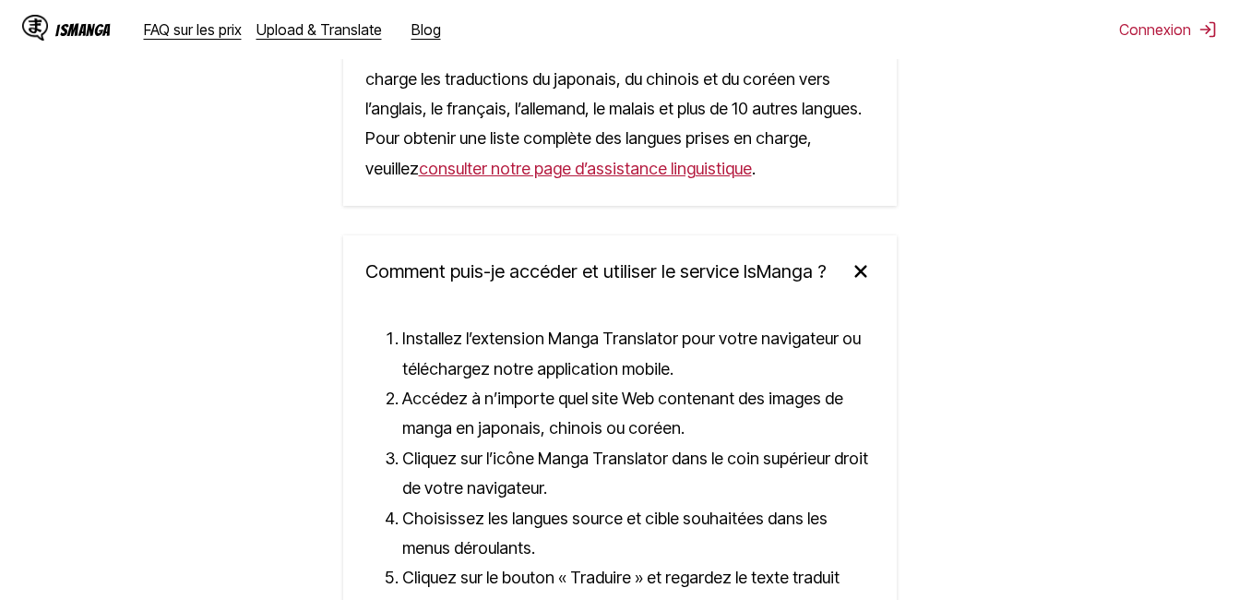
scroll to position [4331, 0]
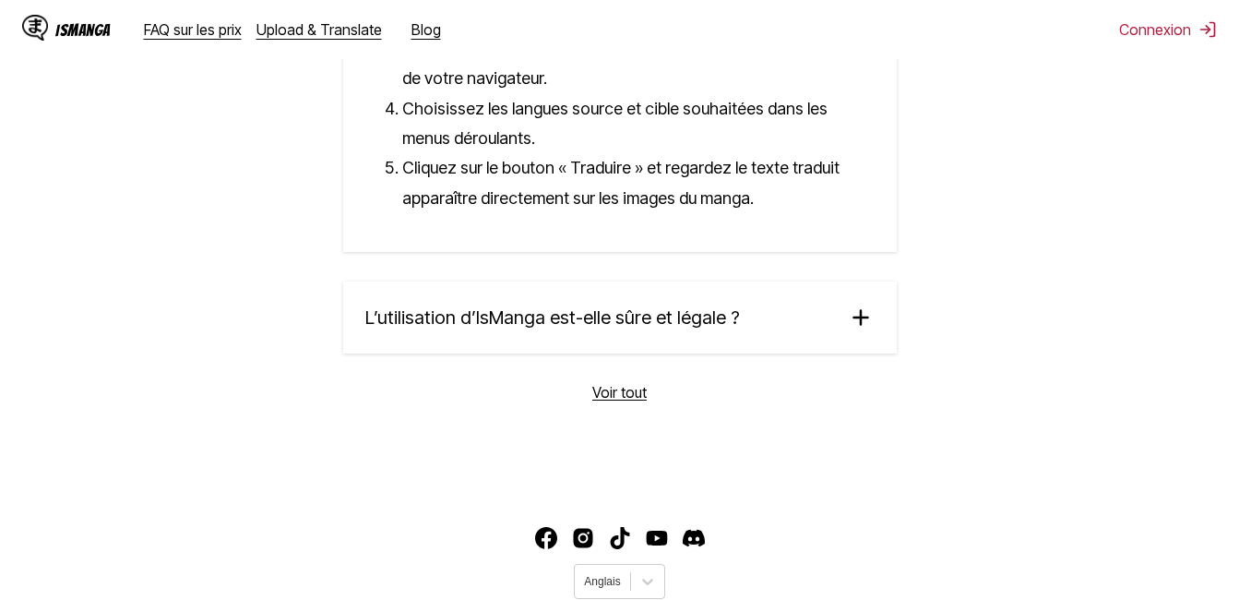
click at [828, 281] on summary "L’utilisation d’IsManga est-elle sûre et légale ?" at bounding box center [620, 317] width 554 height 72
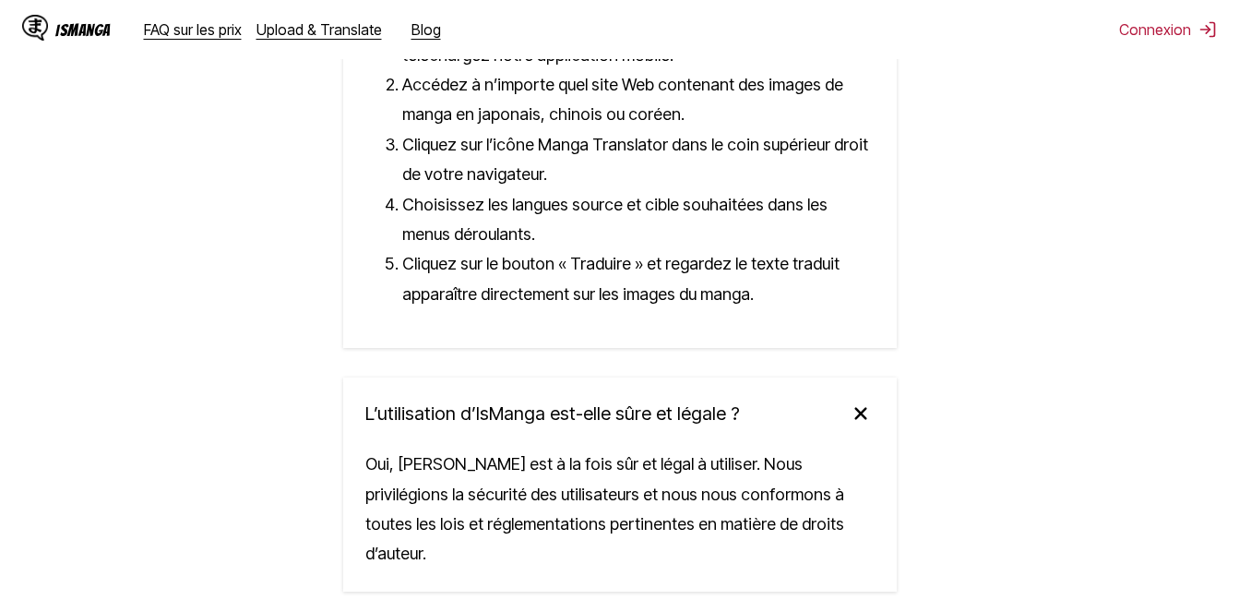
scroll to position [4293, 0]
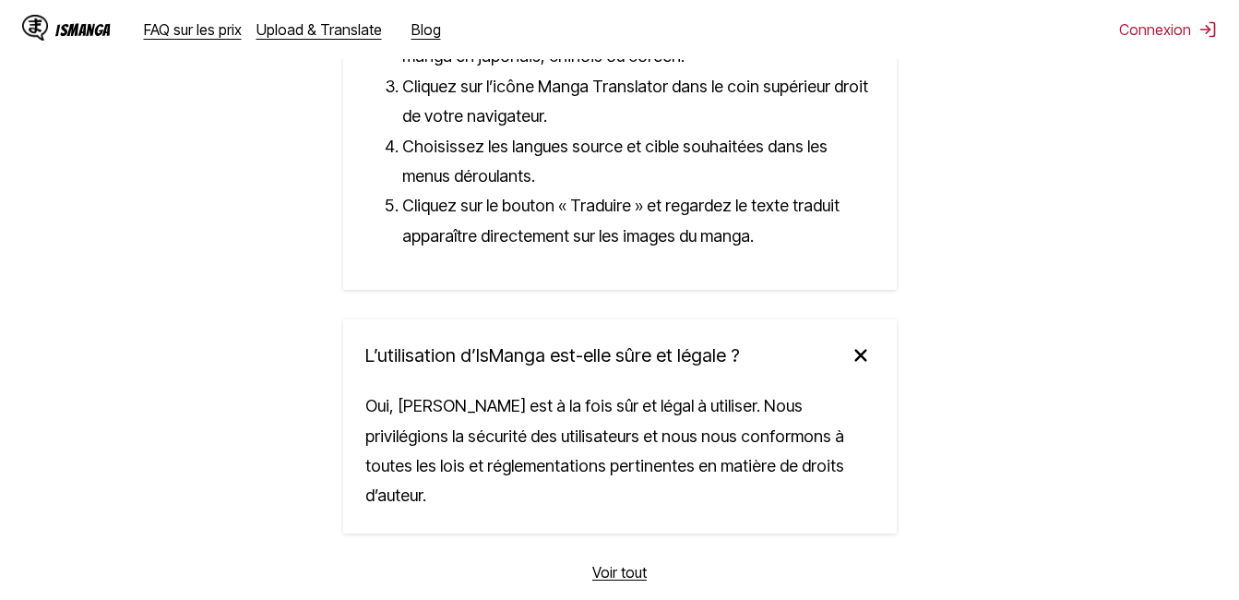
click at [623, 563] on link "Voir tout" at bounding box center [619, 572] width 54 height 18
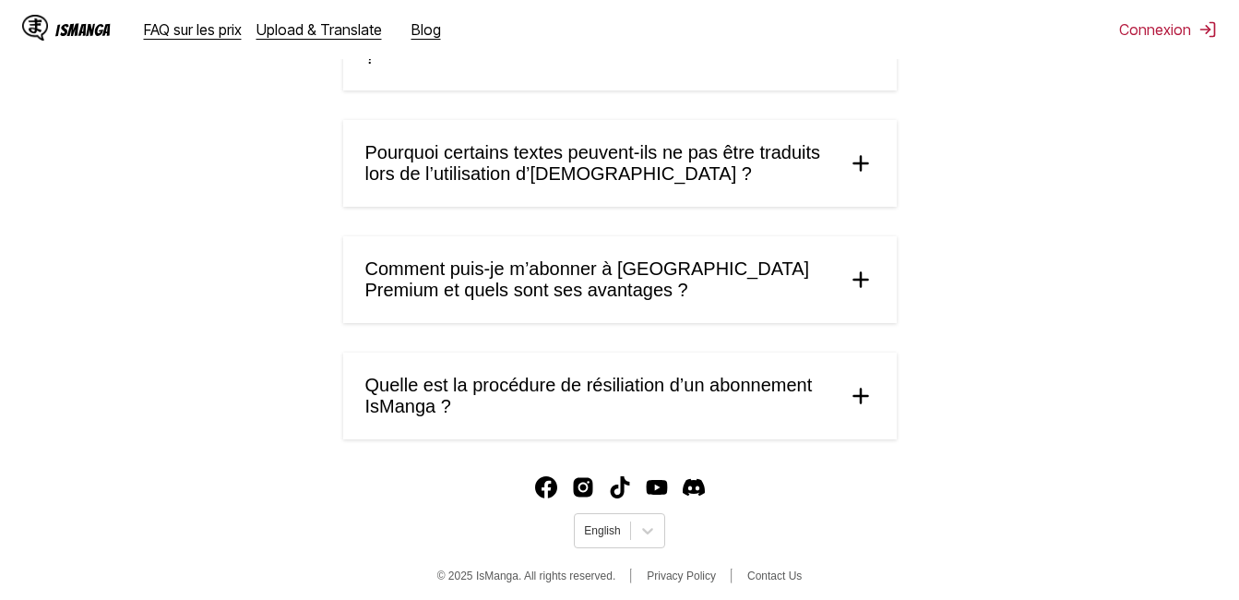
scroll to position [1140, 0]
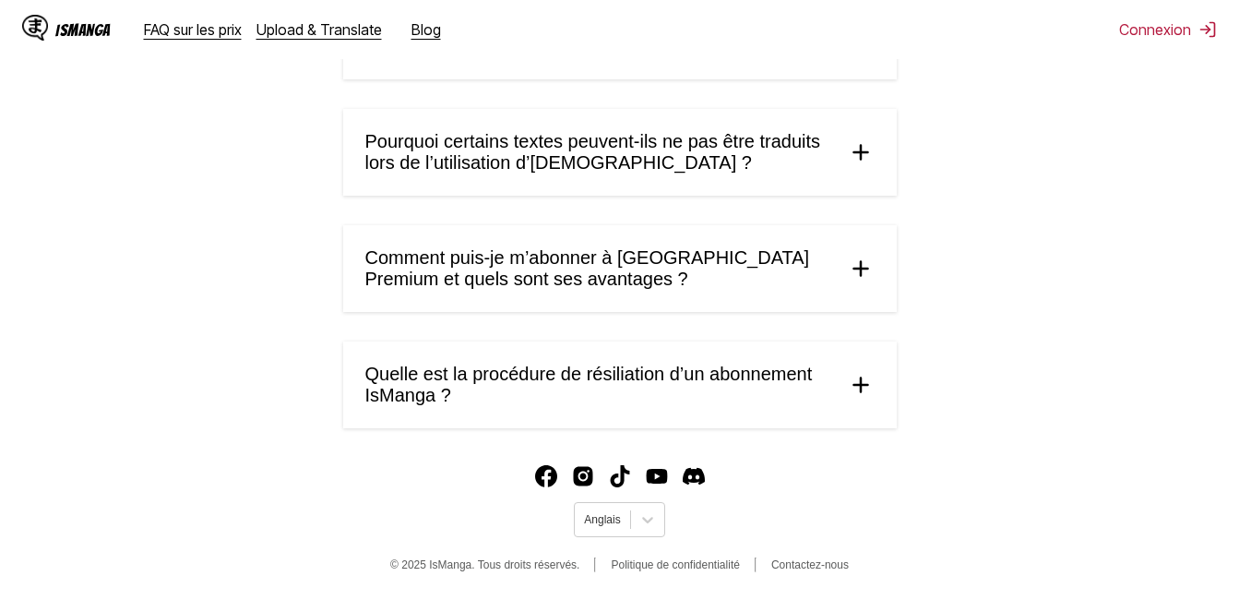
click at [865, 408] on summary "Quelle est la procédure de résiliation d’un abonnement IsManga ?" at bounding box center [620, 384] width 554 height 87
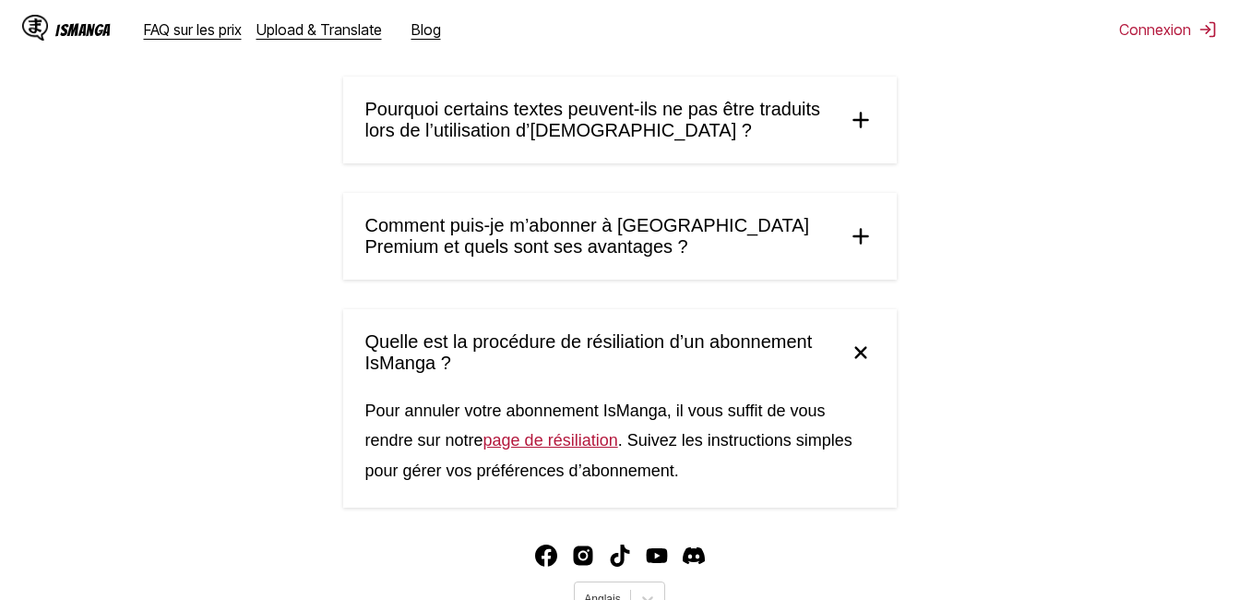
click at [864, 250] on img at bounding box center [861, 236] width 28 height 28
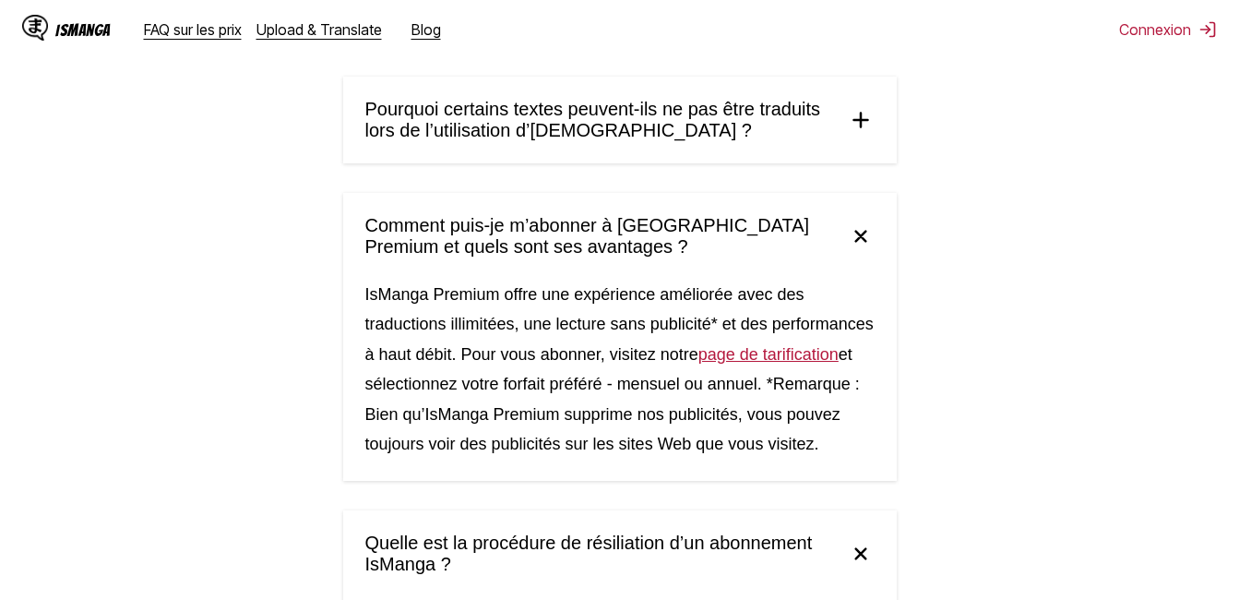
click at [850, 134] on img at bounding box center [861, 120] width 28 height 28
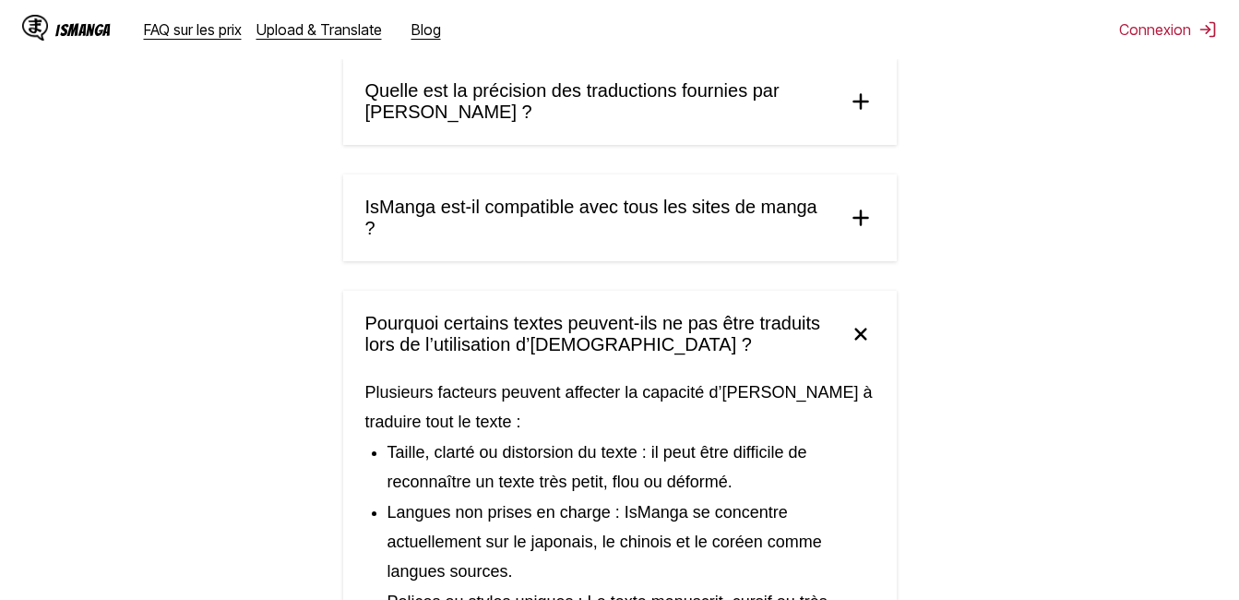
scroll to position [910, 0]
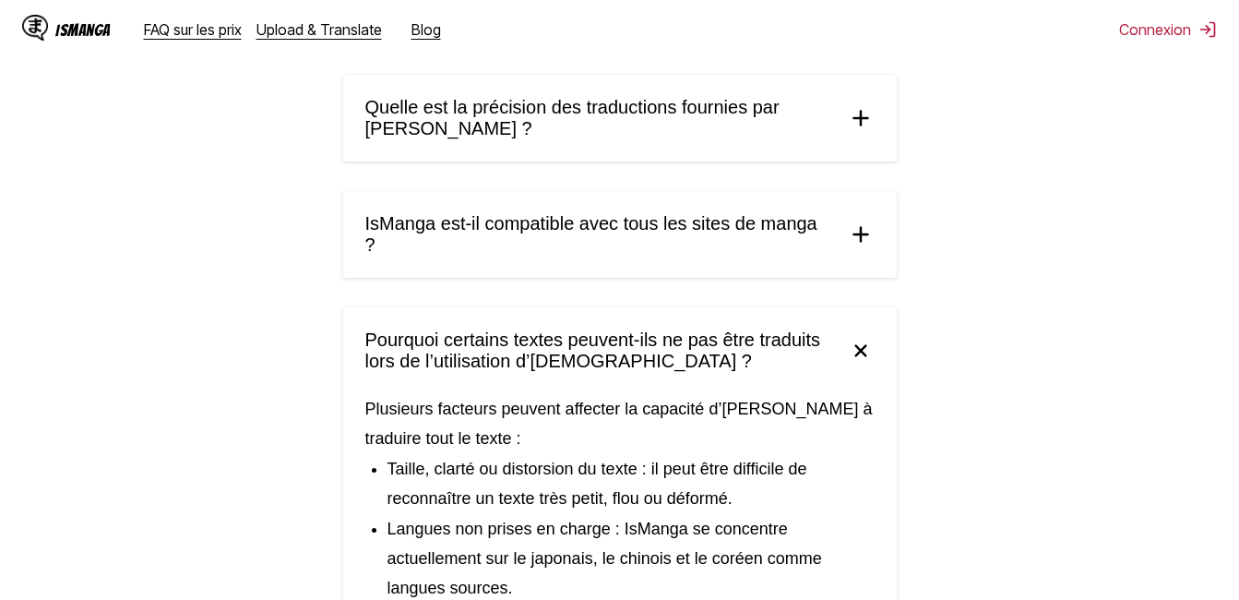
click at [873, 248] on img at bounding box center [861, 235] width 28 height 28
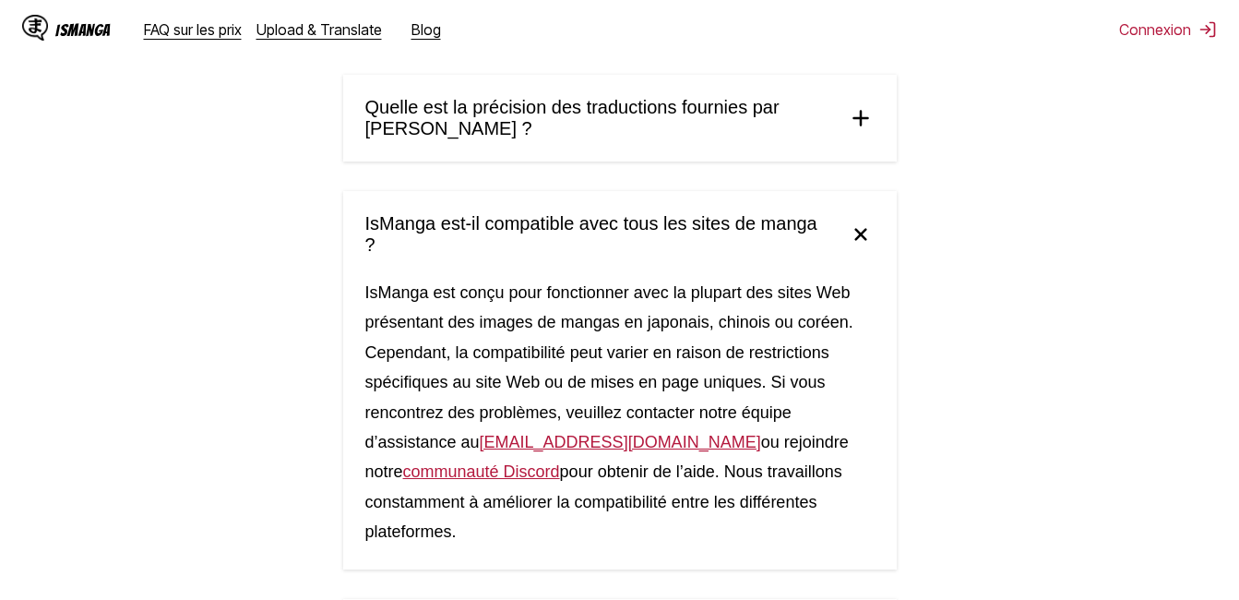
click at [869, 132] on img at bounding box center [861, 118] width 28 height 28
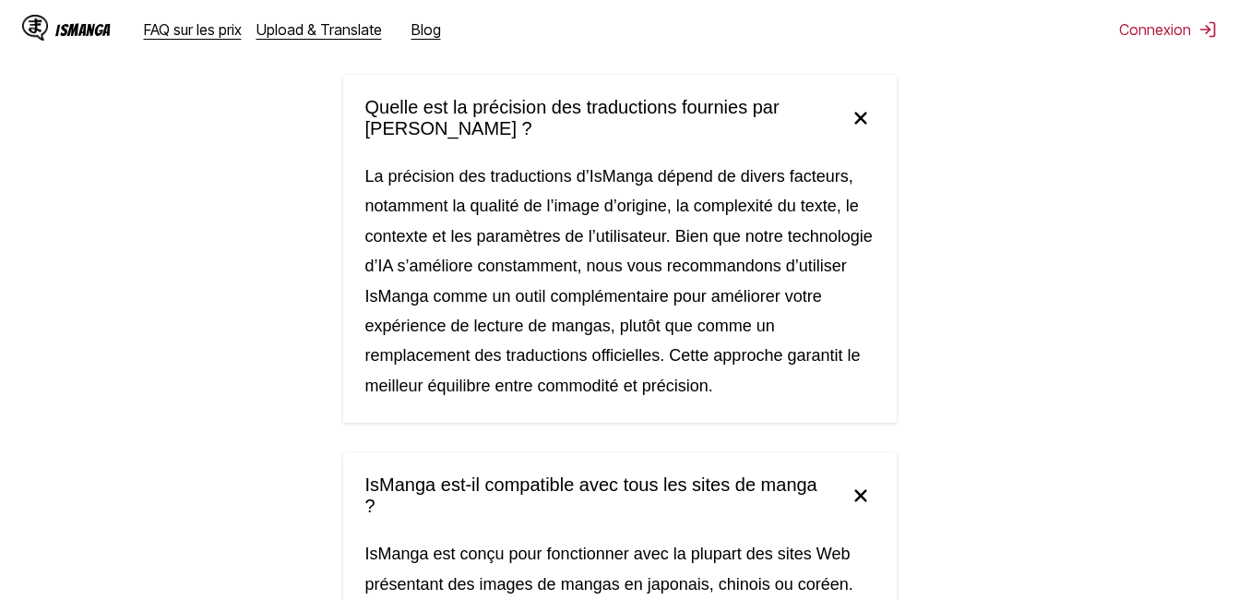
drag, startPoint x: 1234, startPoint y: 204, endPoint x: 1252, endPoint y: 193, distance: 21.5
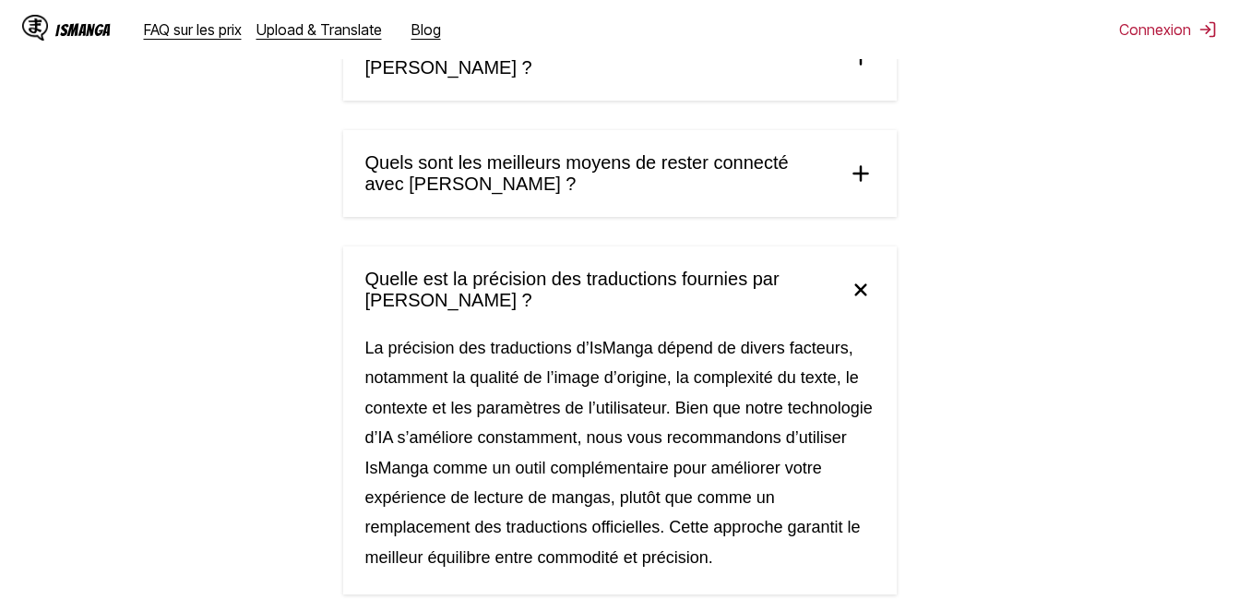
scroll to position [572, 0]
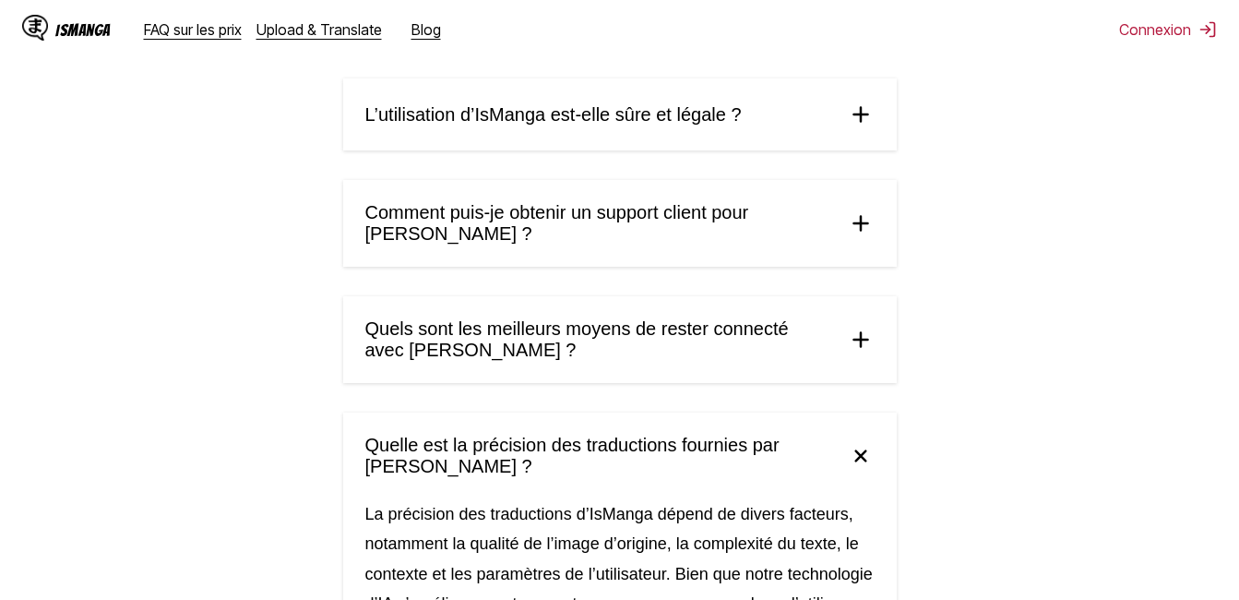
click at [859, 379] on summary "Quels sont les meilleurs moyens de rester connecté avec IsManga ?" at bounding box center [620, 339] width 554 height 87
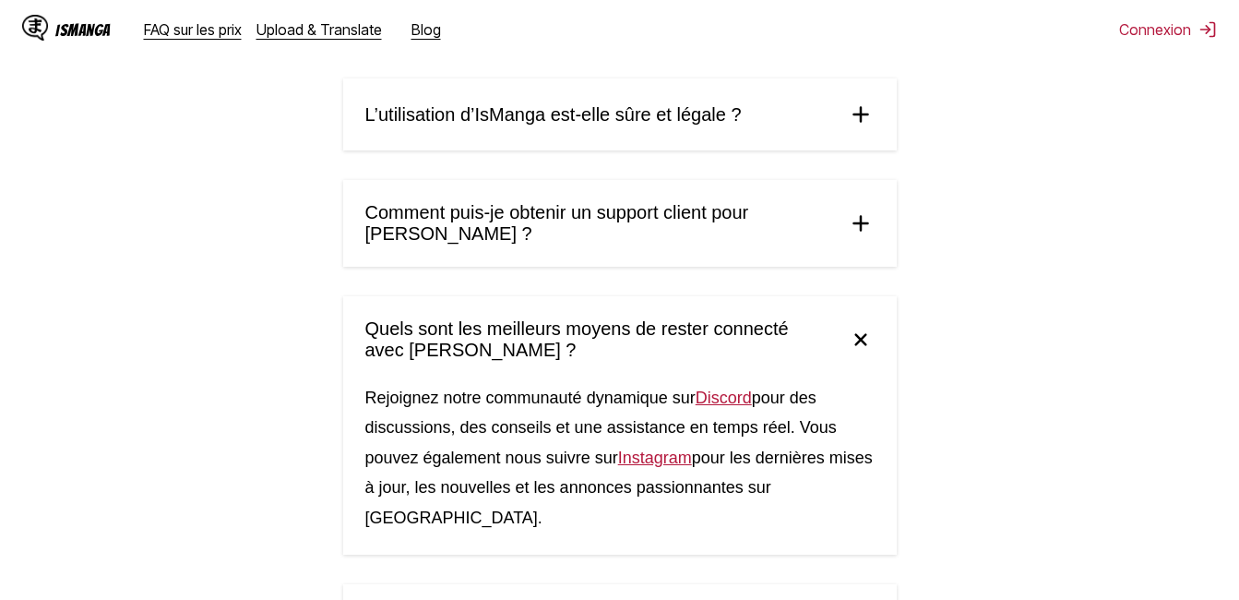
drag, startPoint x: 865, startPoint y: 276, endPoint x: 857, endPoint y: 231, distance: 46.0
click at [857, 231] on summary "Comment puis-je obtenir un support client pour IsManga ?" at bounding box center [620, 223] width 554 height 87
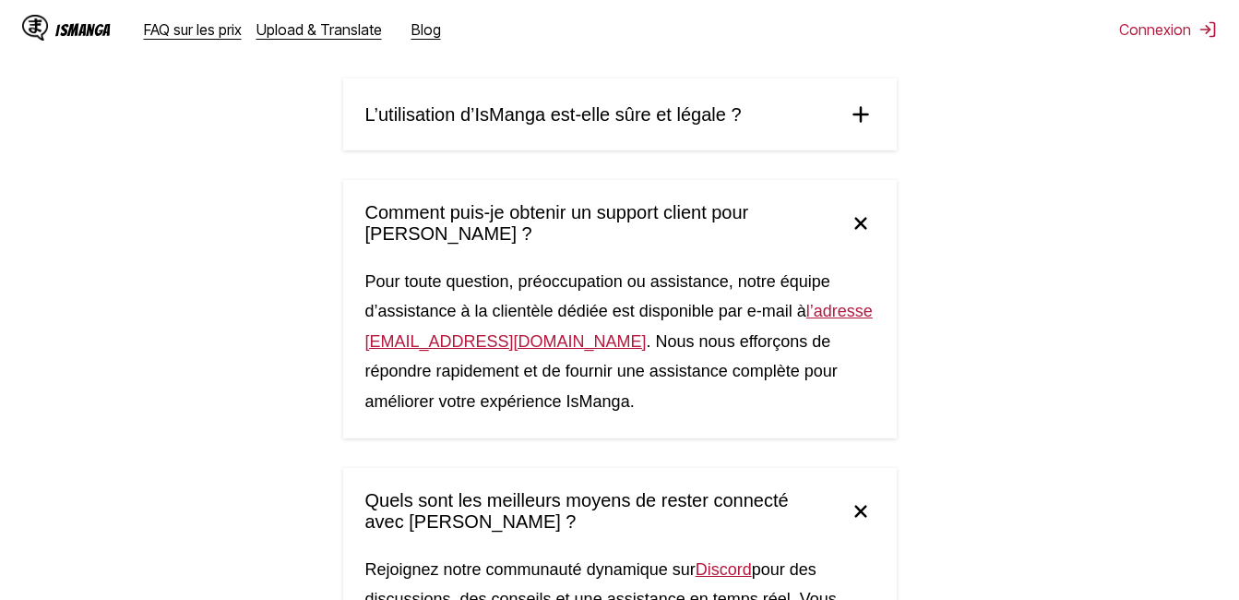
click at [851, 137] on summary "L’utilisation d’IsManga est-elle sûre et légale ?" at bounding box center [620, 114] width 554 height 72
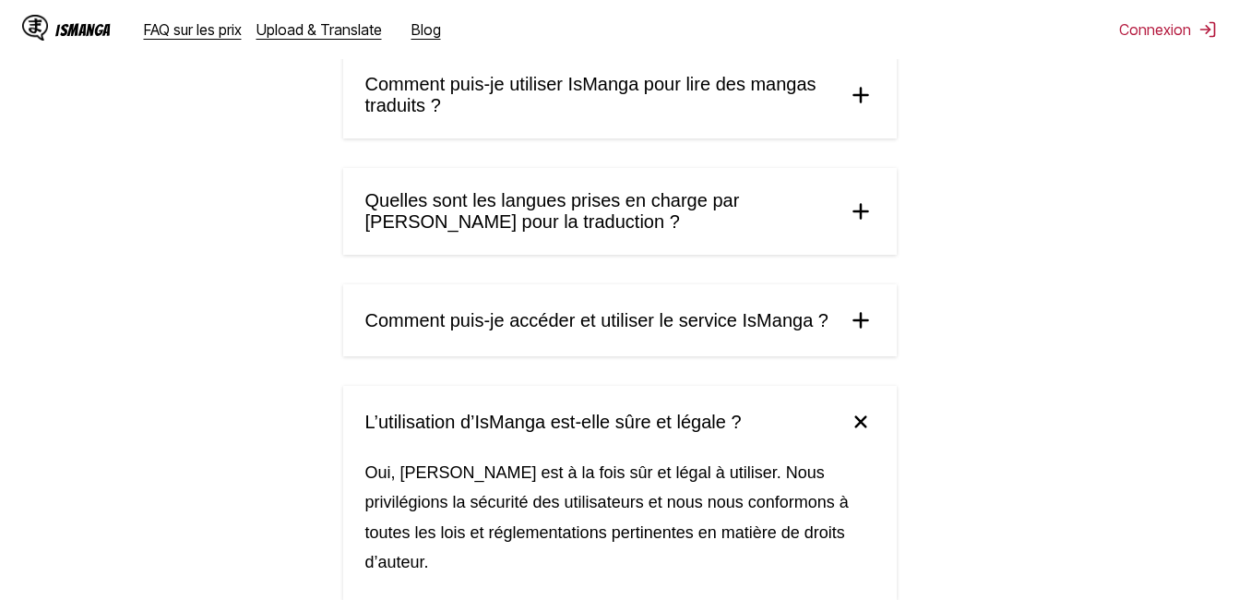
scroll to position [253, 0]
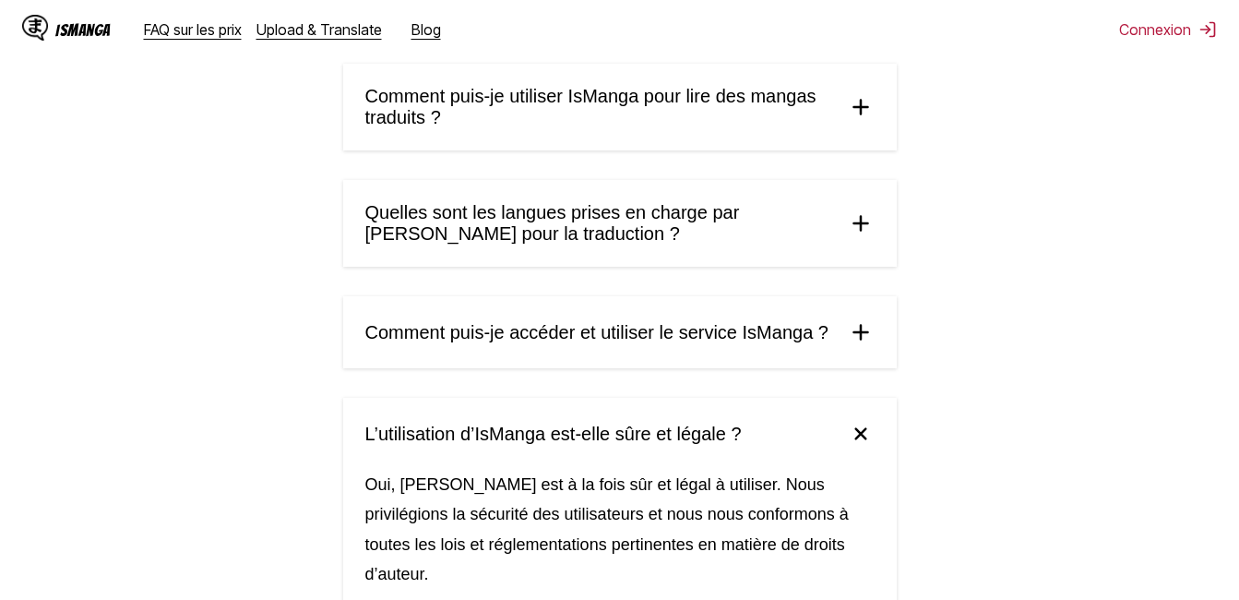
click at [856, 248] on summary "Quelles sont les langues prises en charge par IsManga pour la traduction ?" at bounding box center [620, 223] width 554 height 87
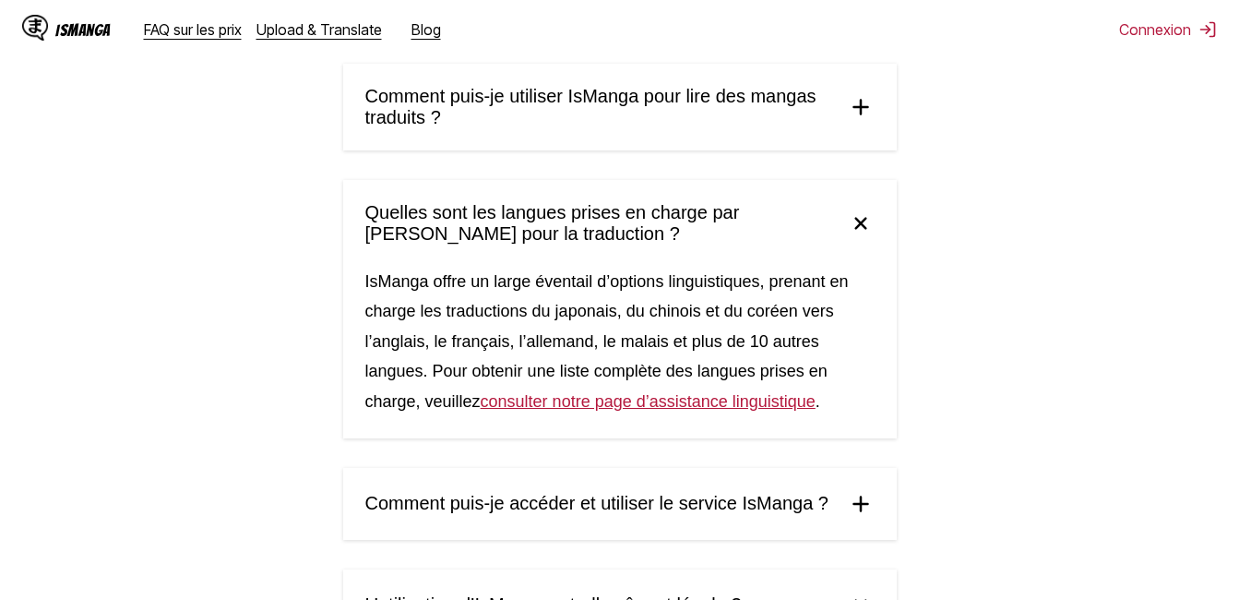
click at [865, 496] on img at bounding box center [861, 504] width 28 height 28
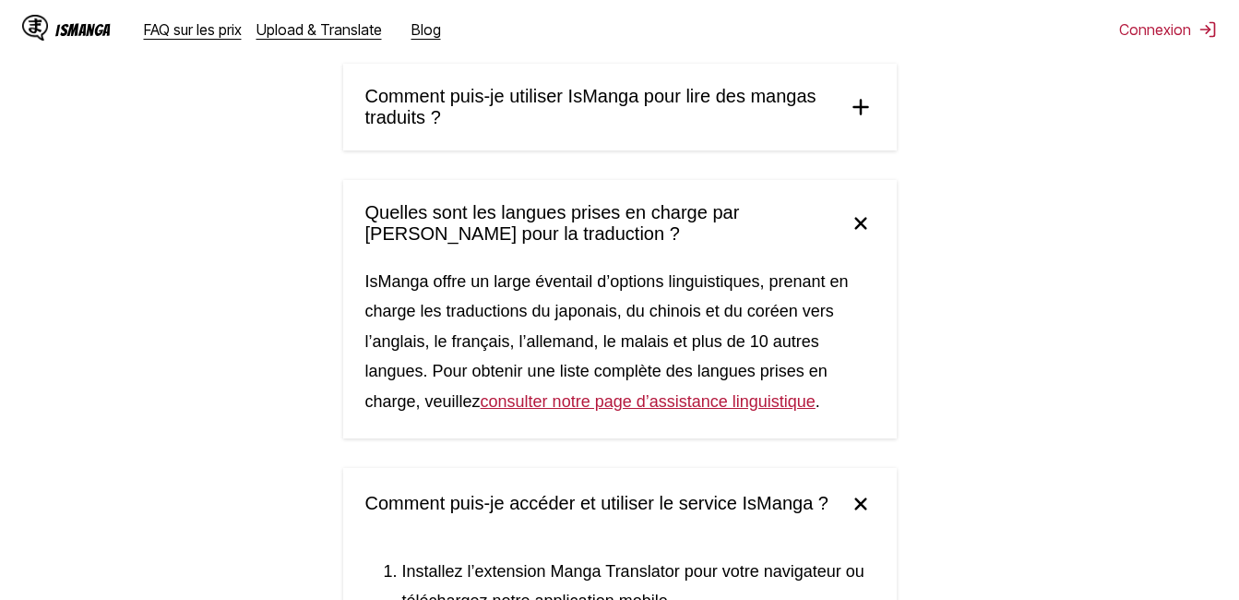
click at [853, 118] on summary "Comment puis-je utiliser IsManga pour lire des mangas traduits ?" at bounding box center [620, 107] width 554 height 87
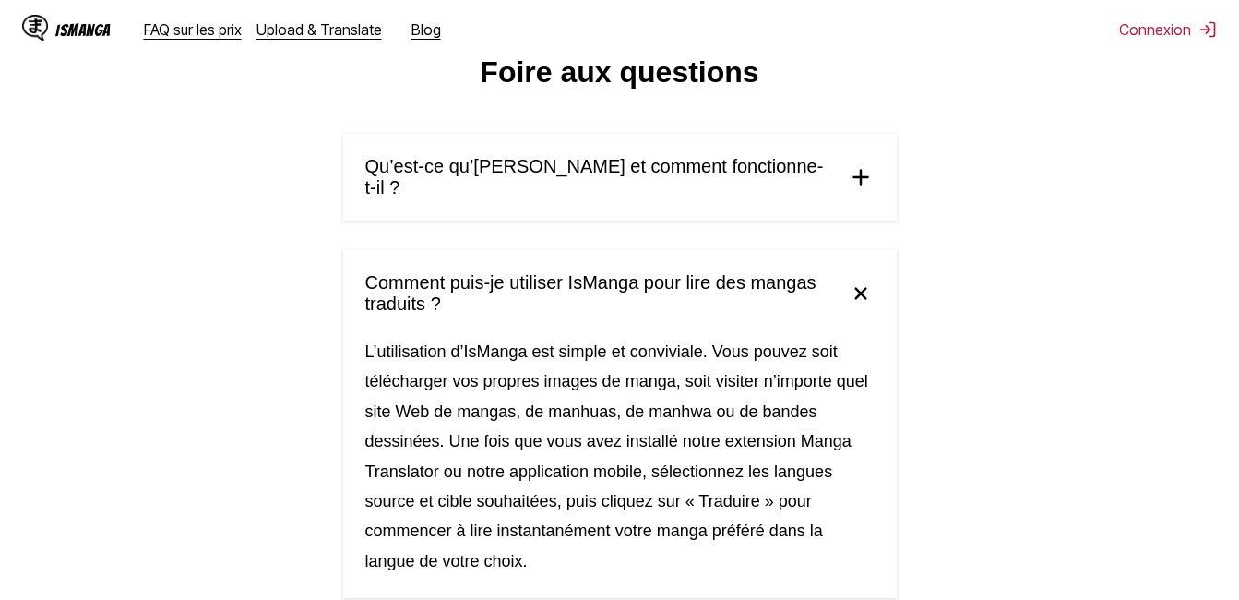
scroll to position [0, 0]
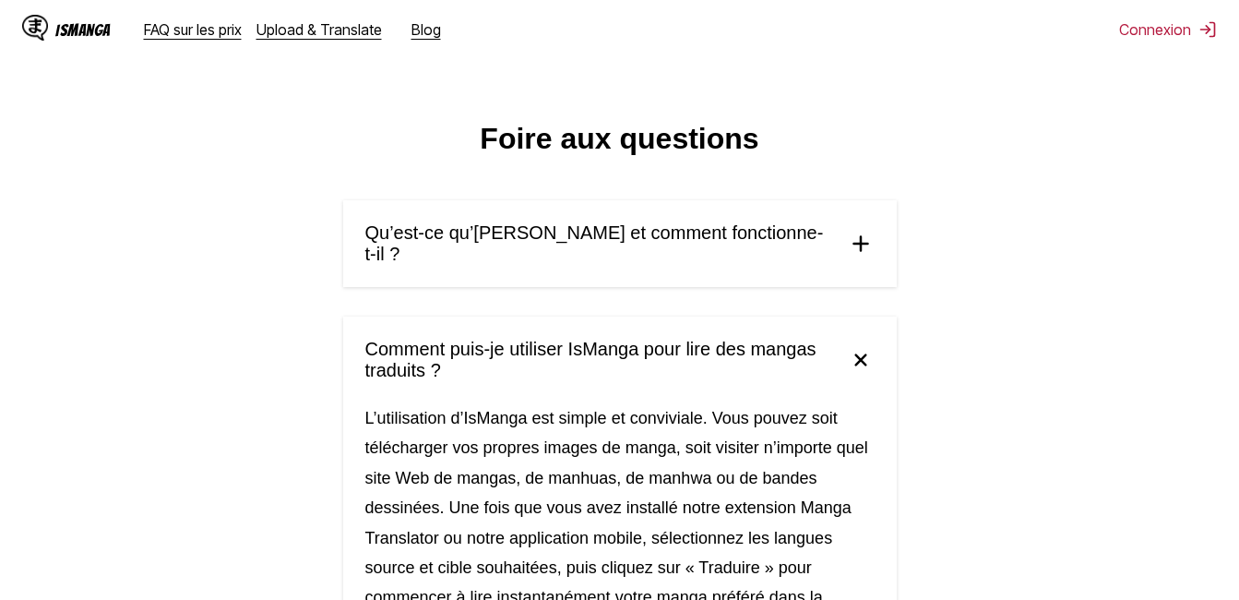
click at [844, 246] on summary "Qu’est-ce qu’IsManga et comment fonctionne-t-il ?" at bounding box center [620, 243] width 554 height 87
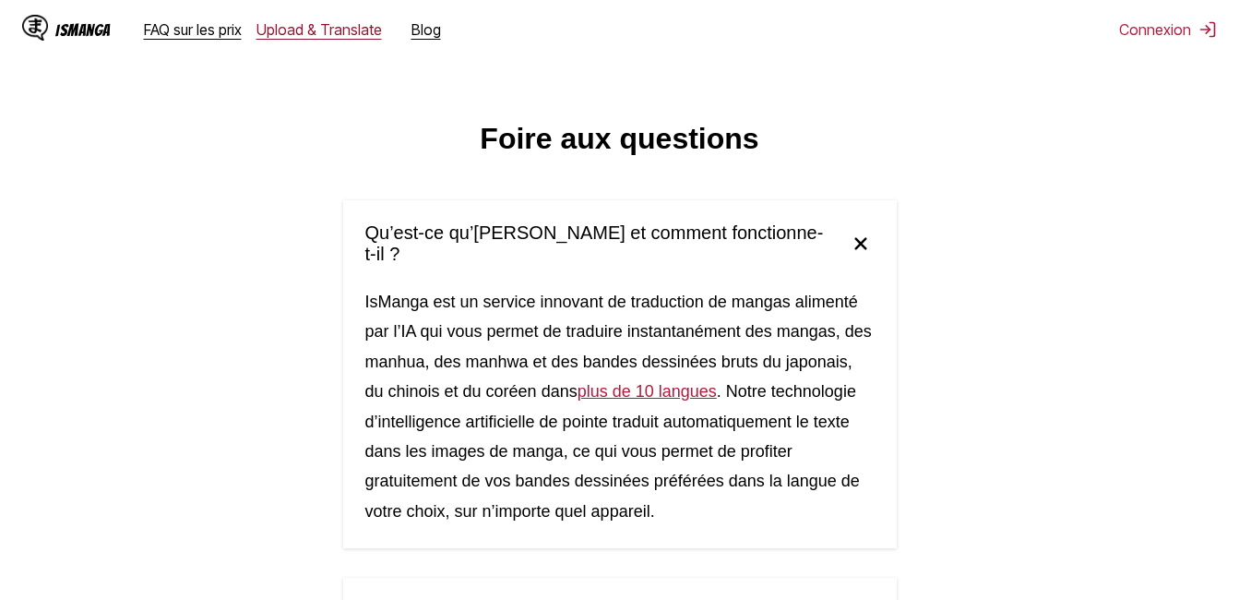
click at [295, 36] on link "Upload & Translate" at bounding box center [319, 29] width 125 height 18
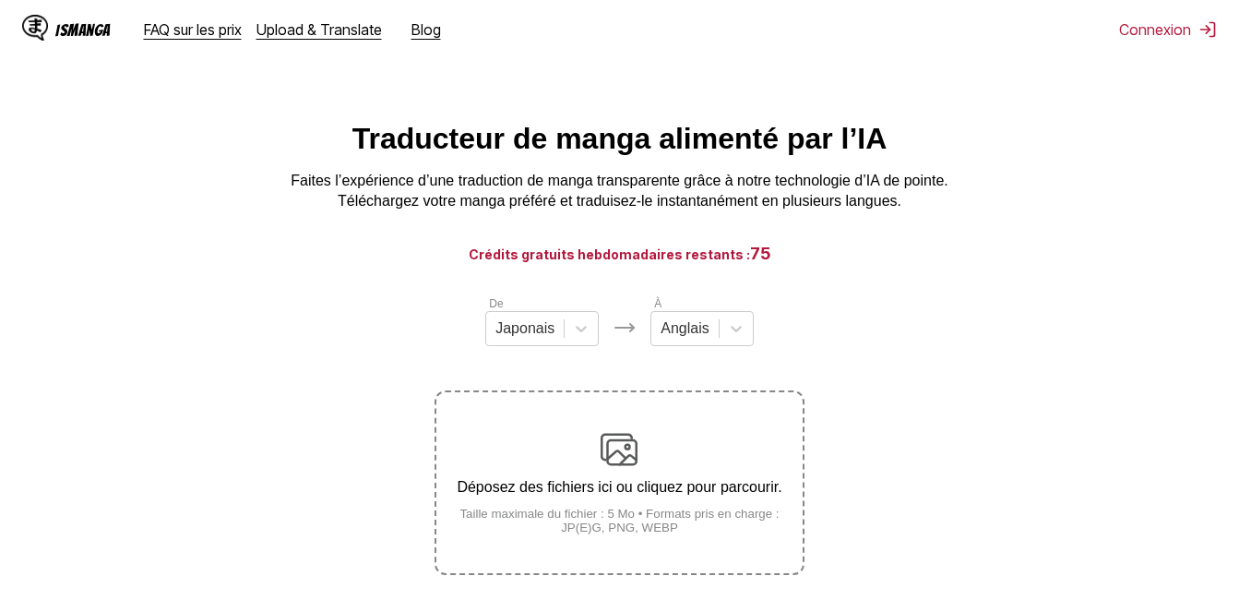
click at [80, 26] on div "IsManga" at bounding box center [82, 30] width 55 height 18
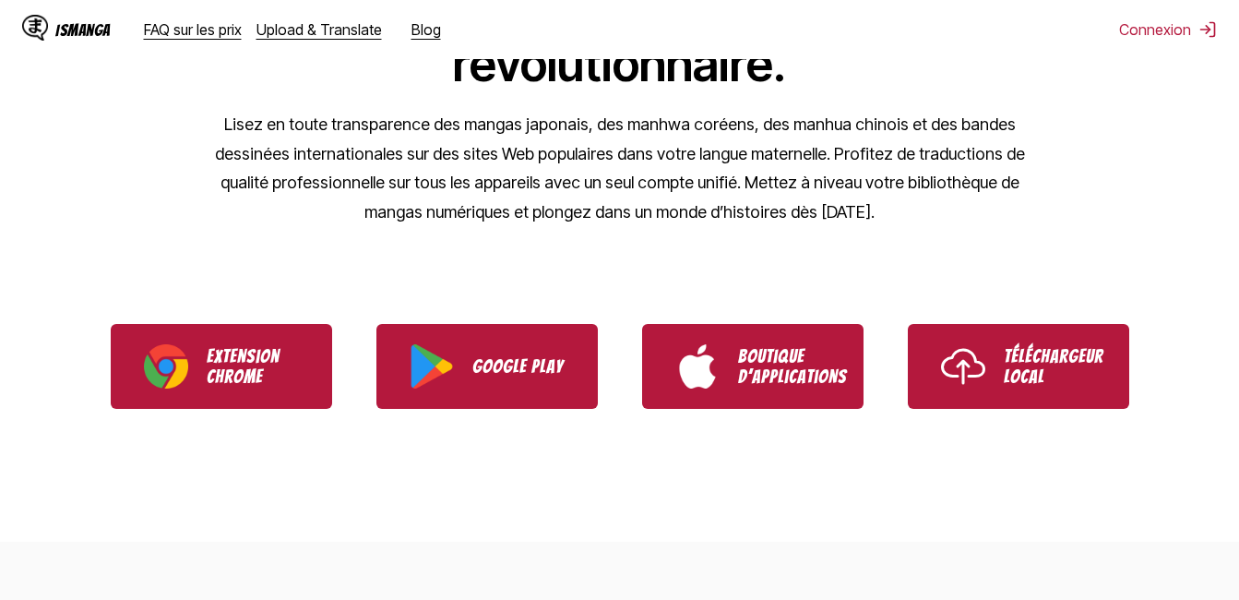
scroll to position [312, 0]
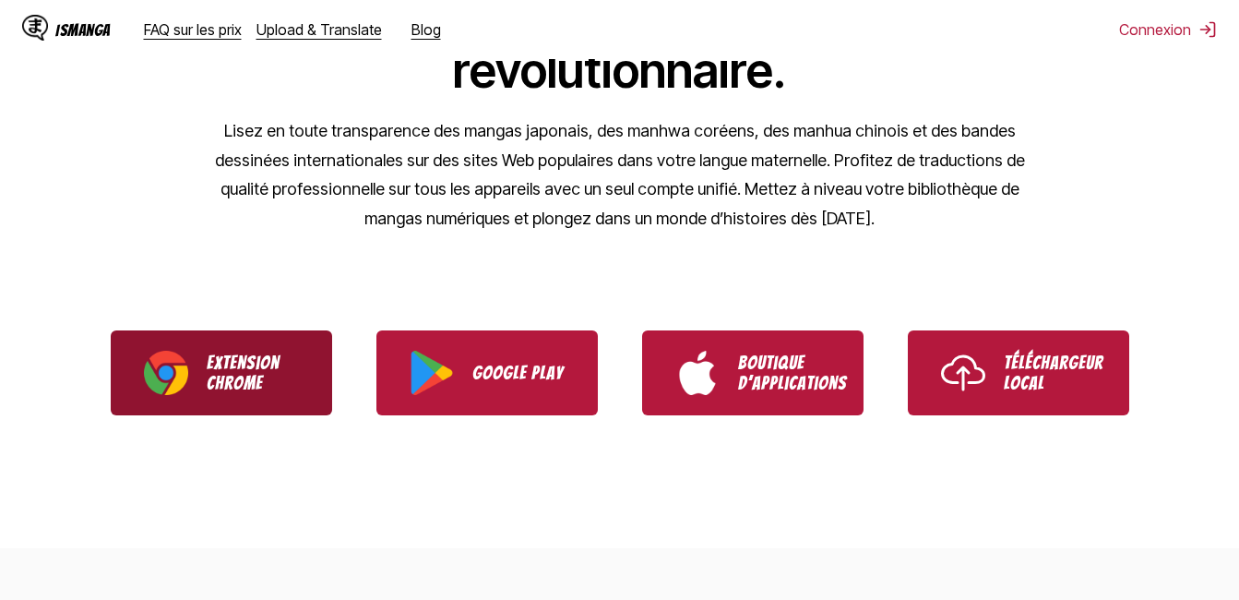
click at [172, 390] on img "Télécharger l’extension Chrome IsManga" at bounding box center [166, 373] width 44 height 44
